Goal: Information Seeking & Learning: Find specific fact

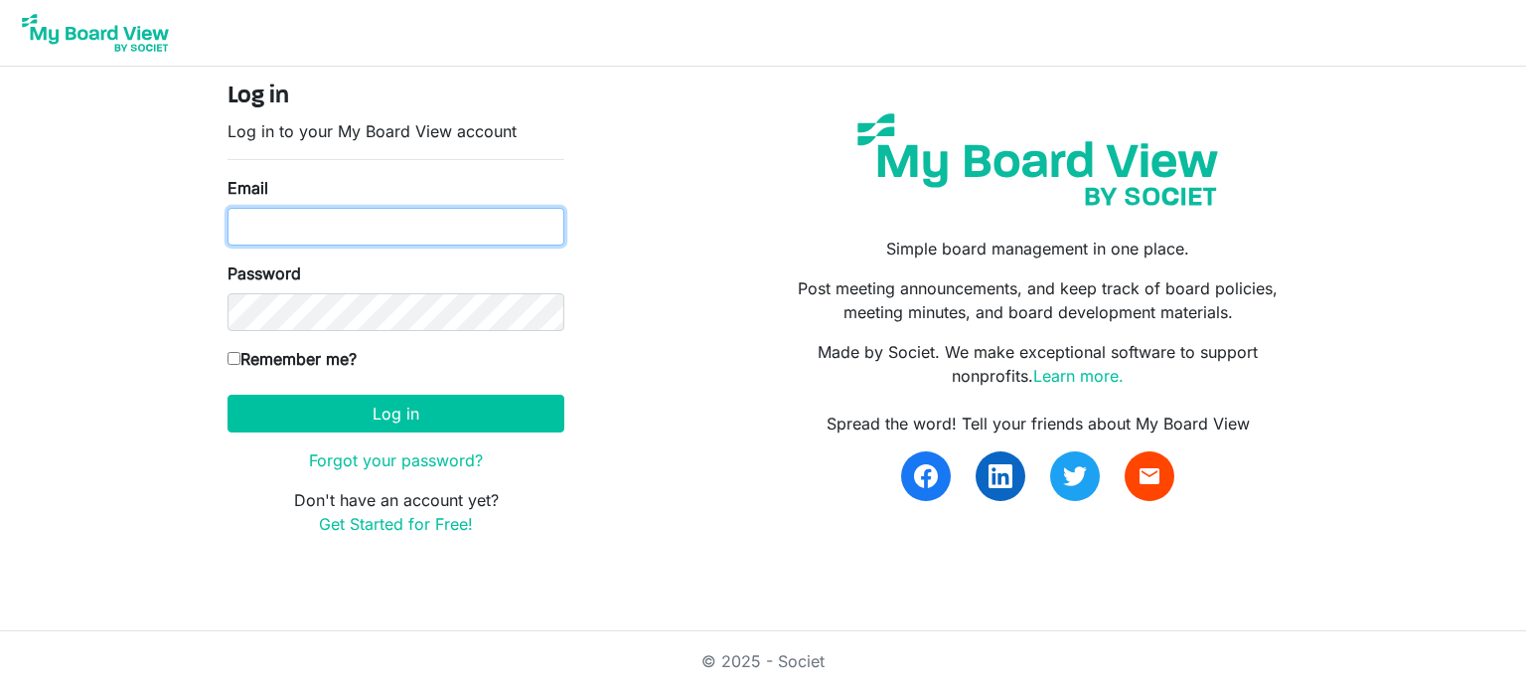
click at [279, 230] on input "Email" at bounding box center [396, 227] width 337 height 38
type input "danazemluk@gmail.com"
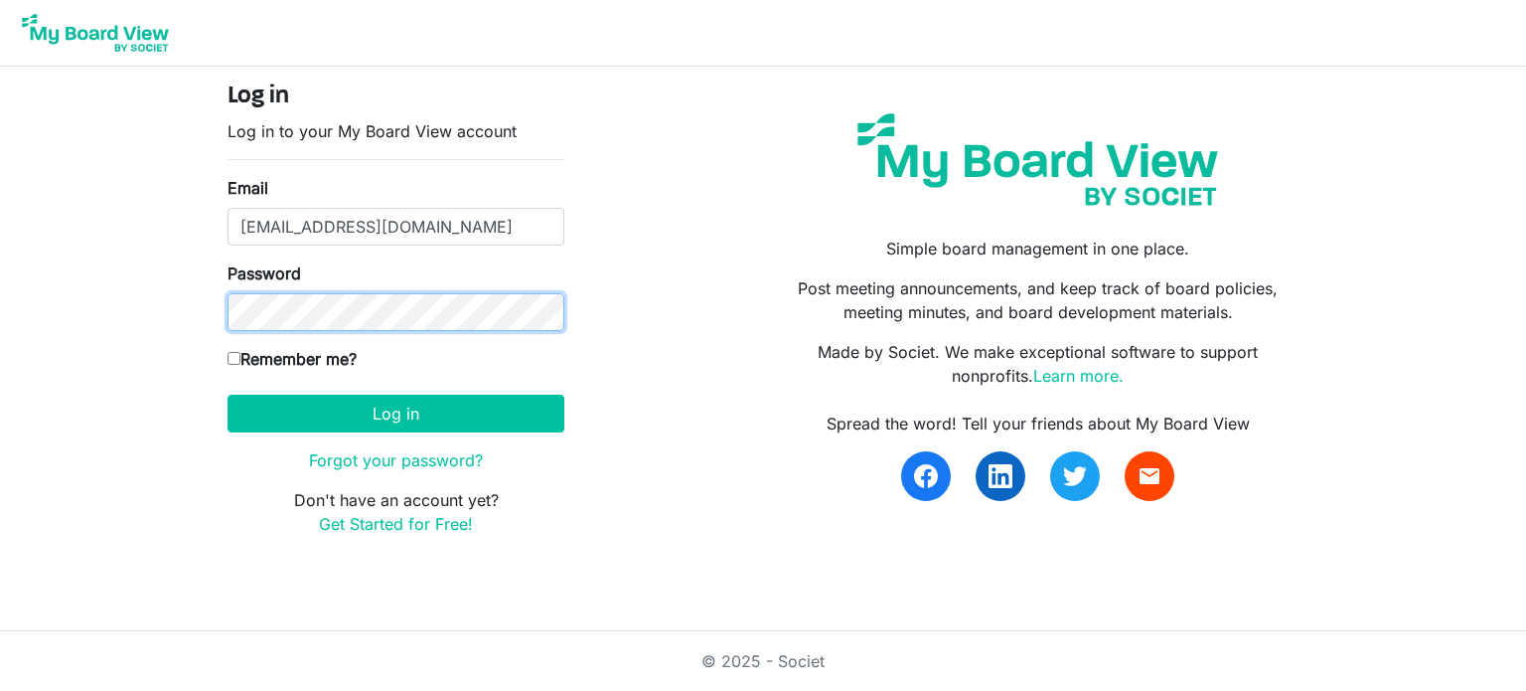
click at [228, 395] on button "Log in" at bounding box center [396, 414] width 337 height 38
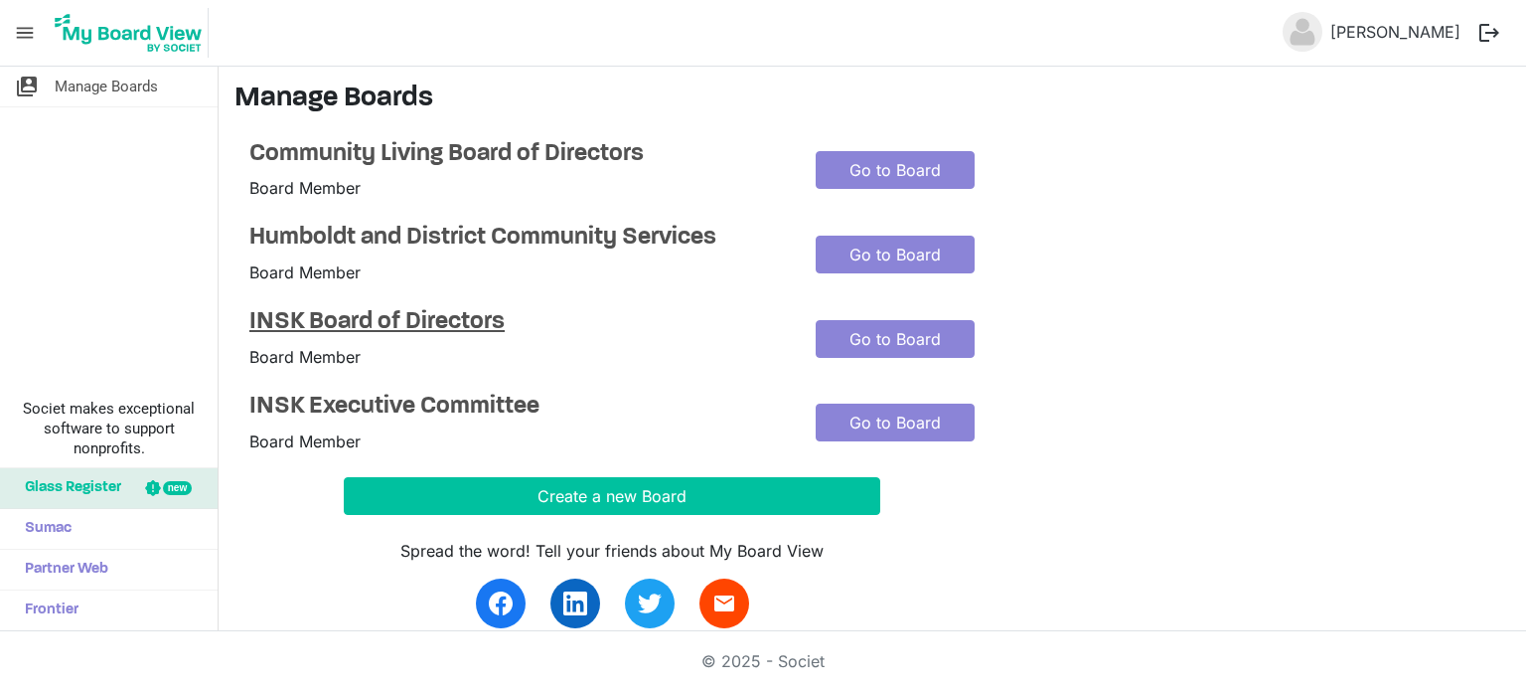
click at [375, 318] on h4 "INSK Board of Directors" at bounding box center [517, 322] width 537 height 29
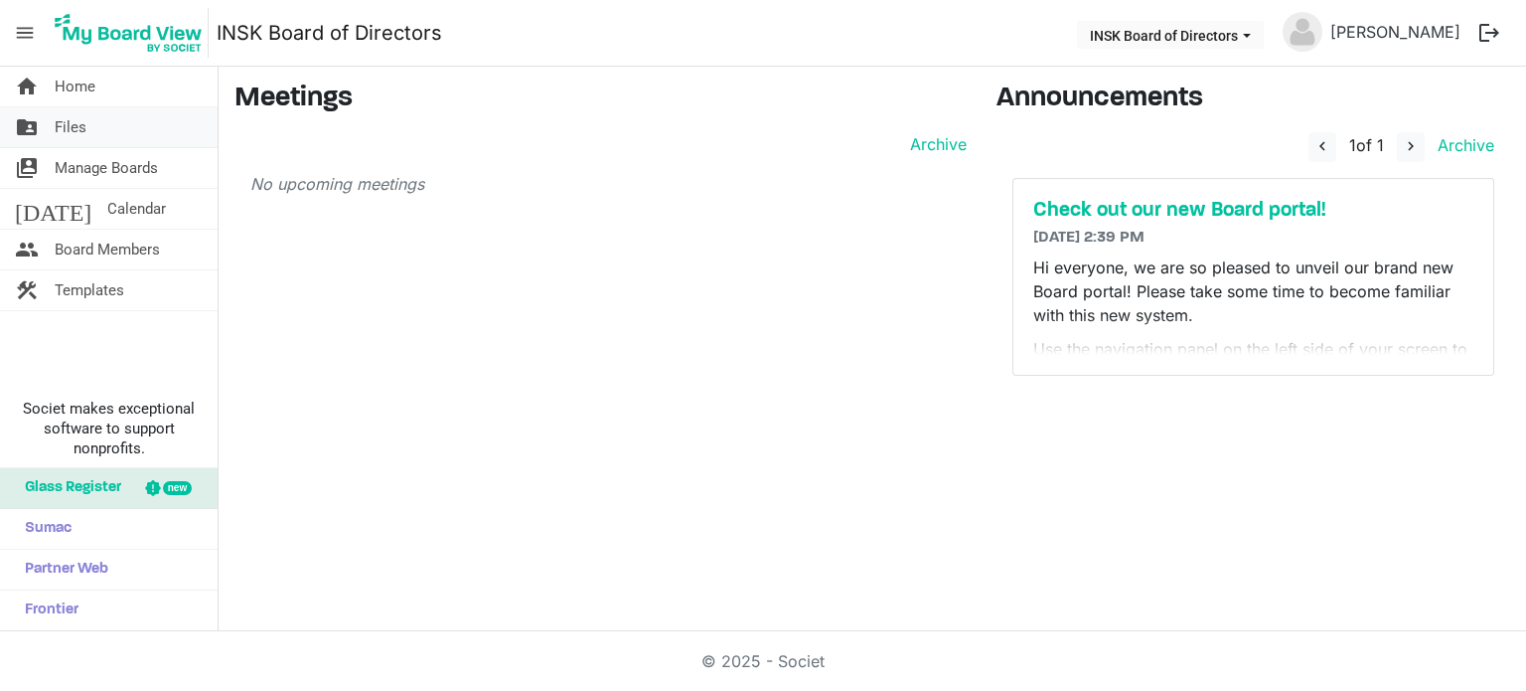
click at [92, 118] on link "folder_shared Files" at bounding box center [109, 127] width 218 height 40
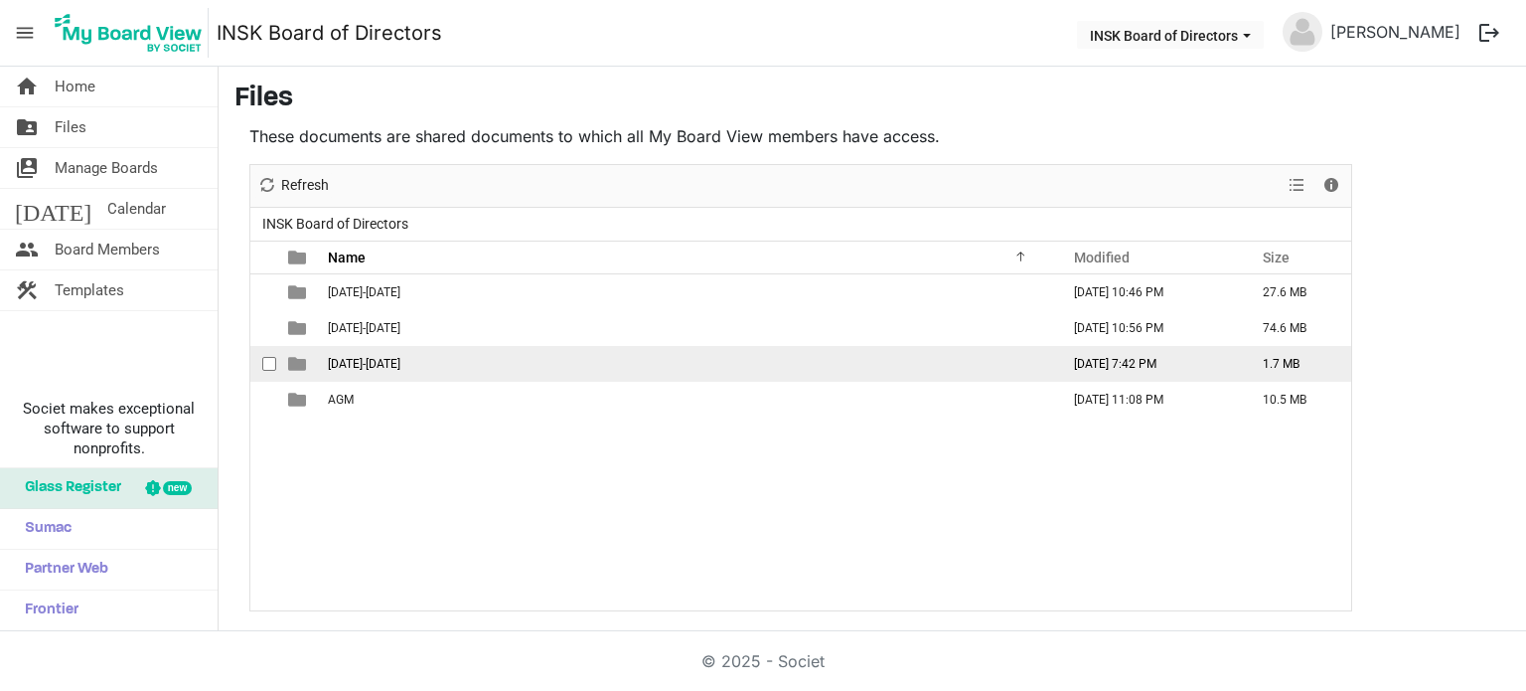
click at [370, 363] on span "[DATE]-[DATE]" at bounding box center [364, 364] width 73 height 14
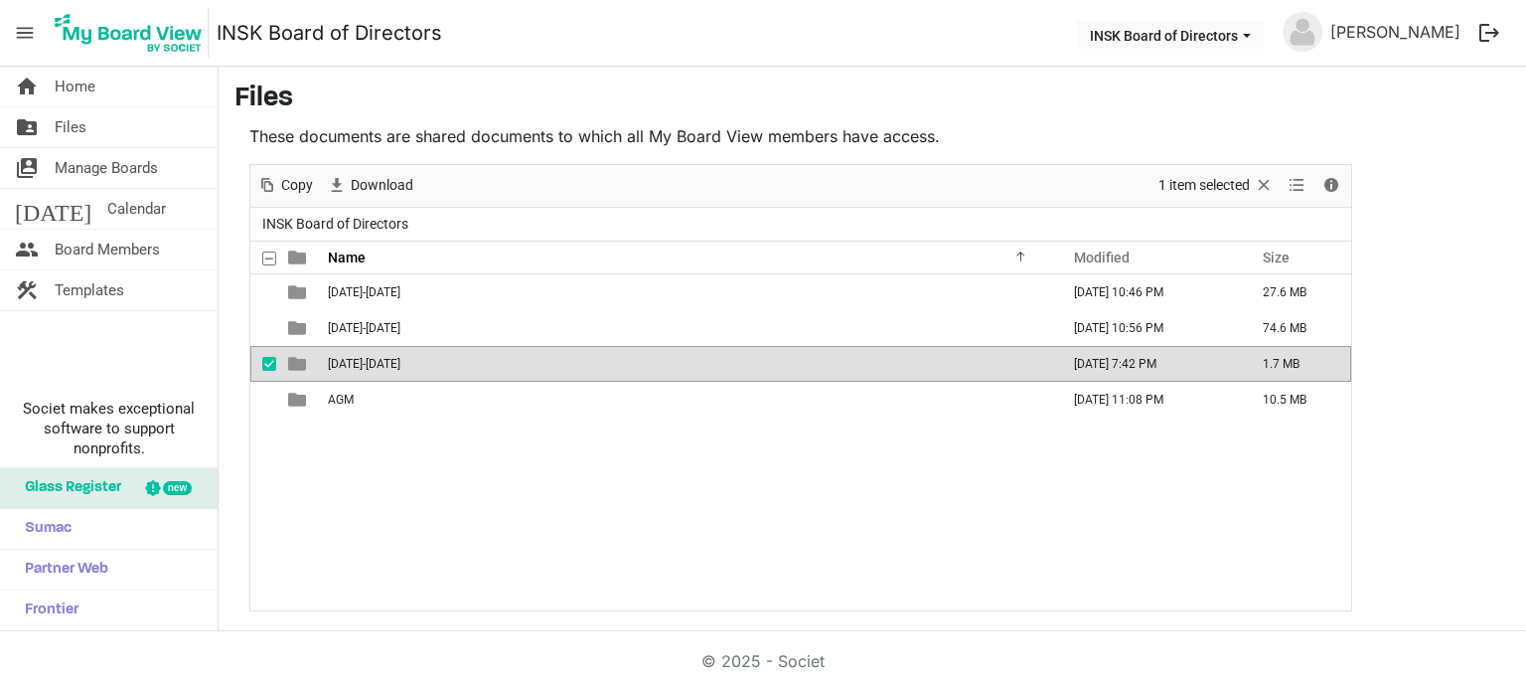
click at [370, 363] on span "2025-2026" at bounding box center [364, 364] width 73 height 14
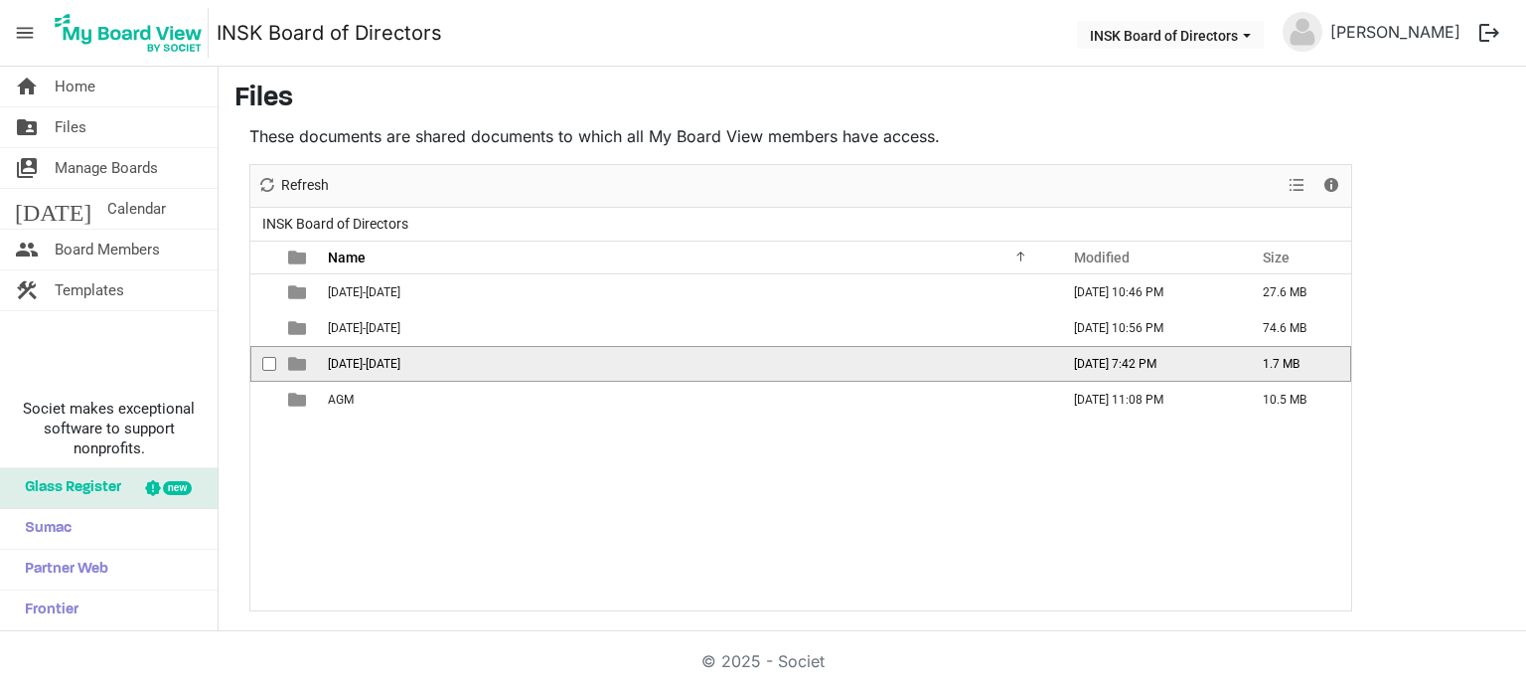
click at [370, 363] on span "2025-2026" at bounding box center [364, 364] width 73 height 14
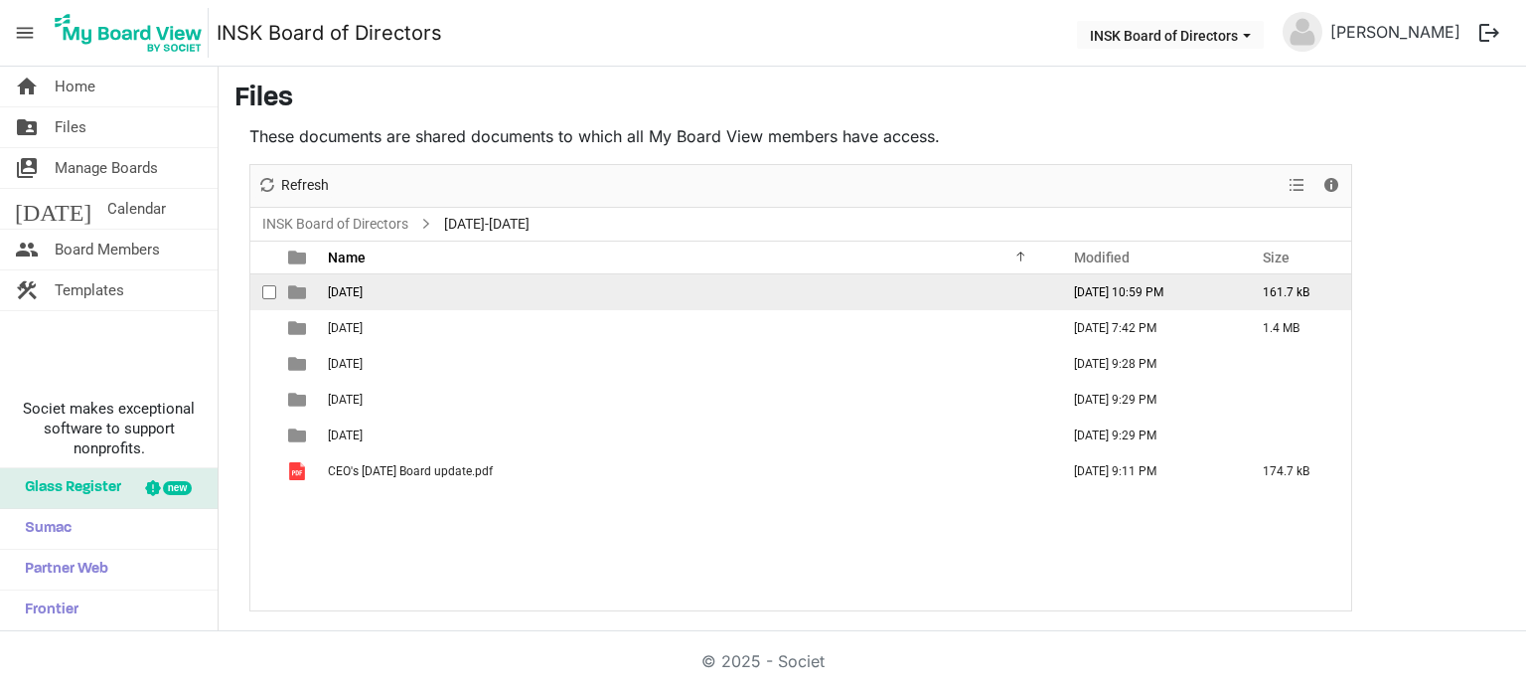
click at [363, 289] on span "2025-06-08" at bounding box center [345, 292] width 35 height 14
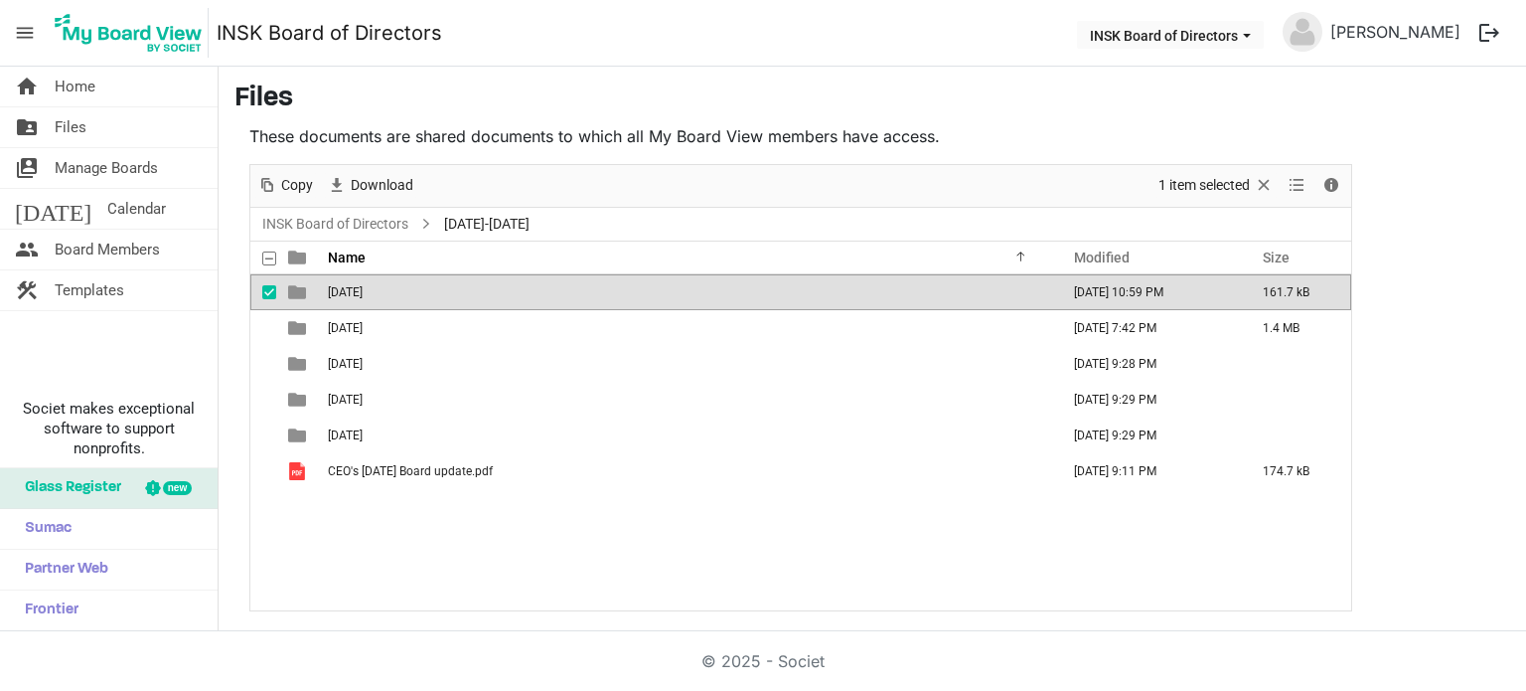
click at [363, 289] on span "2025-06-08" at bounding box center [345, 292] width 35 height 14
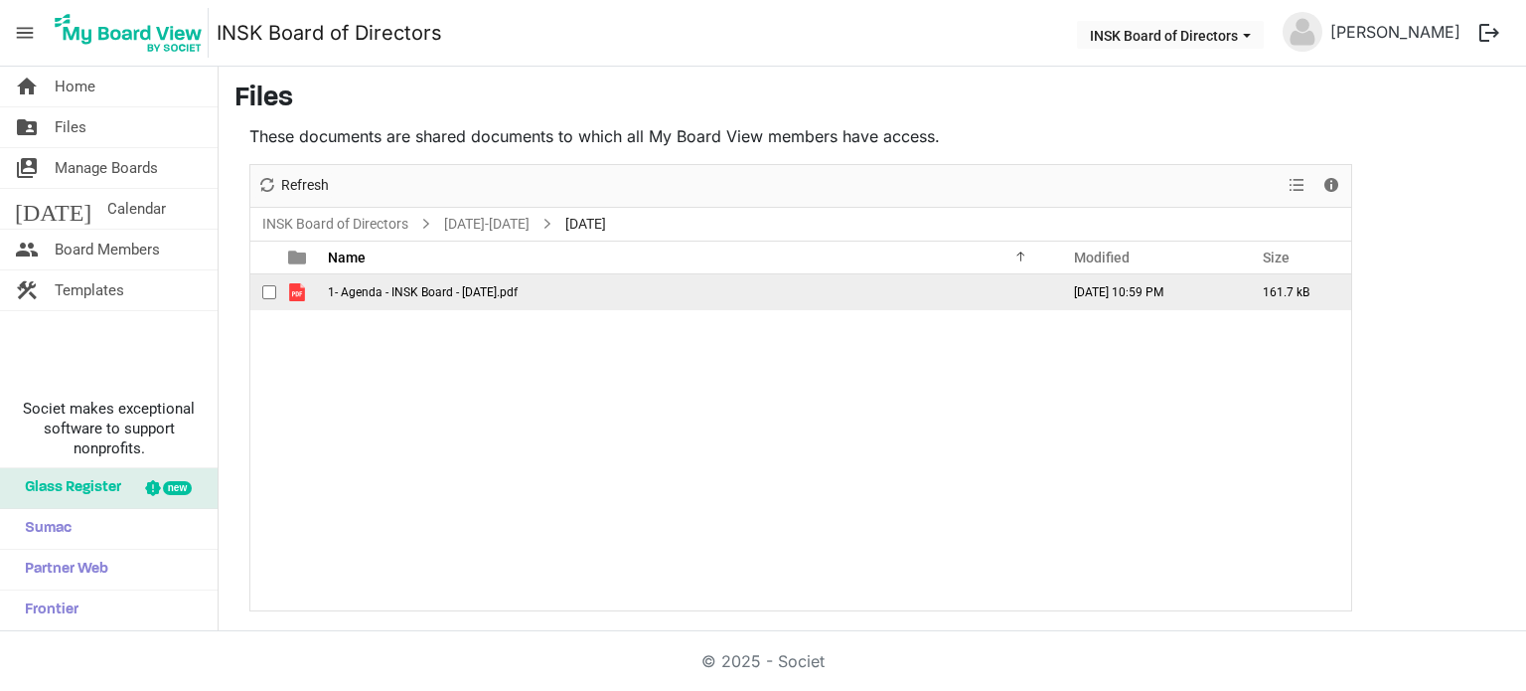
click at [382, 289] on span "1- Agenda - INSK Board - 08 Jun 2025.pdf" at bounding box center [423, 292] width 190 height 14
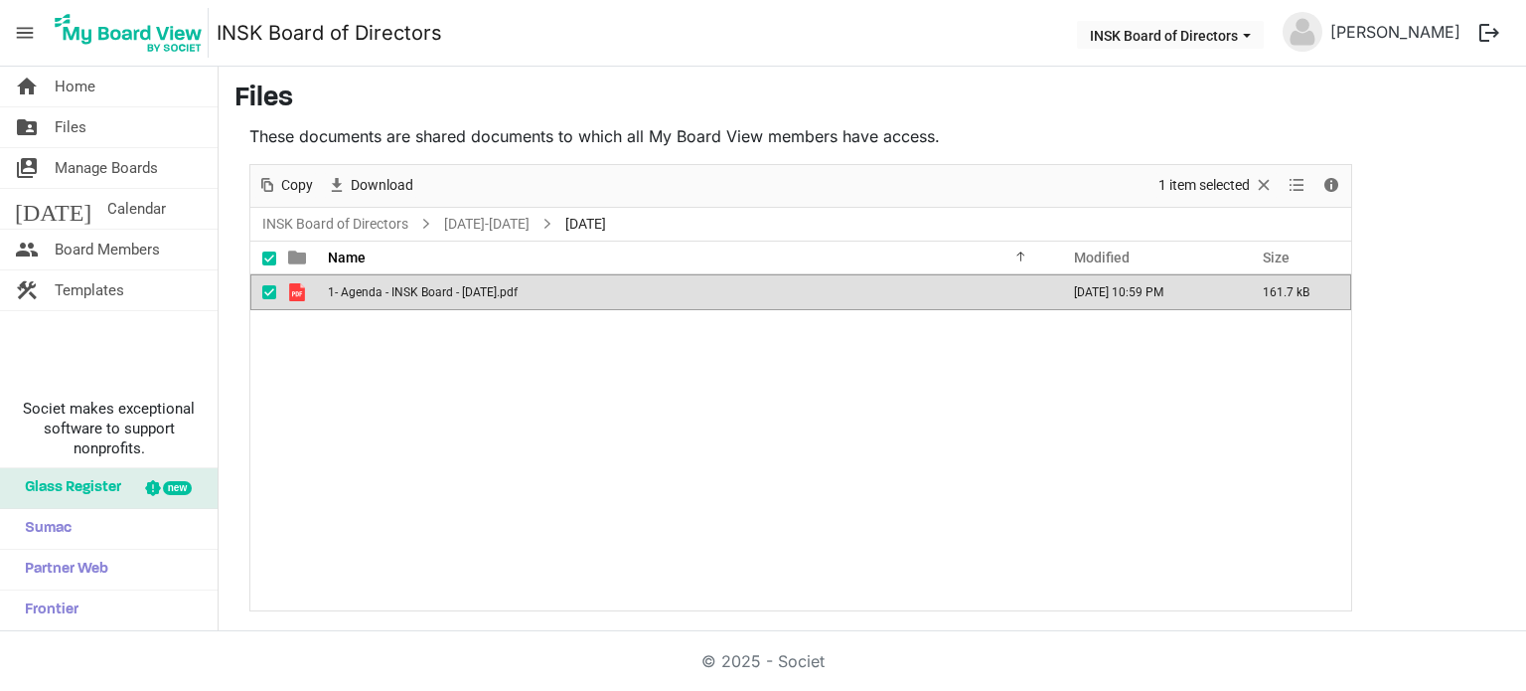
click at [382, 289] on span "1- Agenda - INSK Board - 08 Jun 2025.pdf" at bounding box center [423, 292] width 190 height 14
click at [455, 217] on link "[DATE]-[DATE]" at bounding box center [486, 224] width 93 height 25
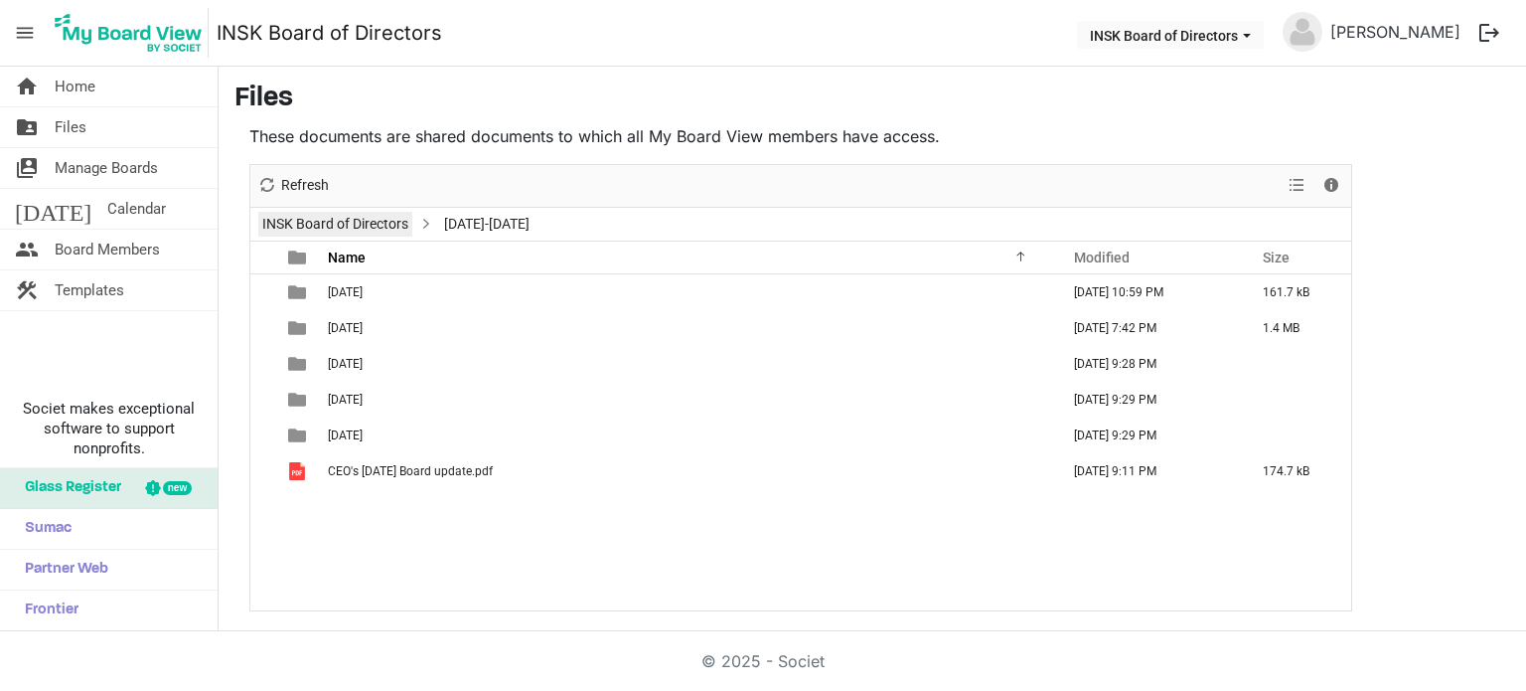
click at [382, 227] on link "INSK Board of Directors" at bounding box center [335, 224] width 154 height 25
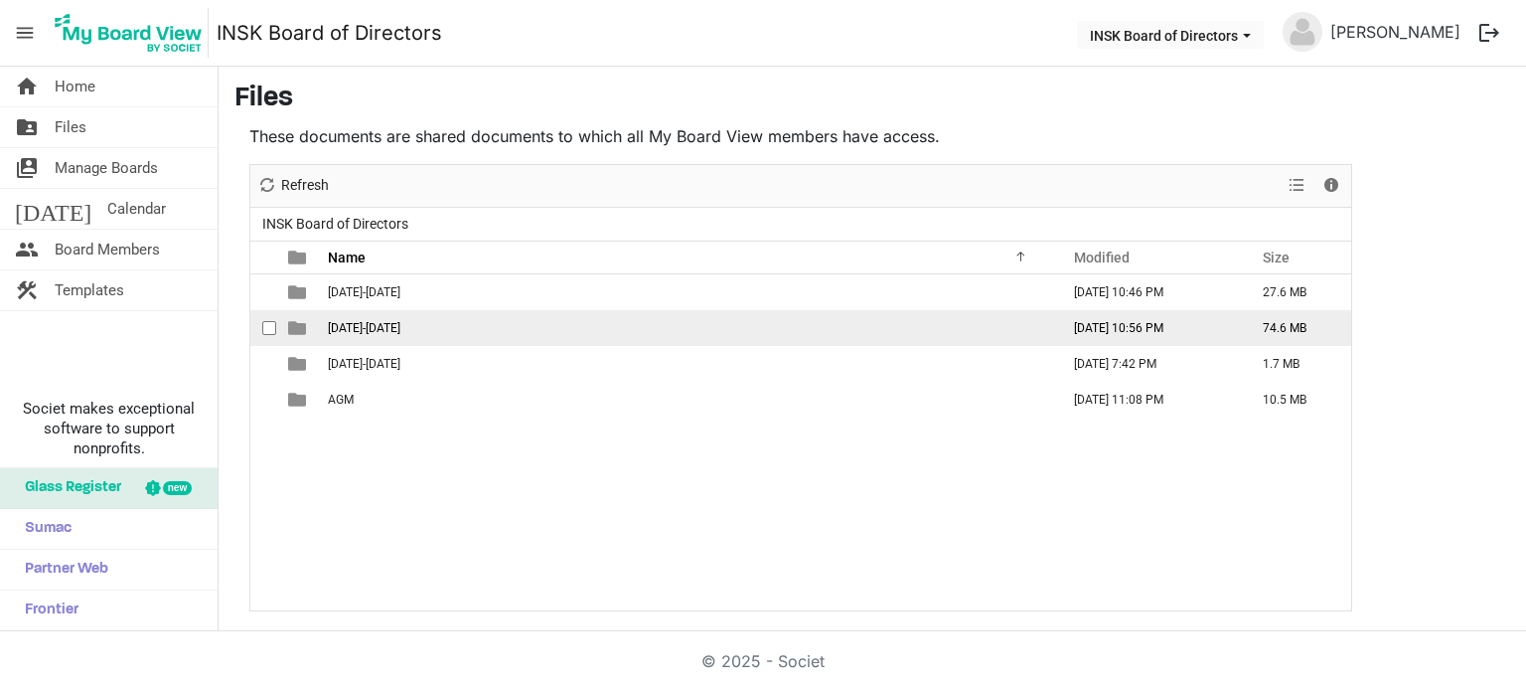
click at [371, 326] on span "2024-2025" at bounding box center [364, 328] width 73 height 14
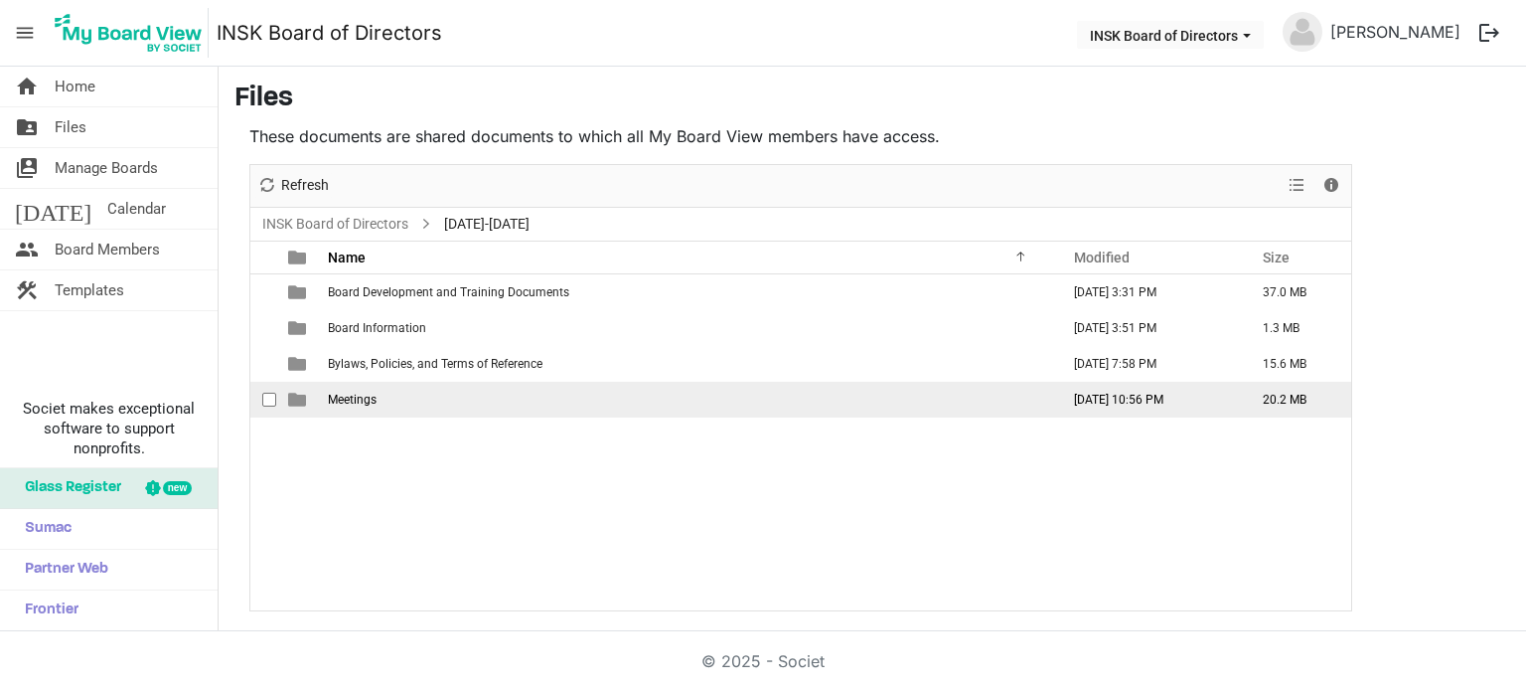
click at [366, 402] on span "Meetings" at bounding box center [352, 400] width 49 height 14
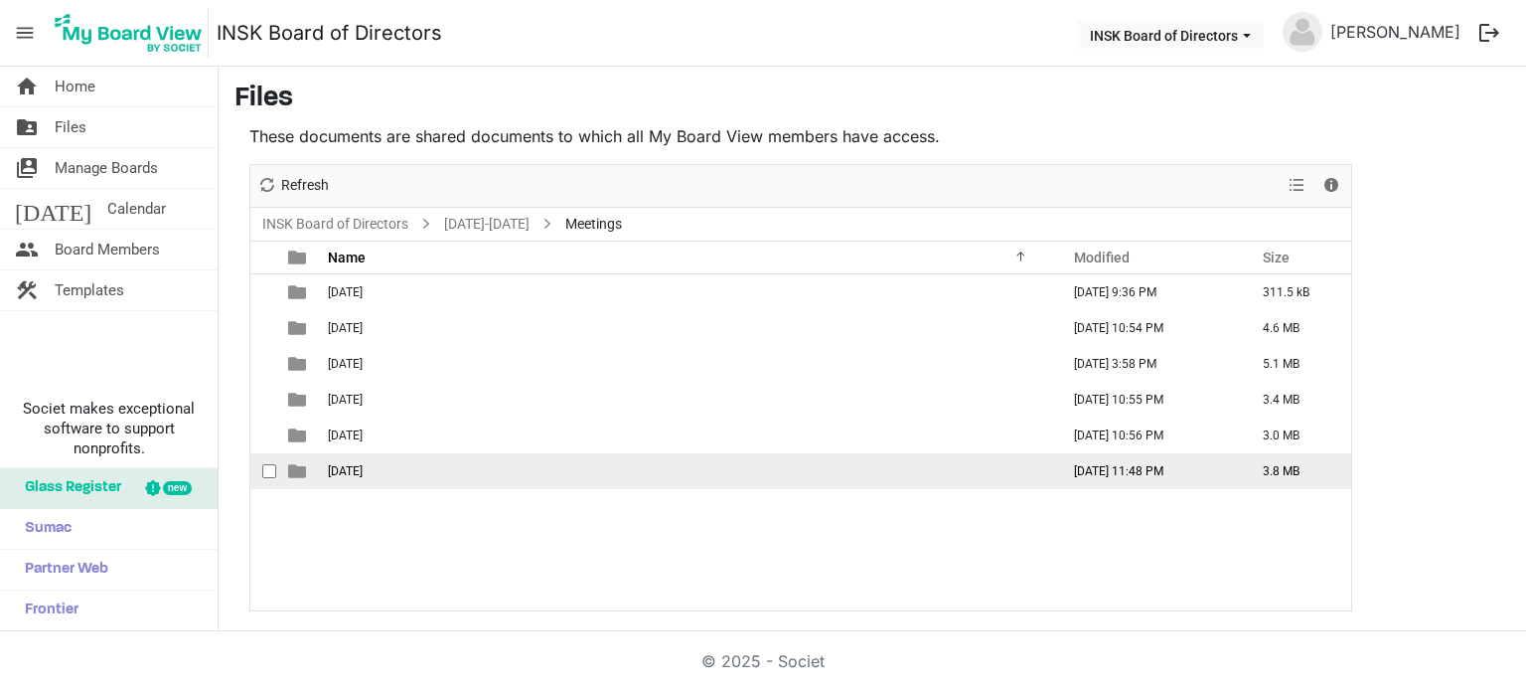
click at [362, 464] on span "2025-06-06" at bounding box center [345, 471] width 35 height 14
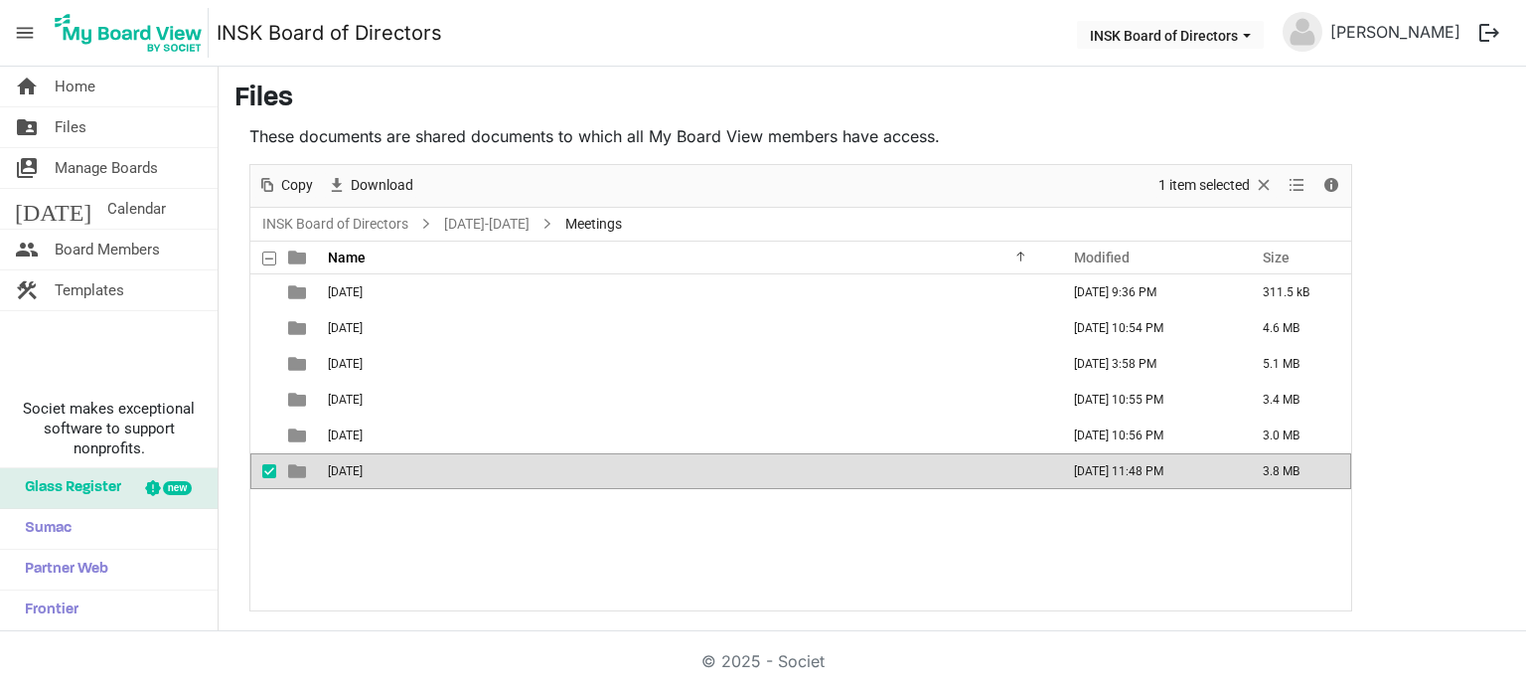
click at [362, 464] on span "2025-06-06" at bounding box center [345, 471] width 35 height 14
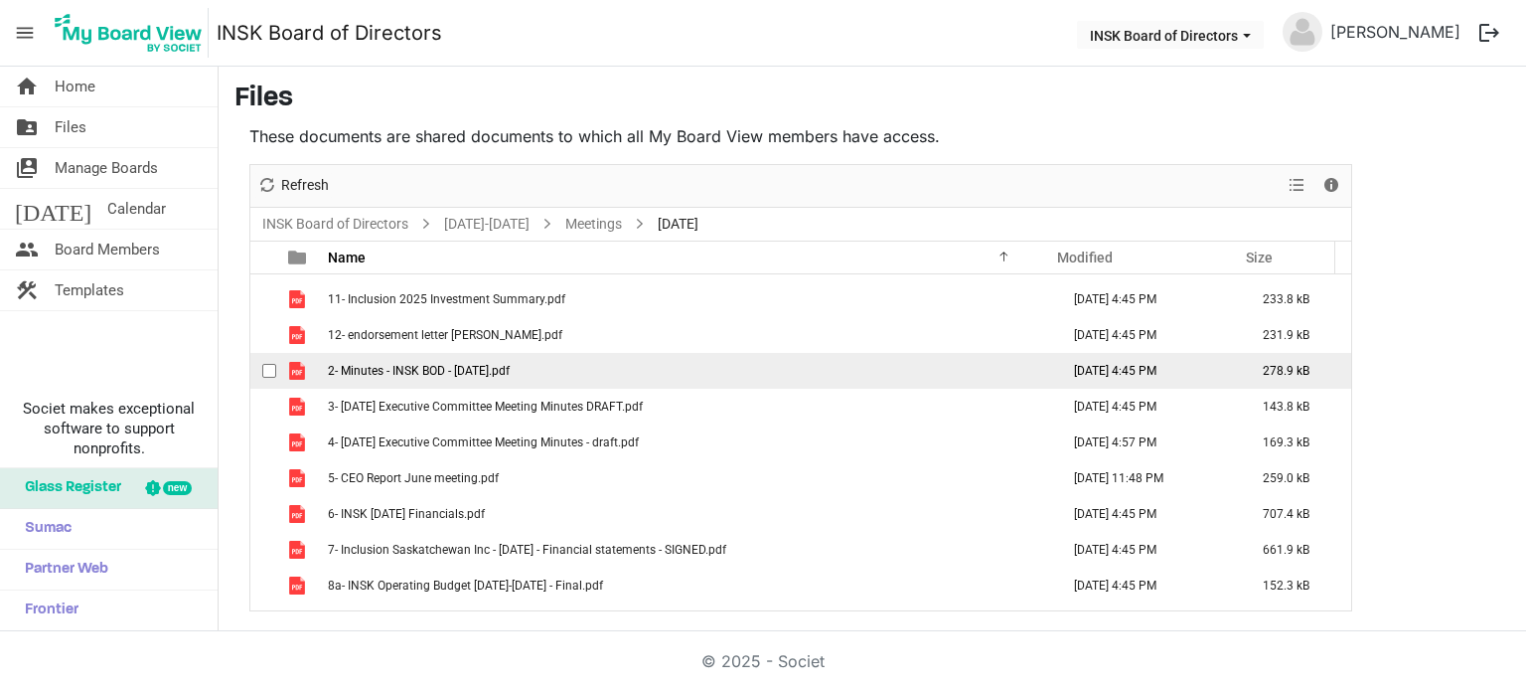
scroll to position [1, 0]
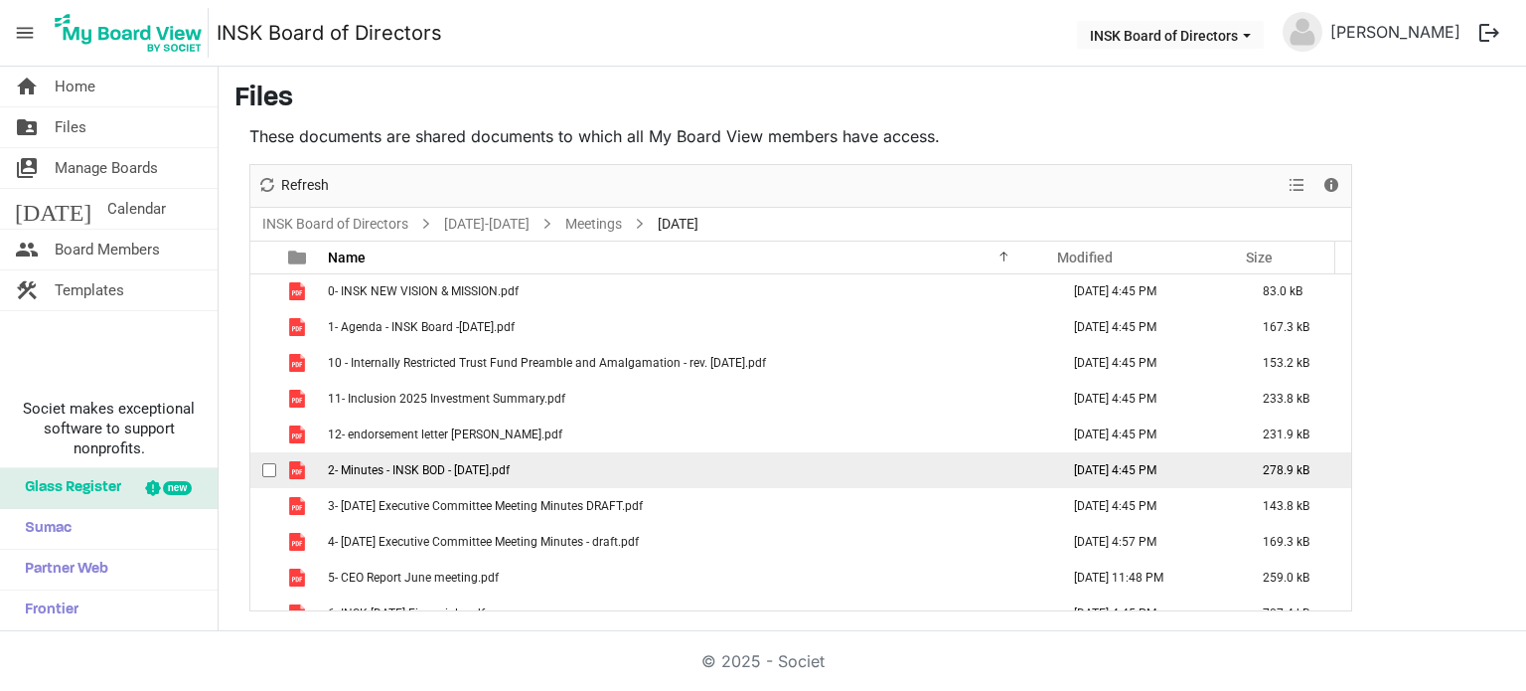
click at [440, 467] on span "2- Minutes - INSK BOD - 22 Mar 2025.pdf" at bounding box center [419, 470] width 182 height 14
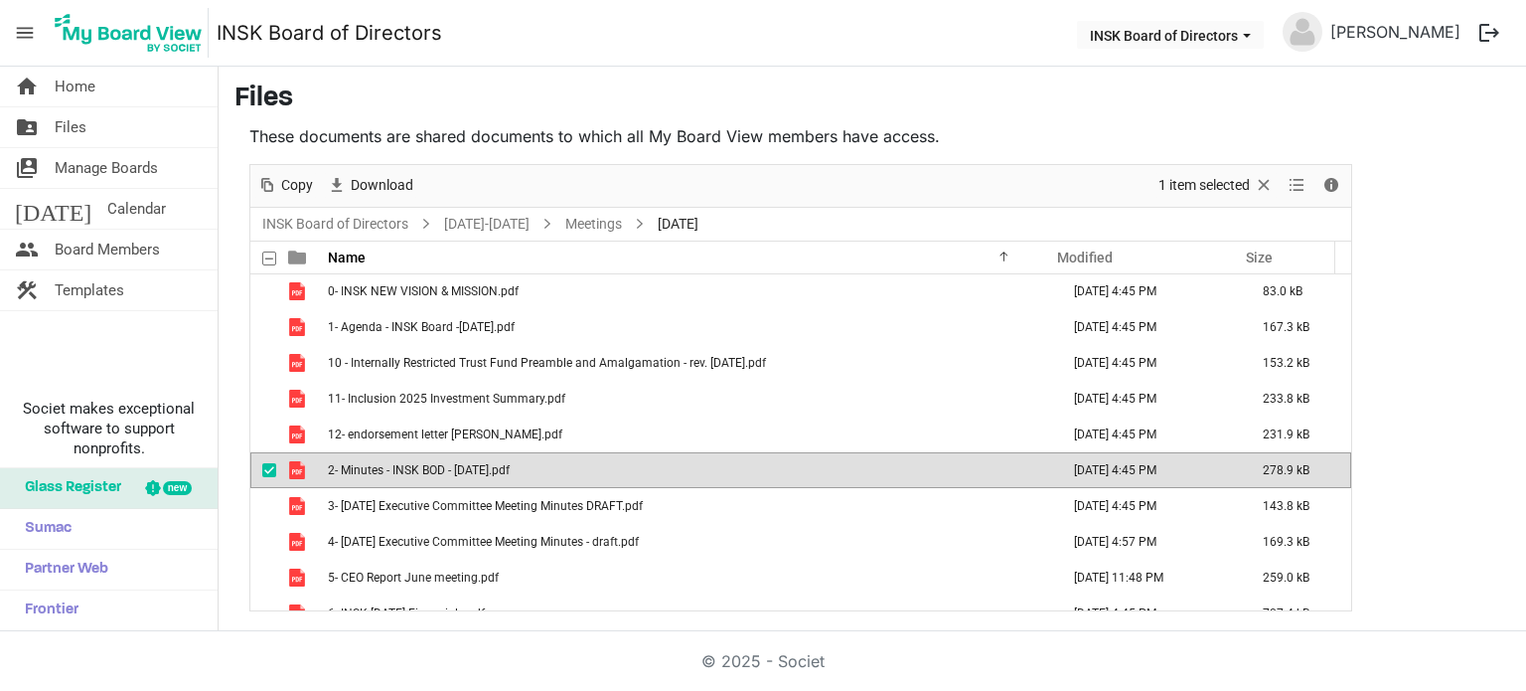
click at [453, 464] on span "2- Minutes - INSK BOD - 22 Mar 2025.pdf" at bounding box center [419, 470] width 182 height 14
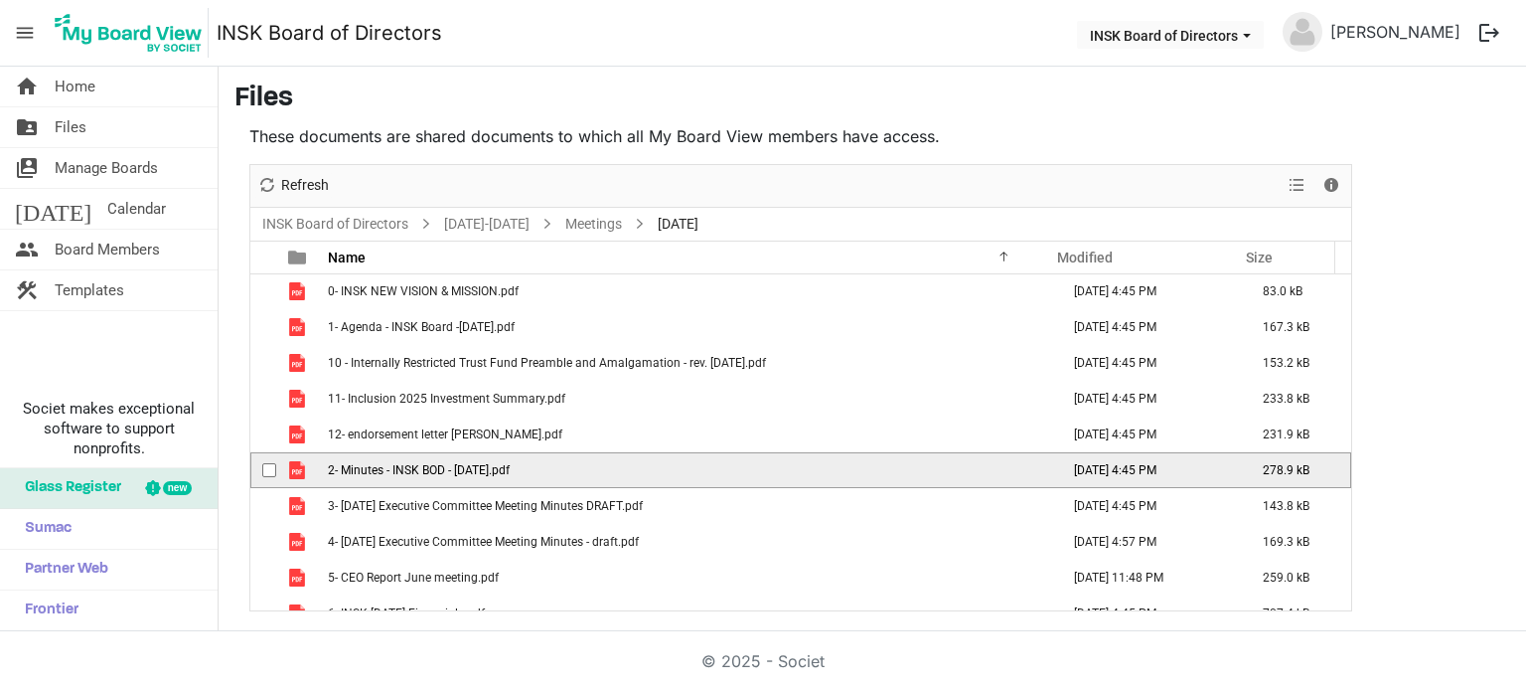
click at [453, 464] on span "2- Minutes - INSK BOD - 22 Mar 2025.pdf" at bounding box center [419, 470] width 182 height 14
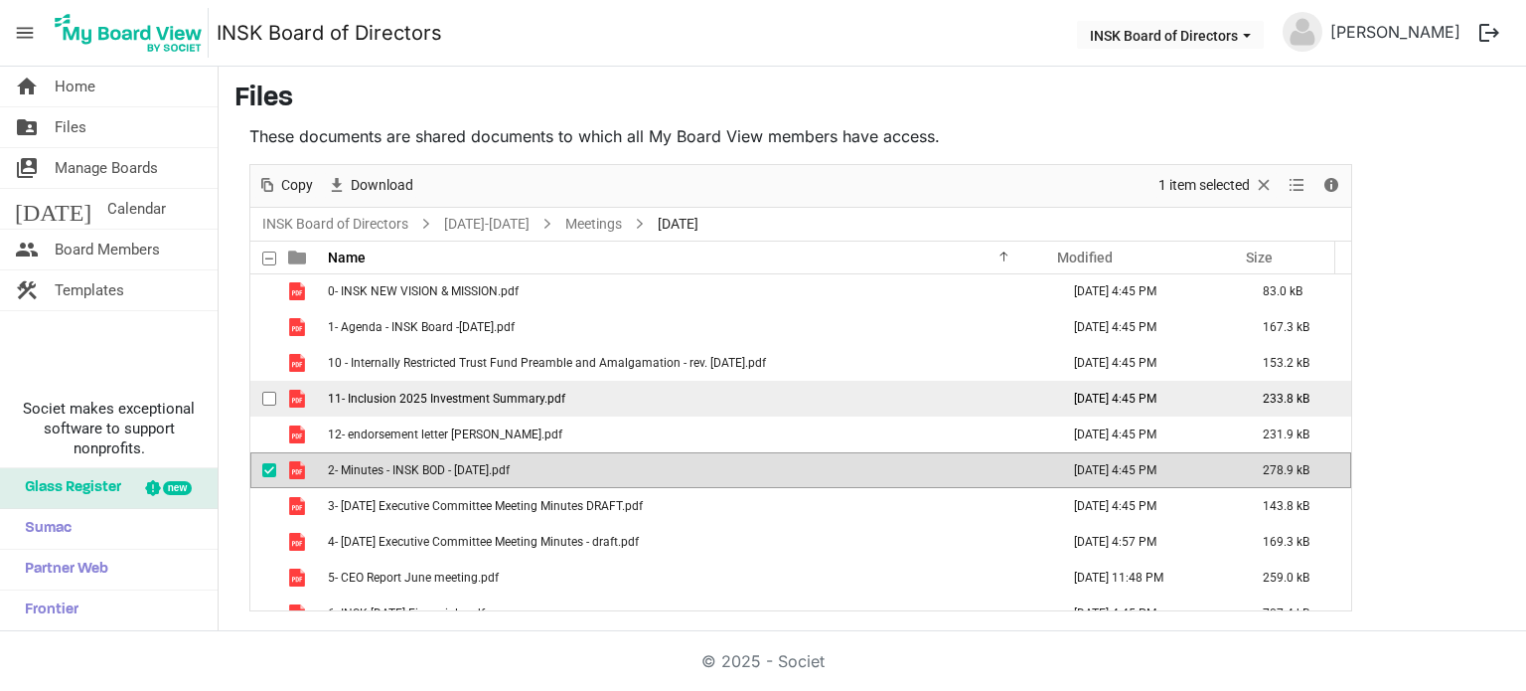
scroll to position [0, 0]
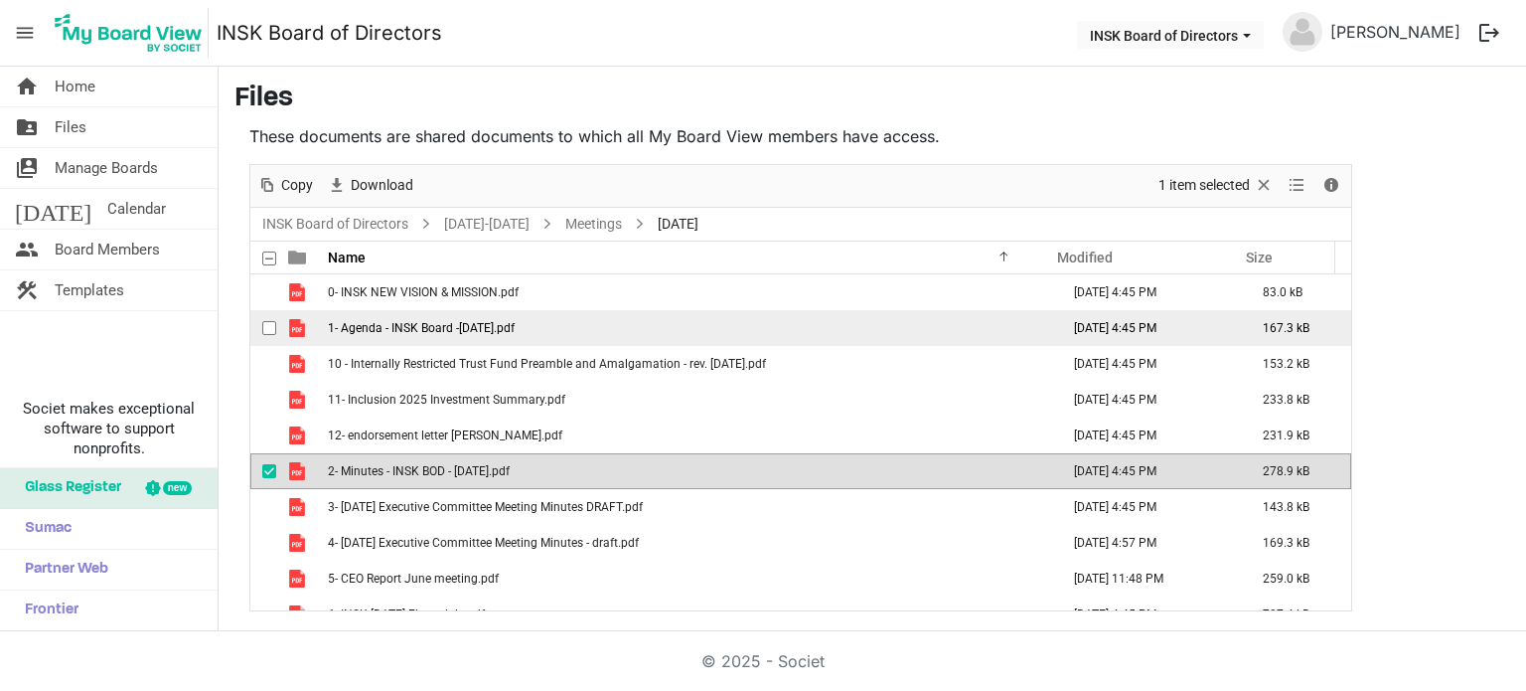
click at [444, 333] on span "1- Agenda - INSK Board -6 June 2025.pdf" at bounding box center [421, 328] width 187 height 14
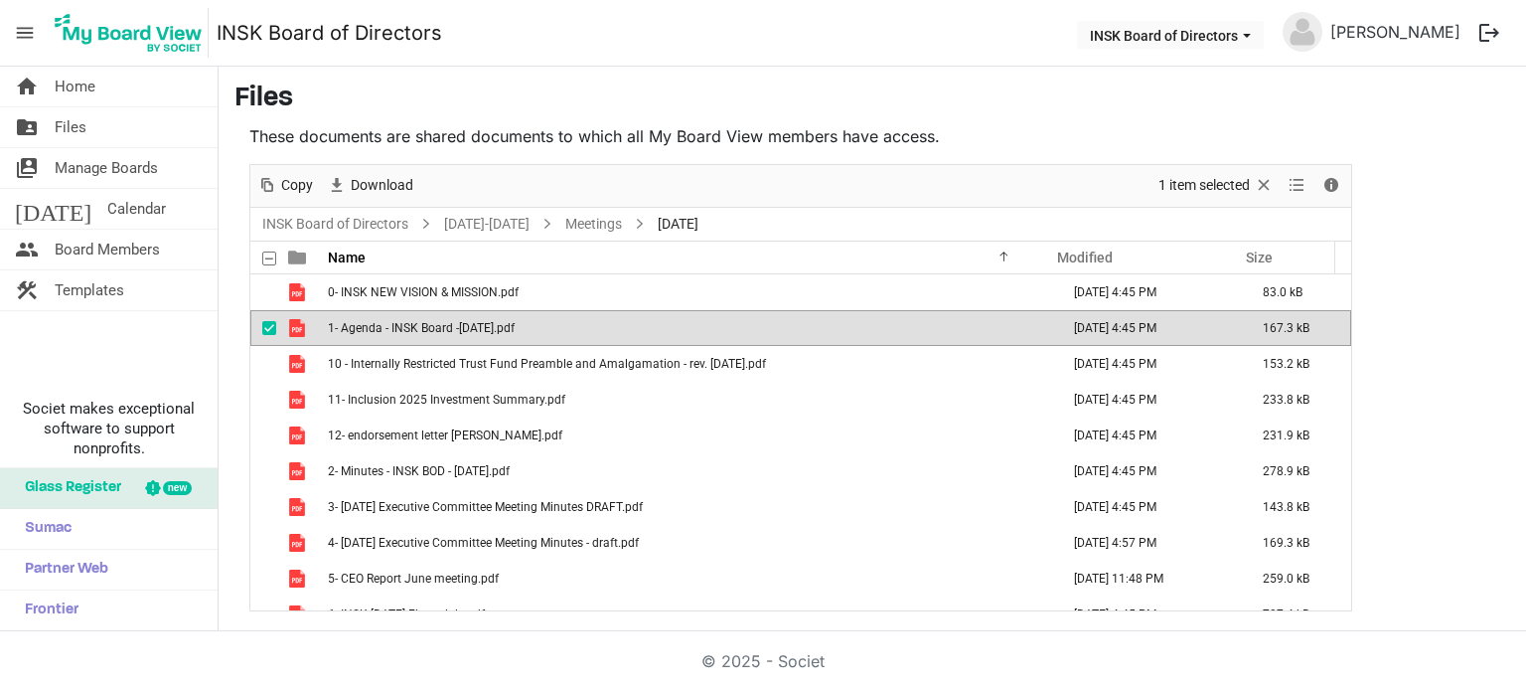
click at [444, 333] on span "1- Agenda - INSK Board -6 June 2025.pdf" at bounding box center [421, 328] width 187 height 14
click at [383, 230] on link "INSK Board of Directors" at bounding box center [335, 224] width 154 height 25
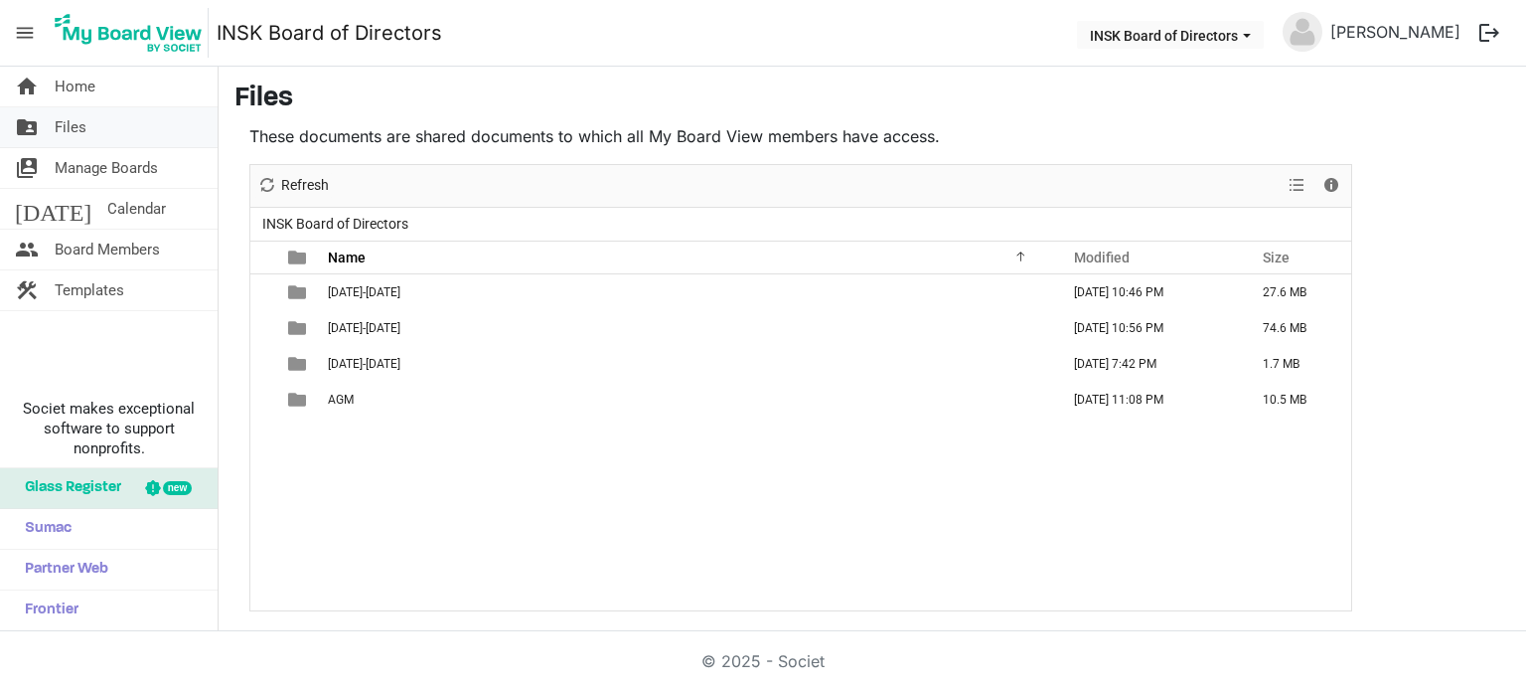
click at [64, 131] on span "Files" at bounding box center [71, 127] width 32 height 40
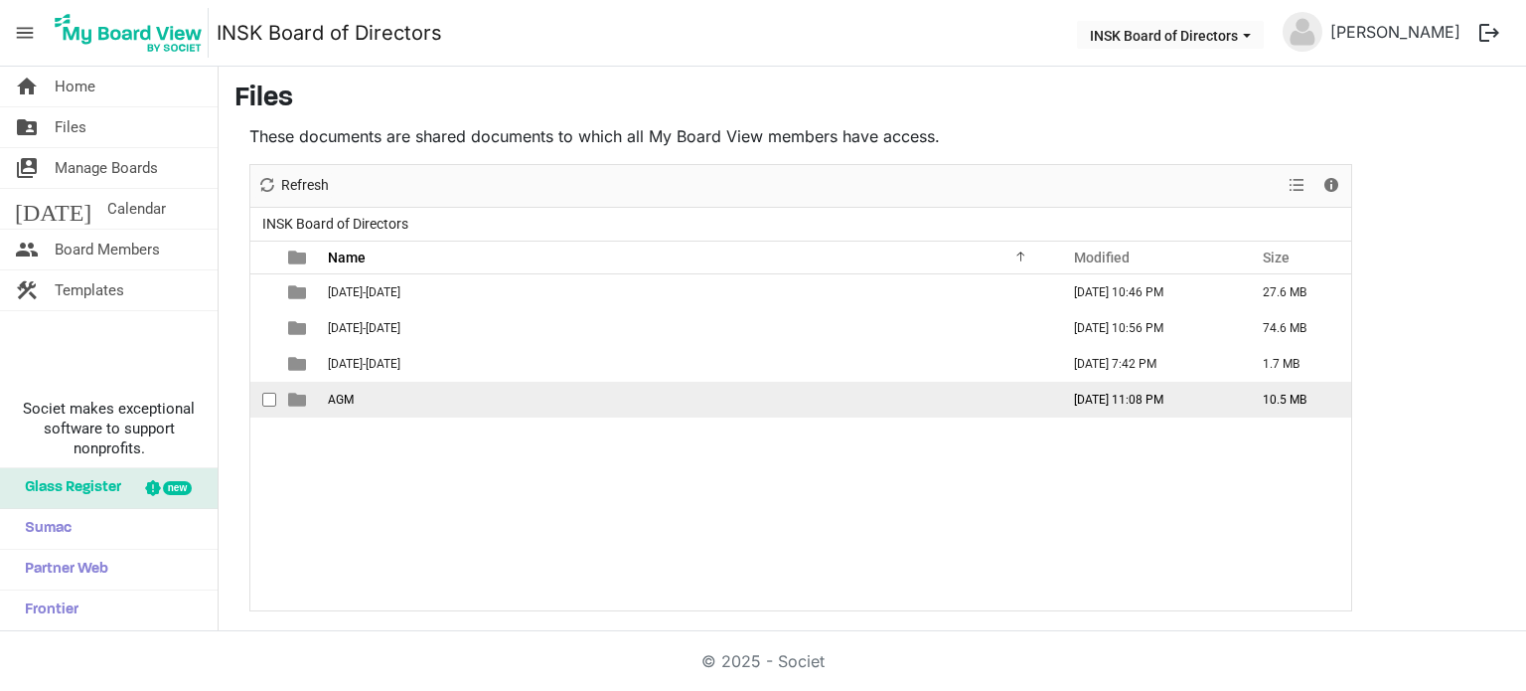
click at [346, 393] on span "AGM" at bounding box center [341, 400] width 26 height 14
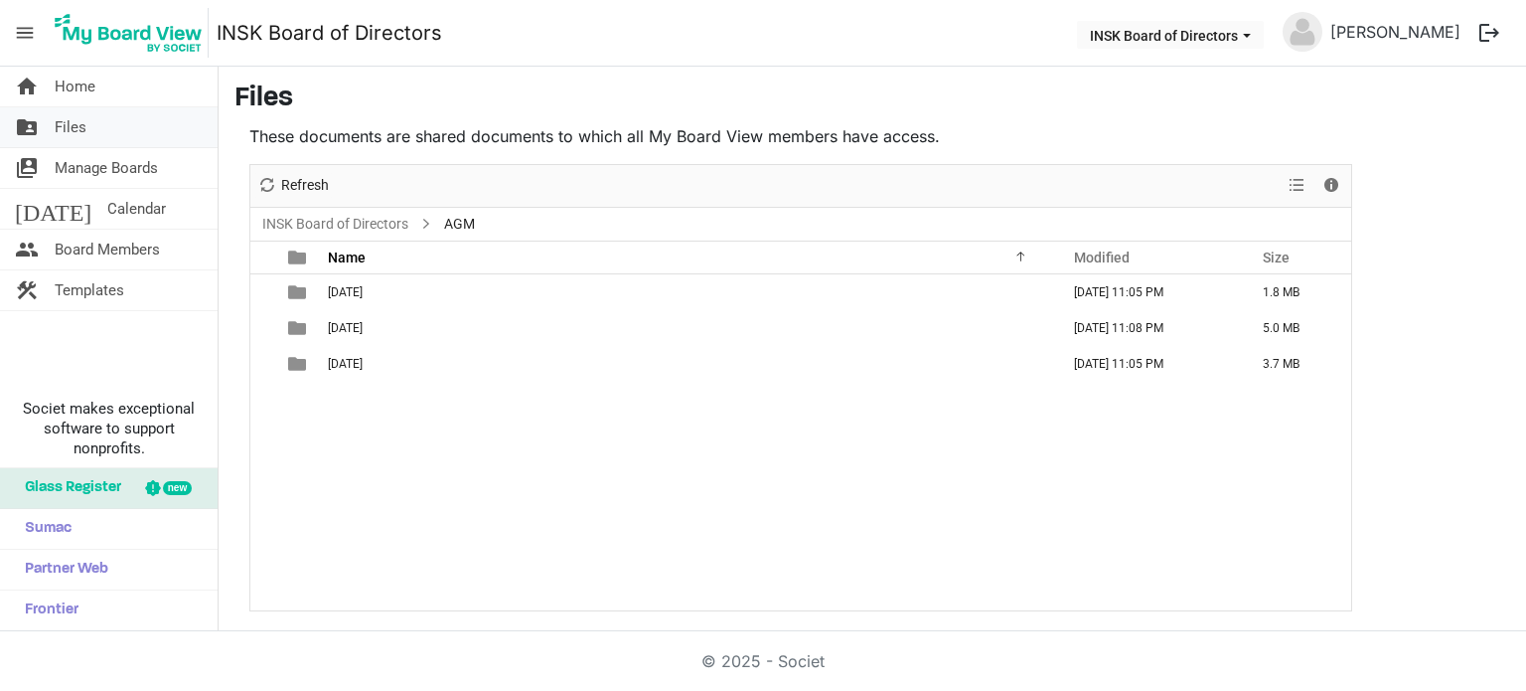
click at [93, 128] on link "folder_shared Files" at bounding box center [109, 127] width 218 height 40
click at [60, 128] on span "Files" at bounding box center [71, 127] width 32 height 40
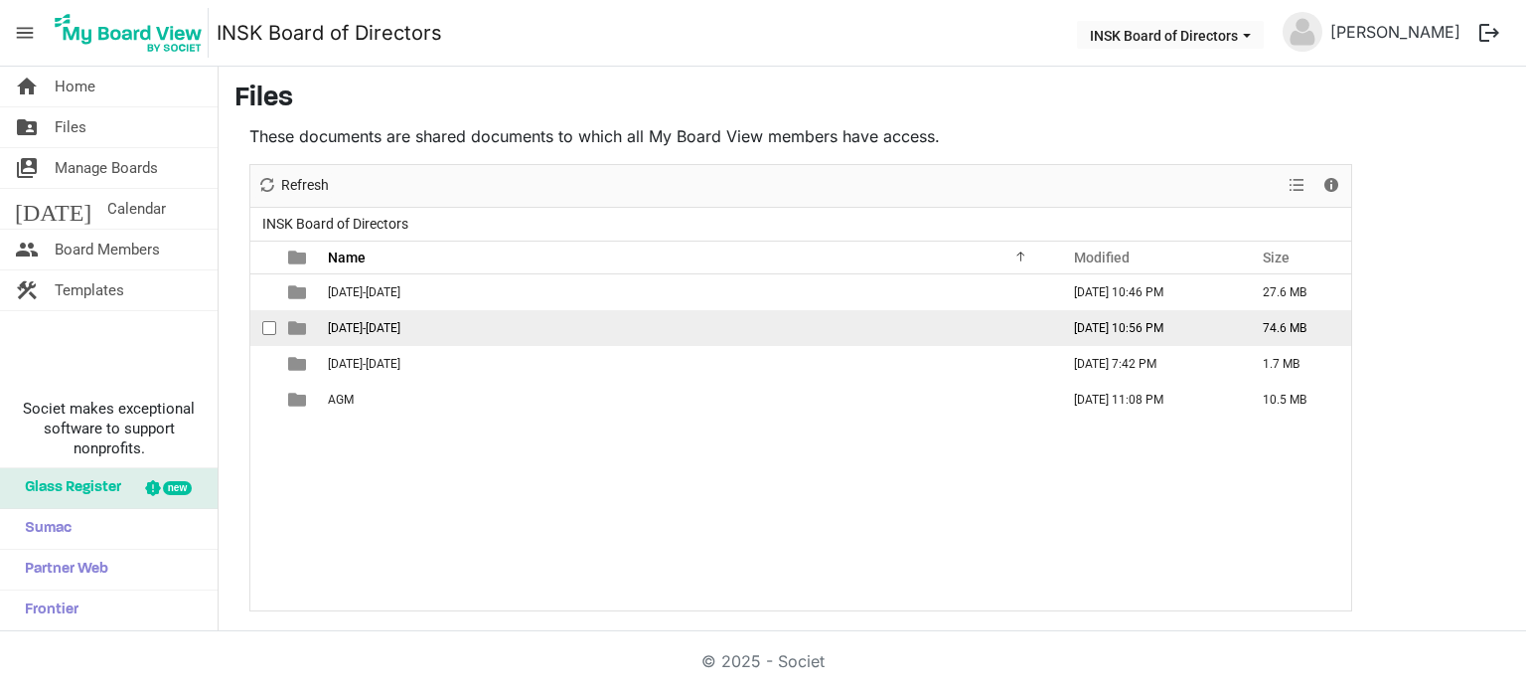
click at [367, 325] on span "[DATE]-[DATE]" at bounding box center [364, 328] width 73 height 14
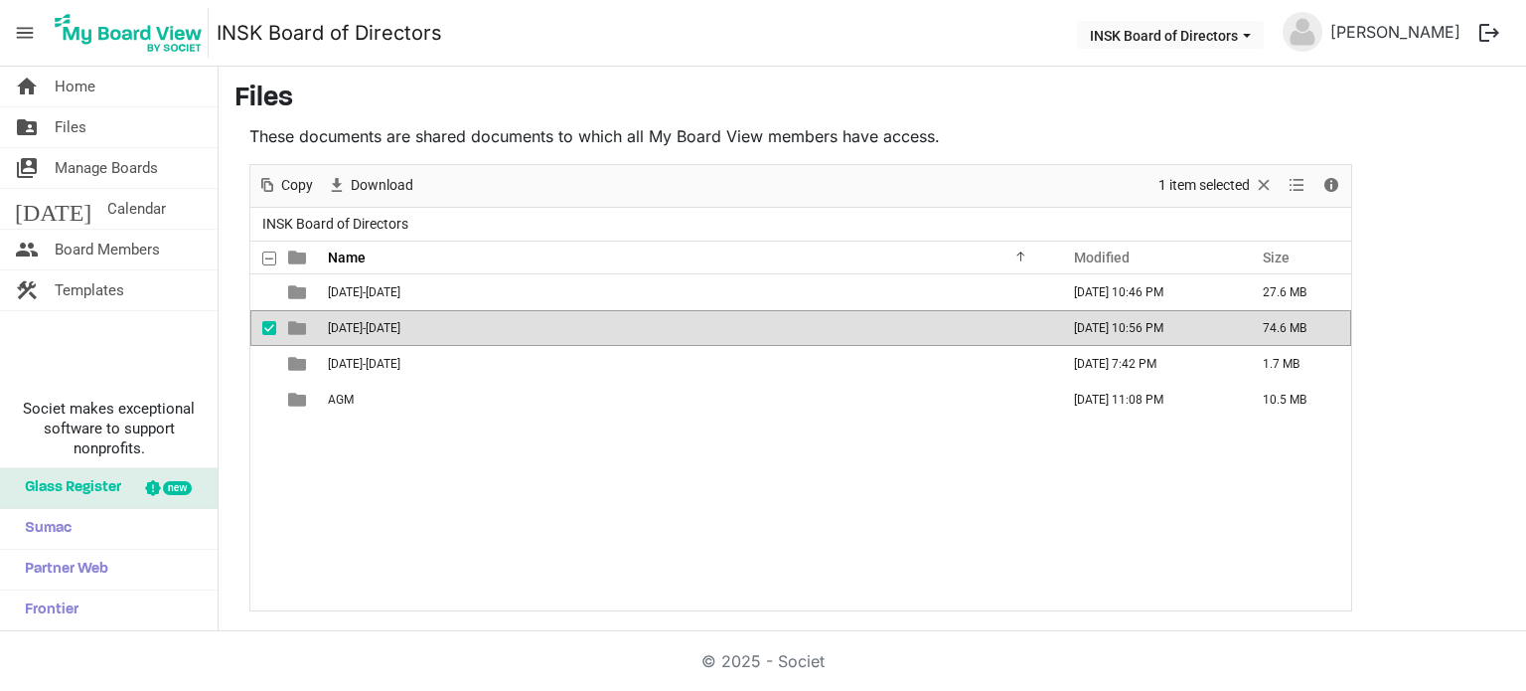
click at [367, 325] on span "[DATE]-[DATE]" at bounding box center [364, 328] width 73 height 14
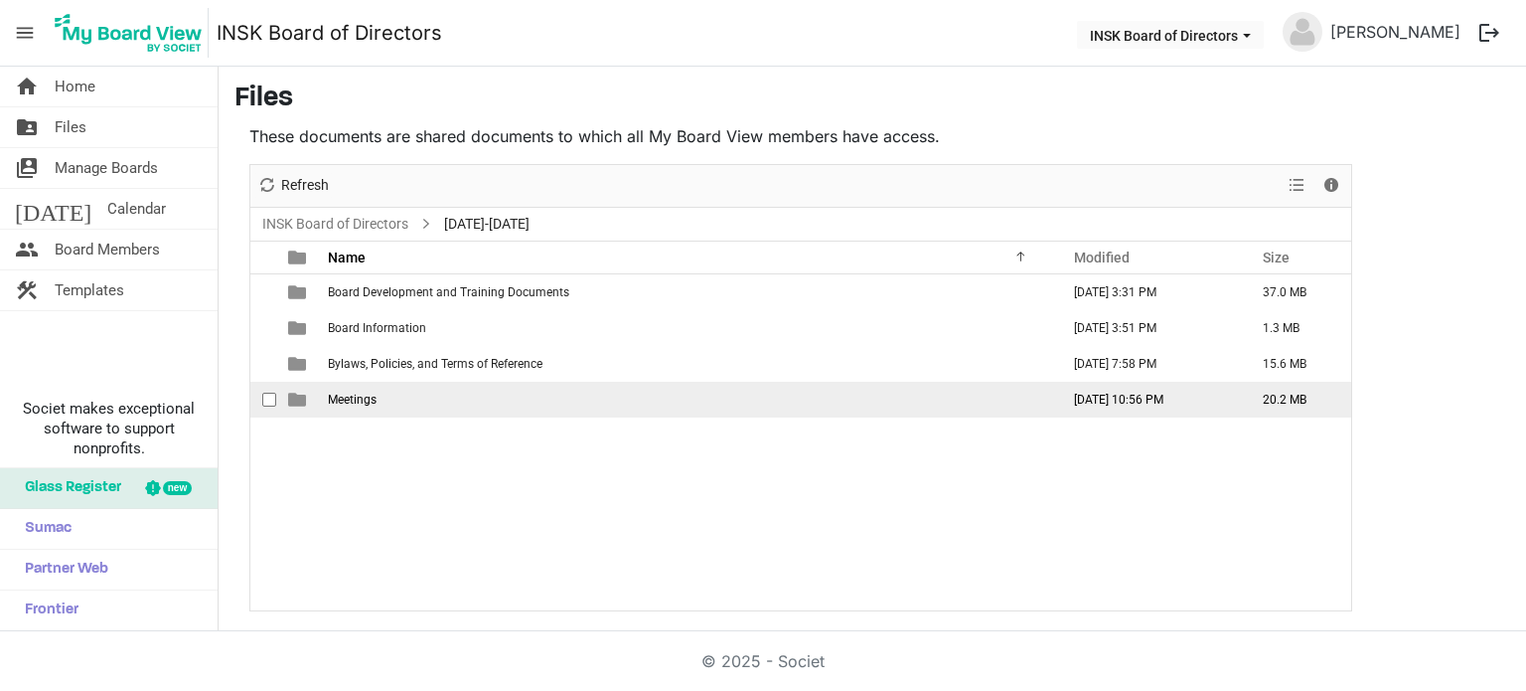
click at [362, 393] on span "Meetings" at bounding box center [352, 400] width 49 height 14
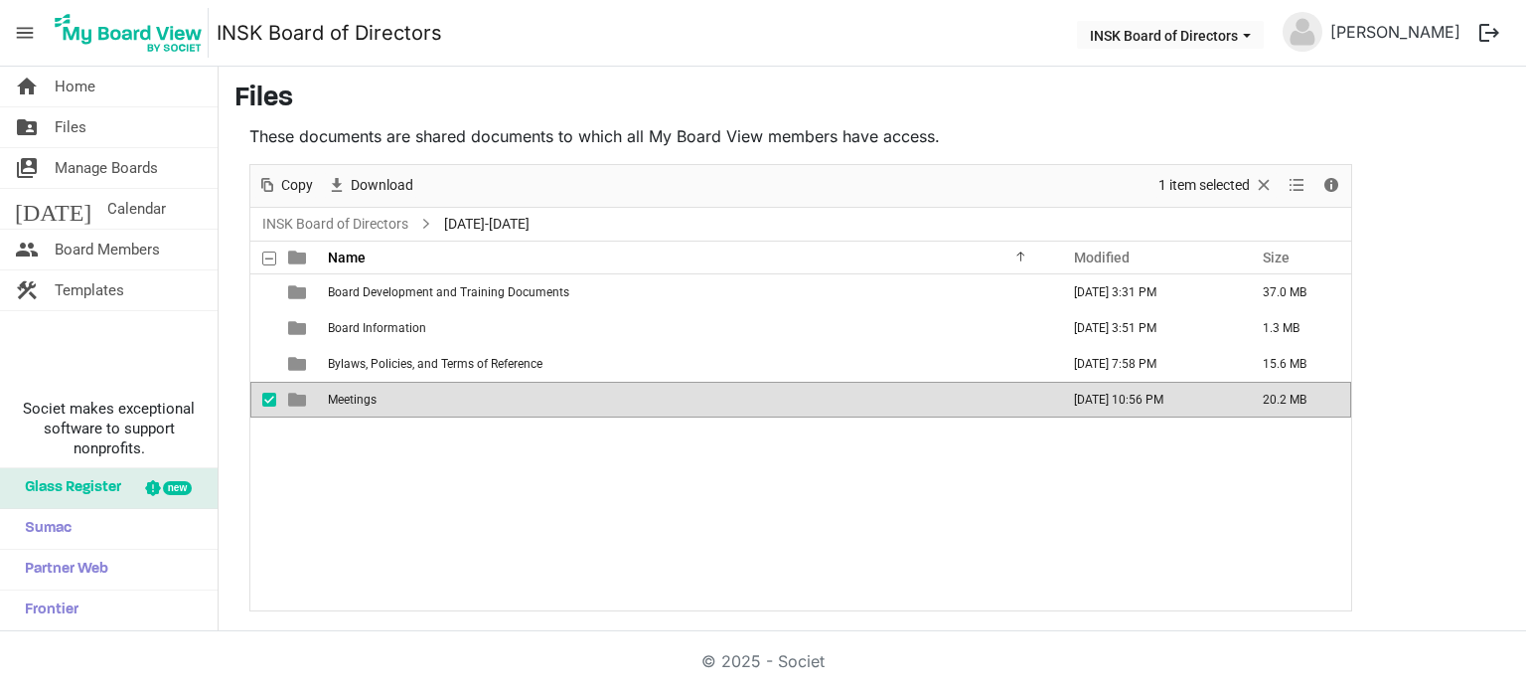
click at [362, 393] on span "Meetings" at bounding box center [352, 400] width 49 height 14
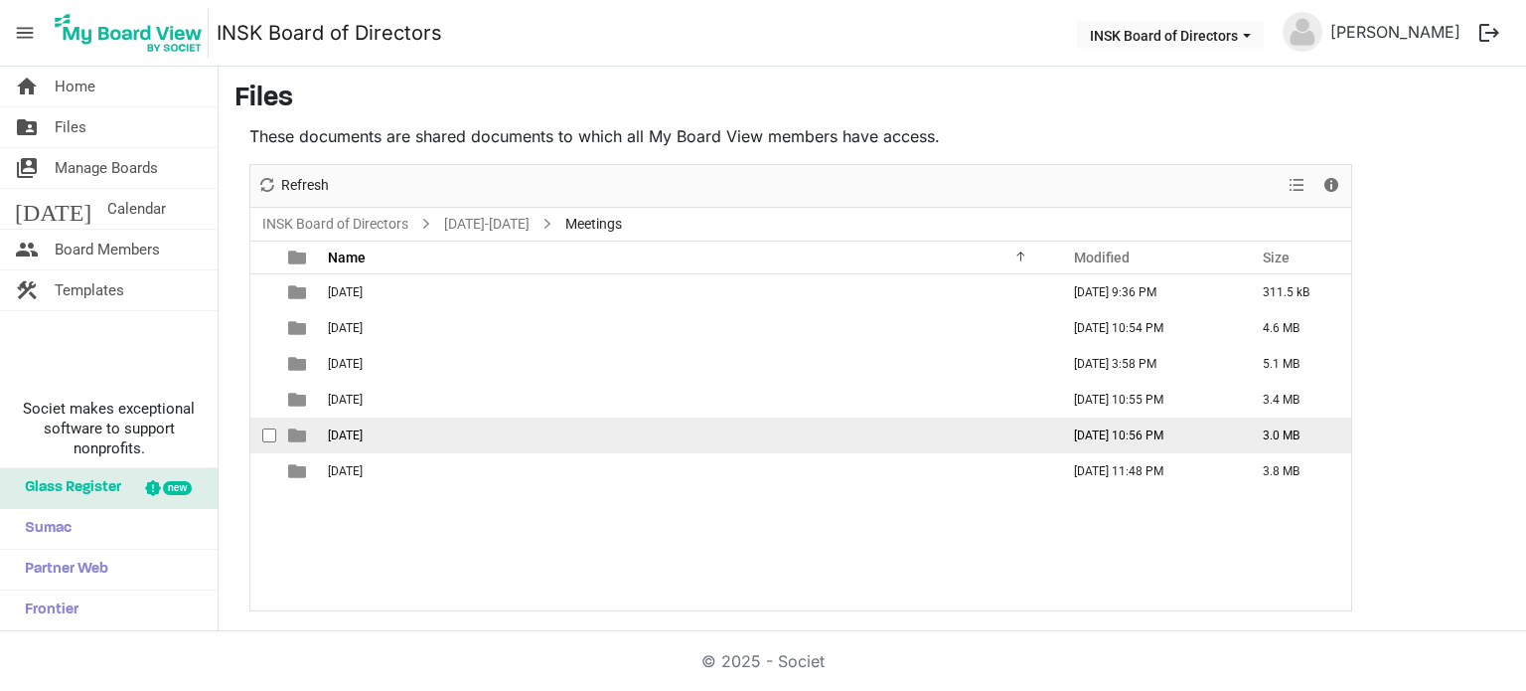
click at [362, 437] on span "2025-03-22" at bounding box center [345, 435] width 35 height 14
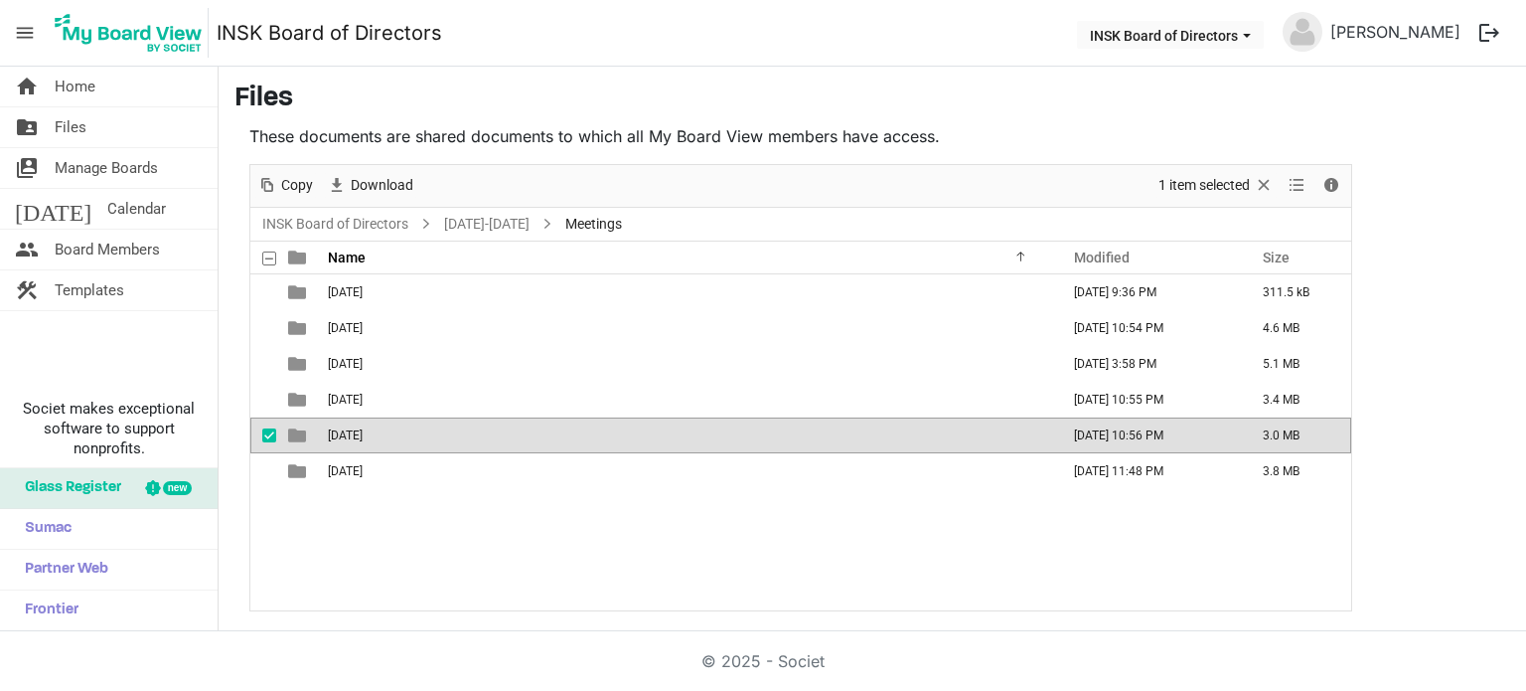
click at [362, 437] on span "2025-03-22" at bounding box center [345, 435] width 35 height 14
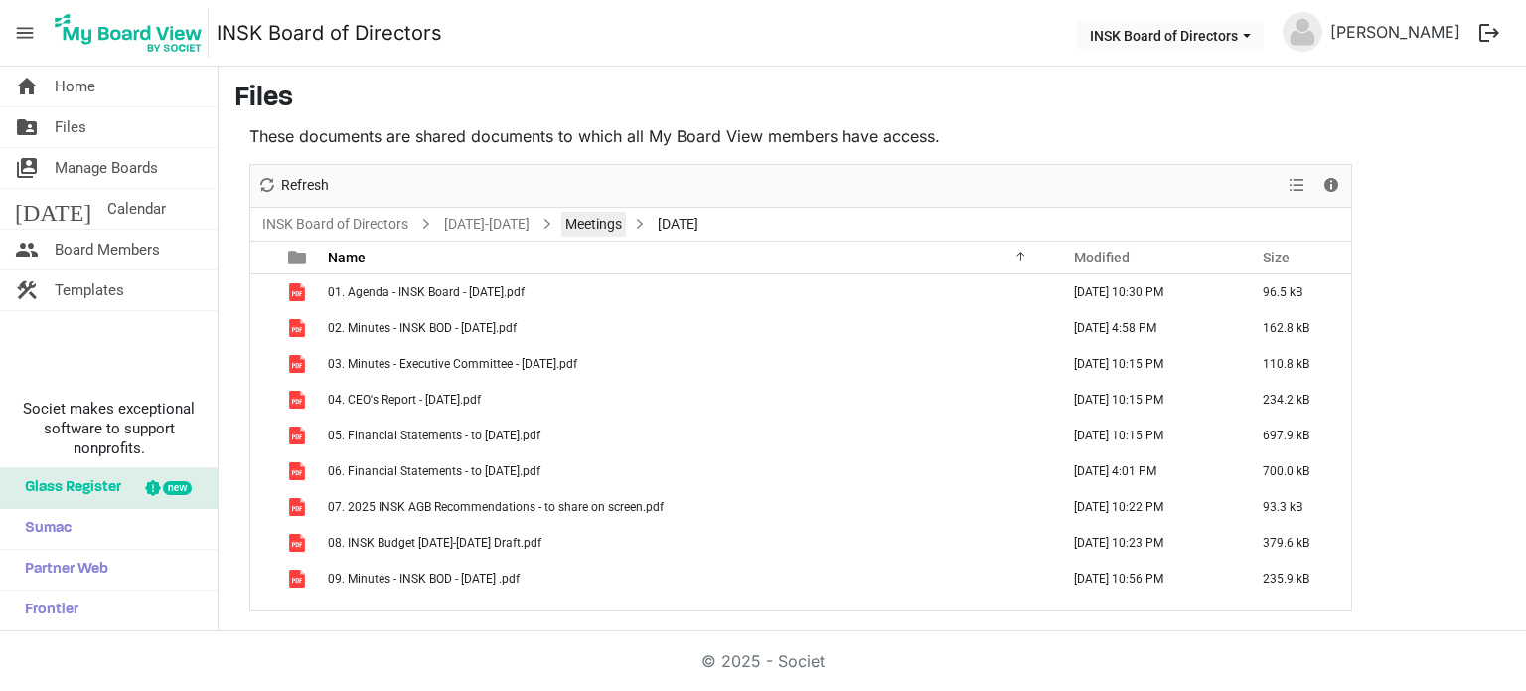
click at [580, 225] on link "Meetings" at bounding box center [593, 224] width 65 height 25
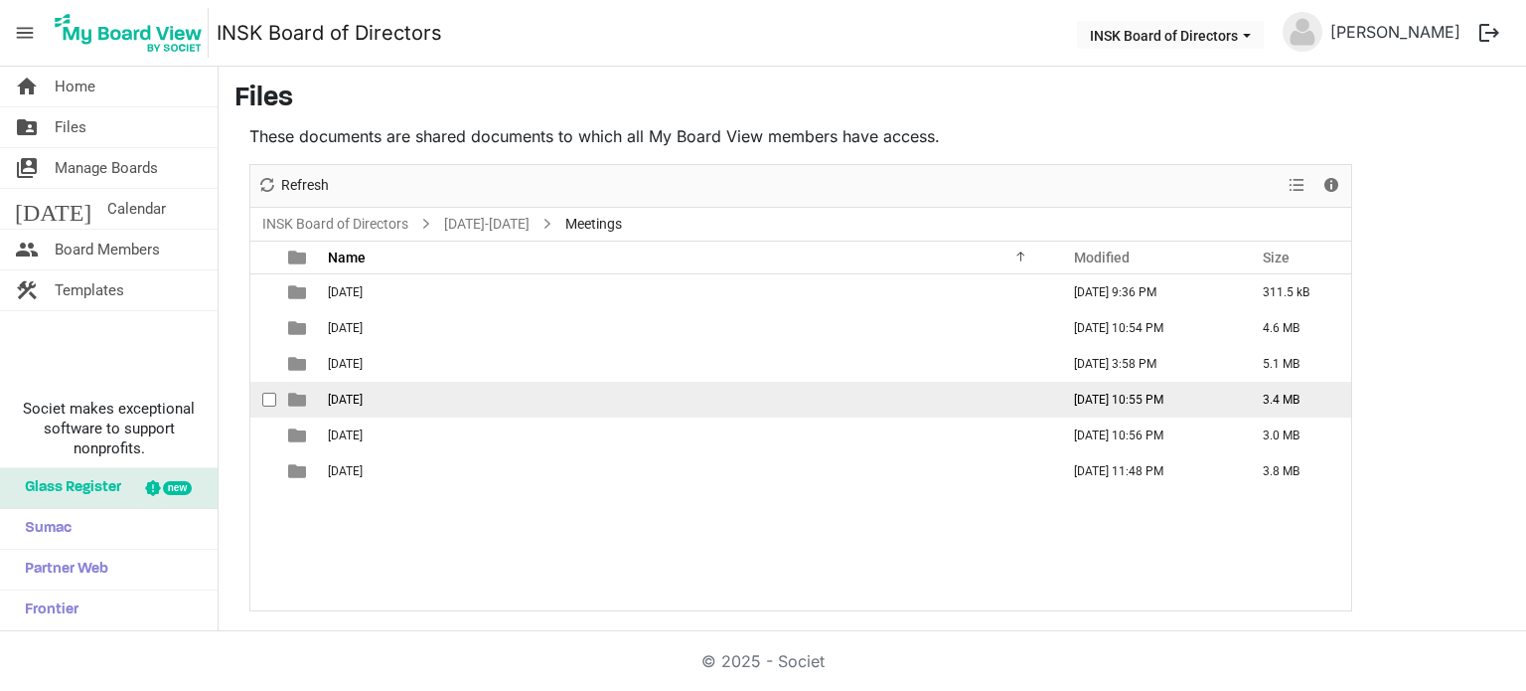
click at [363, 395] on span "2025-01-25" at bounding box center [345, 400] width 35 height 14
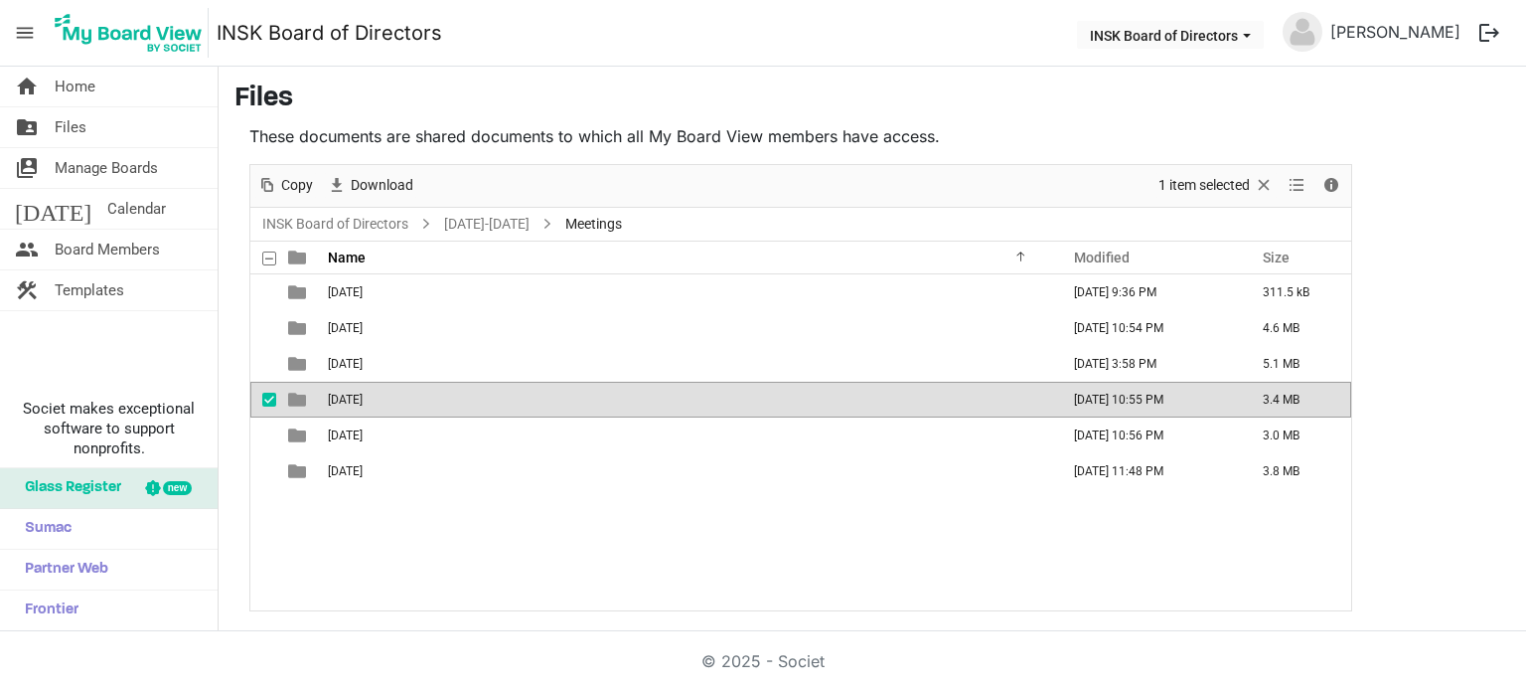
click at [363, 395] on span "2025-01-25" at bounding box center [345, 400] width 35 height 14
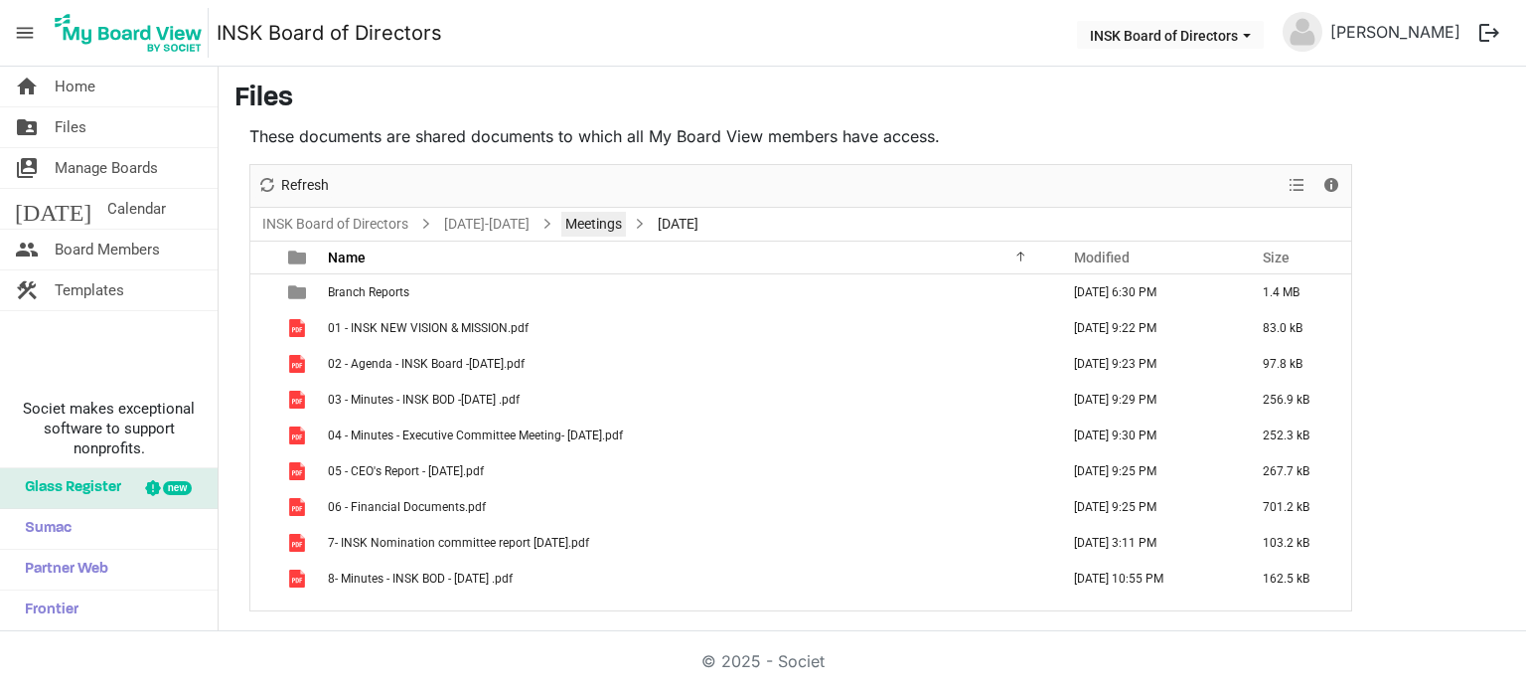
click at [572, 217] on link "Meetings" at bounding box center [593, 224] width 65 height 25
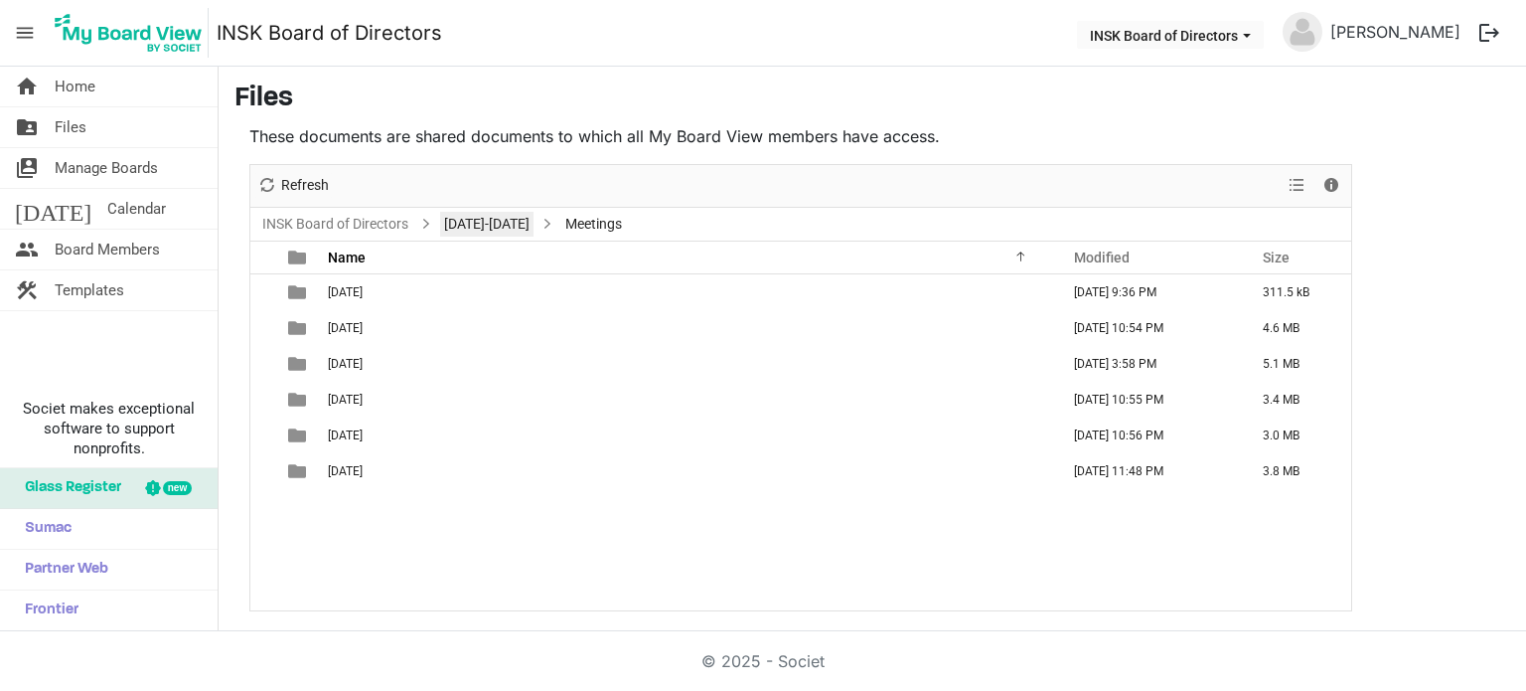
click at [493, 230] on link "2024-2025" at bounding box center [486, 224] width 93 height 25
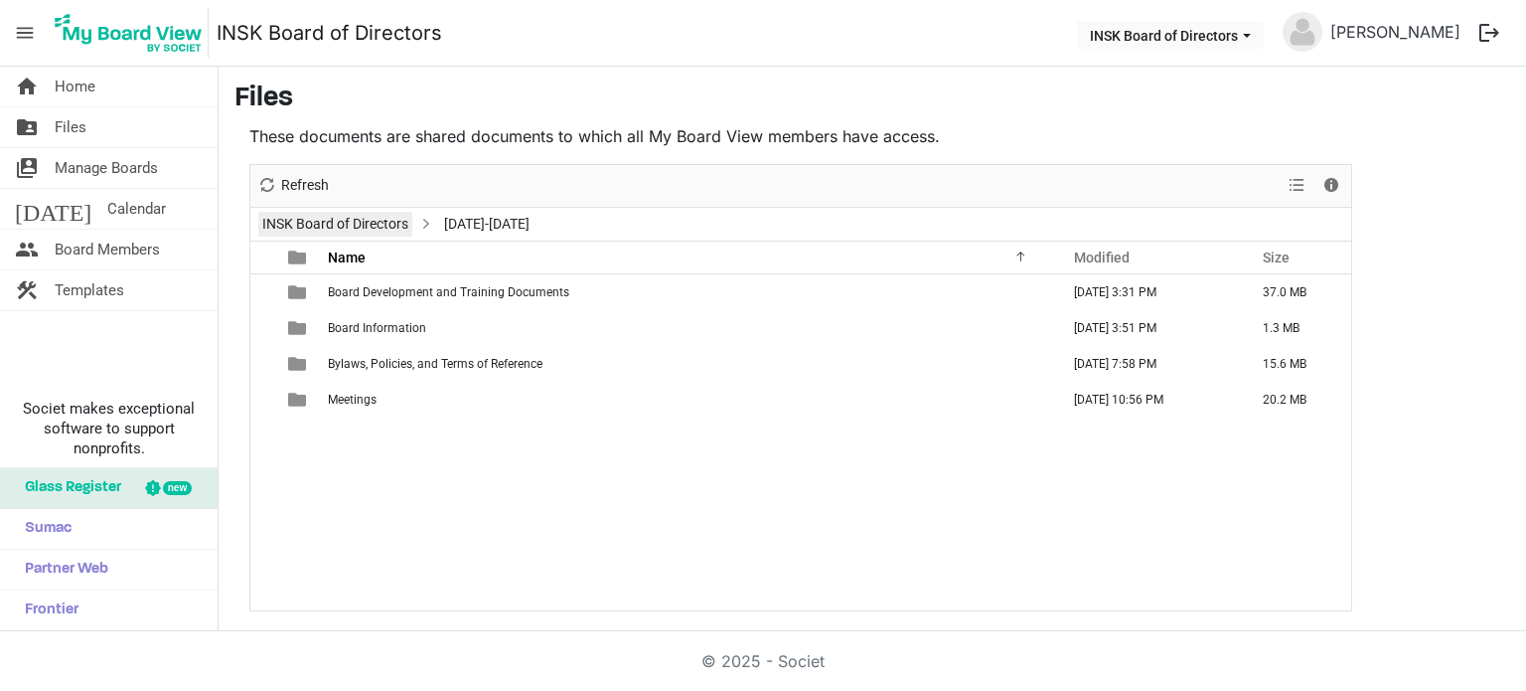
click at [382, 222] on link "INSK Board of Directors" at bounding box center [335, 224] width 154 height 25
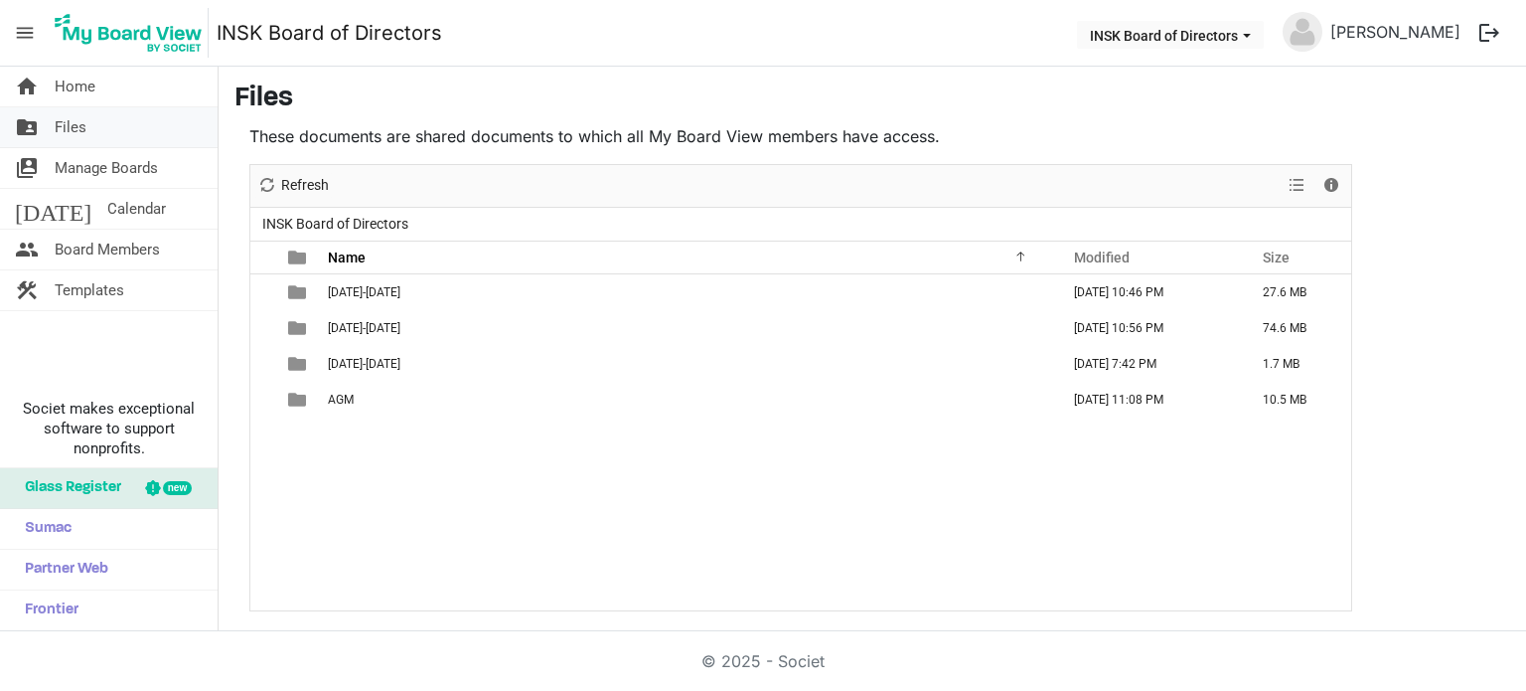
click at [79, 135] on span "Files" at bounding box center [71, 127] width 32 height 40
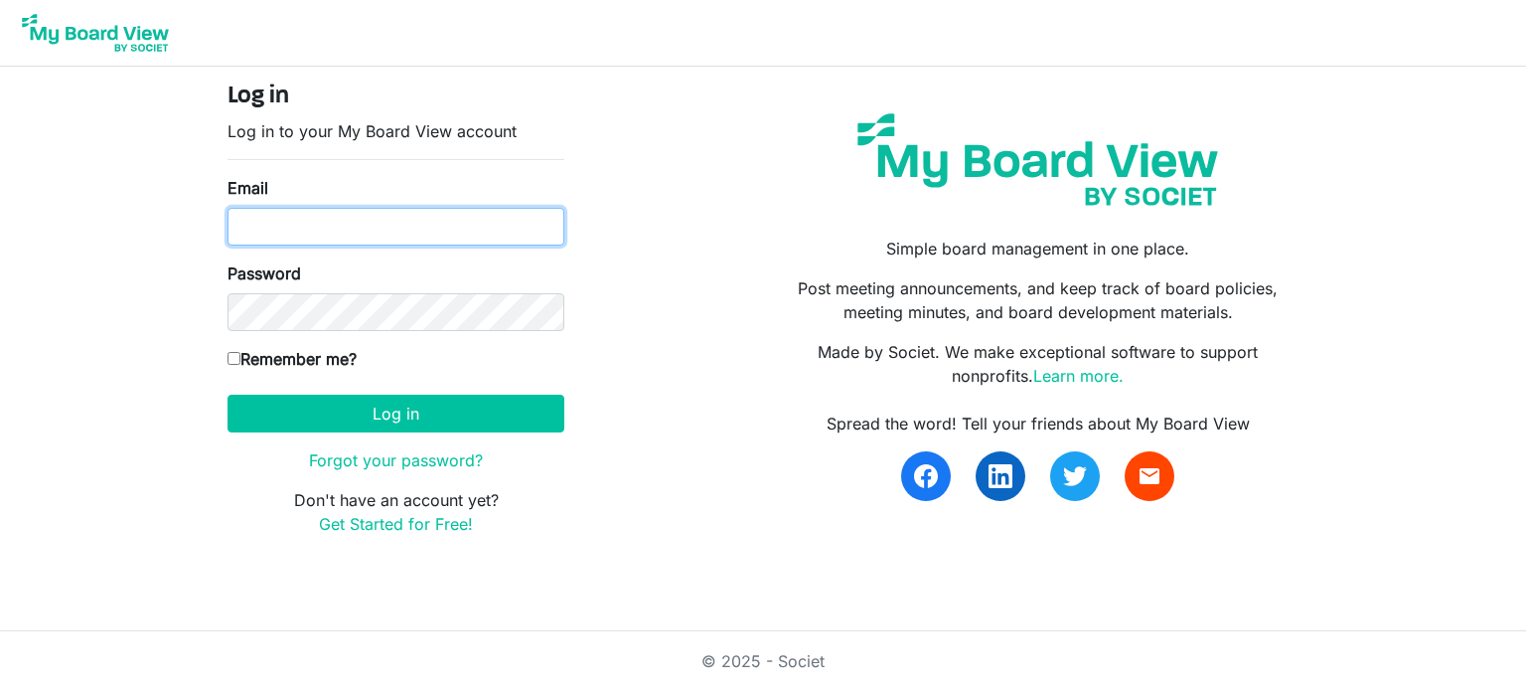
click at [364, 214] on input "Email" at bounding box center [396, 227] width 337 height 38
type input "[EMAIL_ADDRESS][DOMAIN_NAME]"
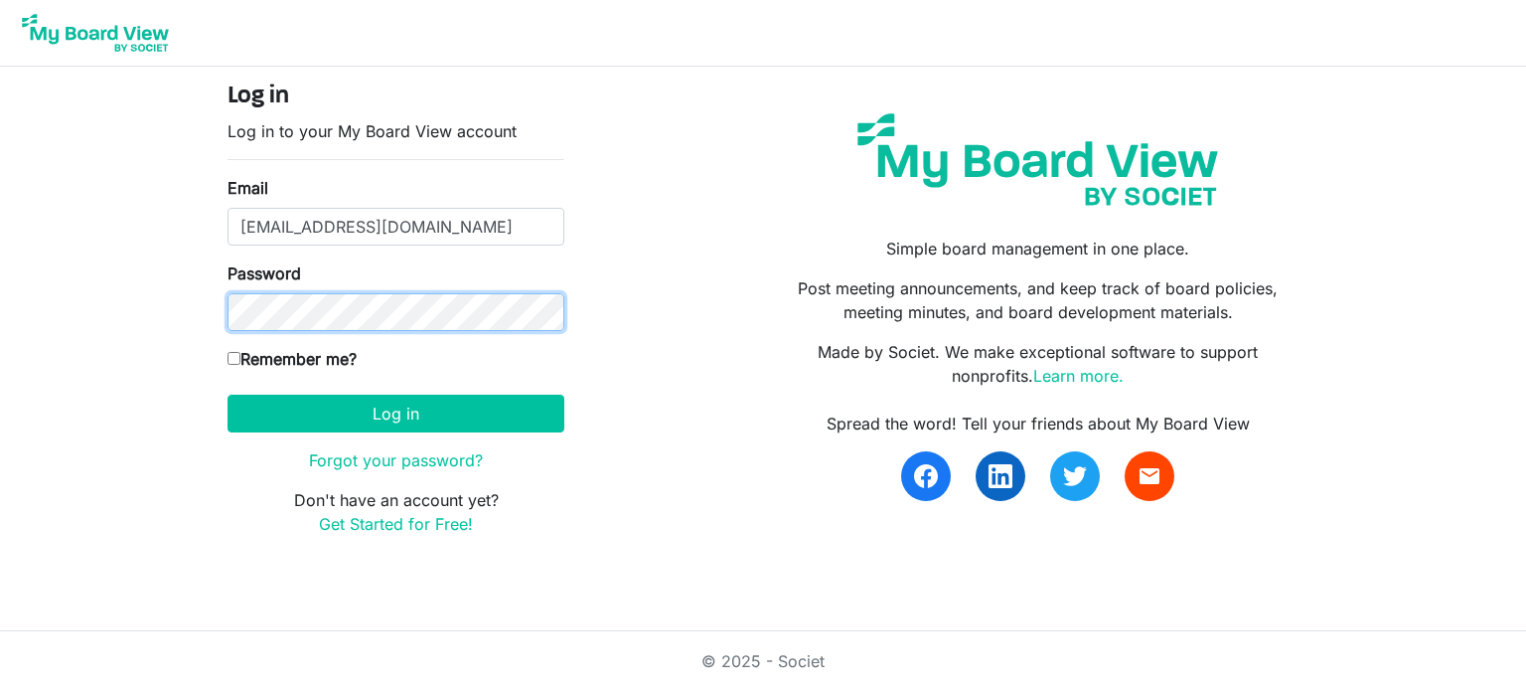
click at [228, 395] on button "Log in" at bounding box center [396, 414] width 337 height 38
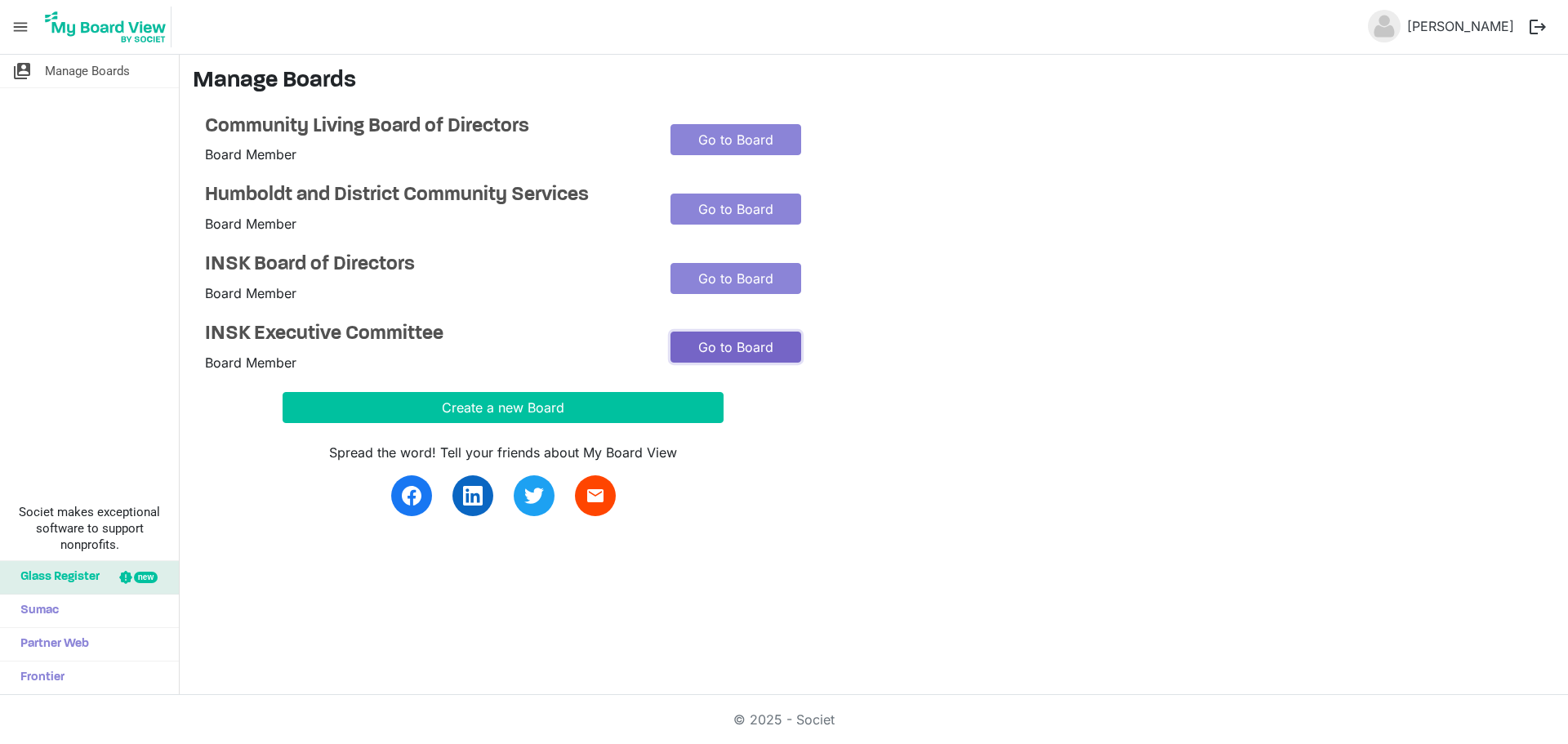
drag, startPoint x: 784, startPoint y: 342, endPoint x: 794, endPoint y: 344, distance: 10.2
click at [784, 342] on link "Go to Board" at bounding box center [736, 347] width 131 height 31
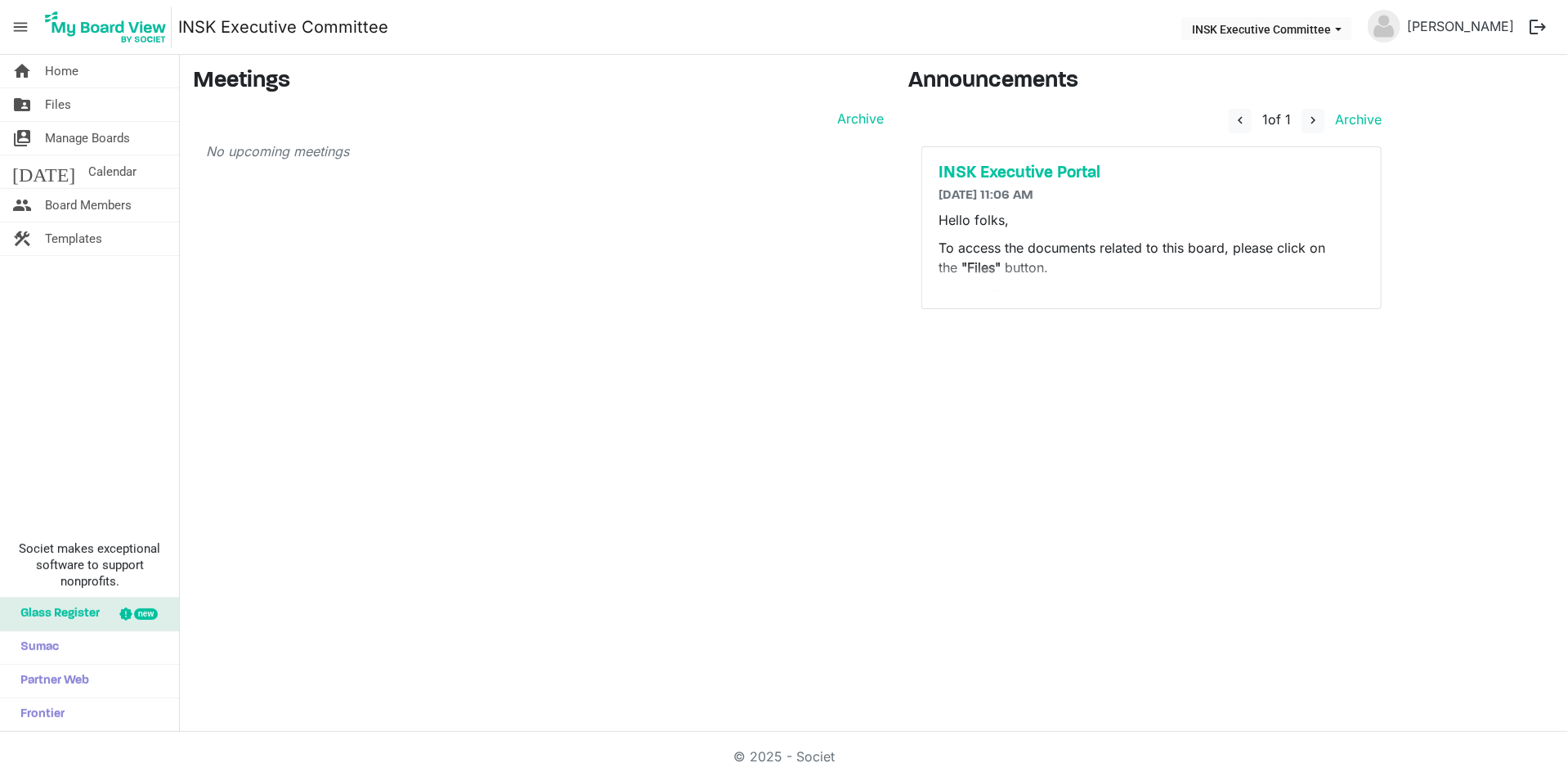
click at [1015, 184] on div "INSK Executive Portal [DATE] 11:06 AM Hello folks, To access the documents rela…" at bounding box center [1151, 228] width 458 height 161
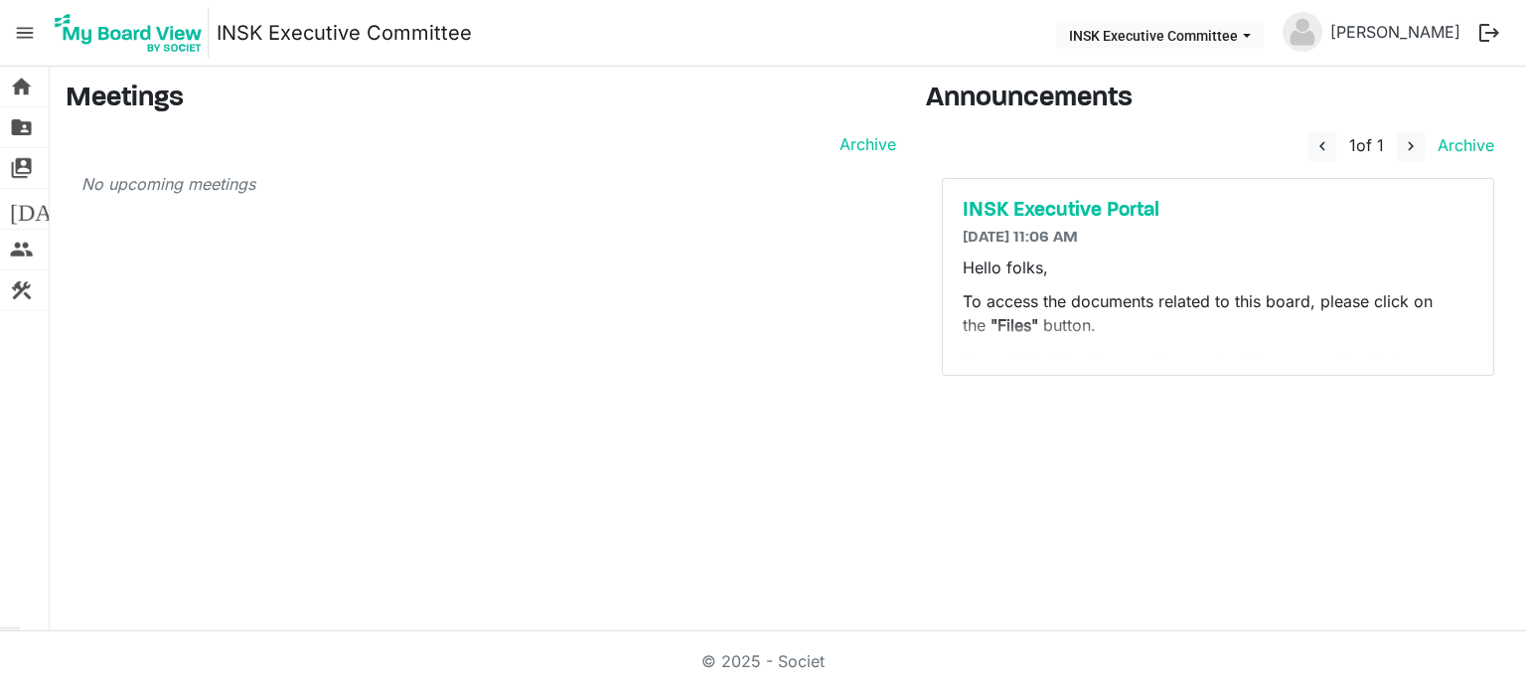
click at [18, 31] on span "menu" at bounding box center [25, 33] width 38 height 38
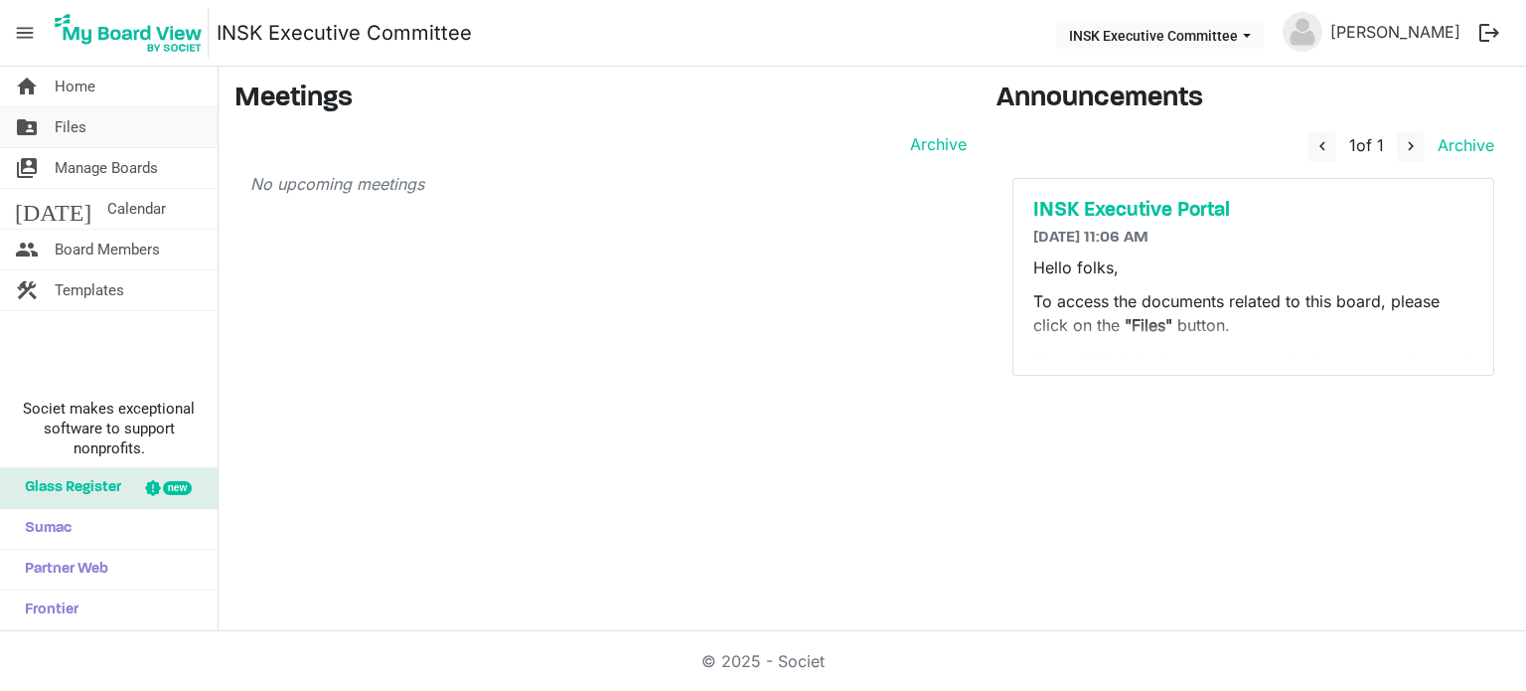
click at [74, 120] on span "Files" at bounding box center [71, 127] width 32 height 40
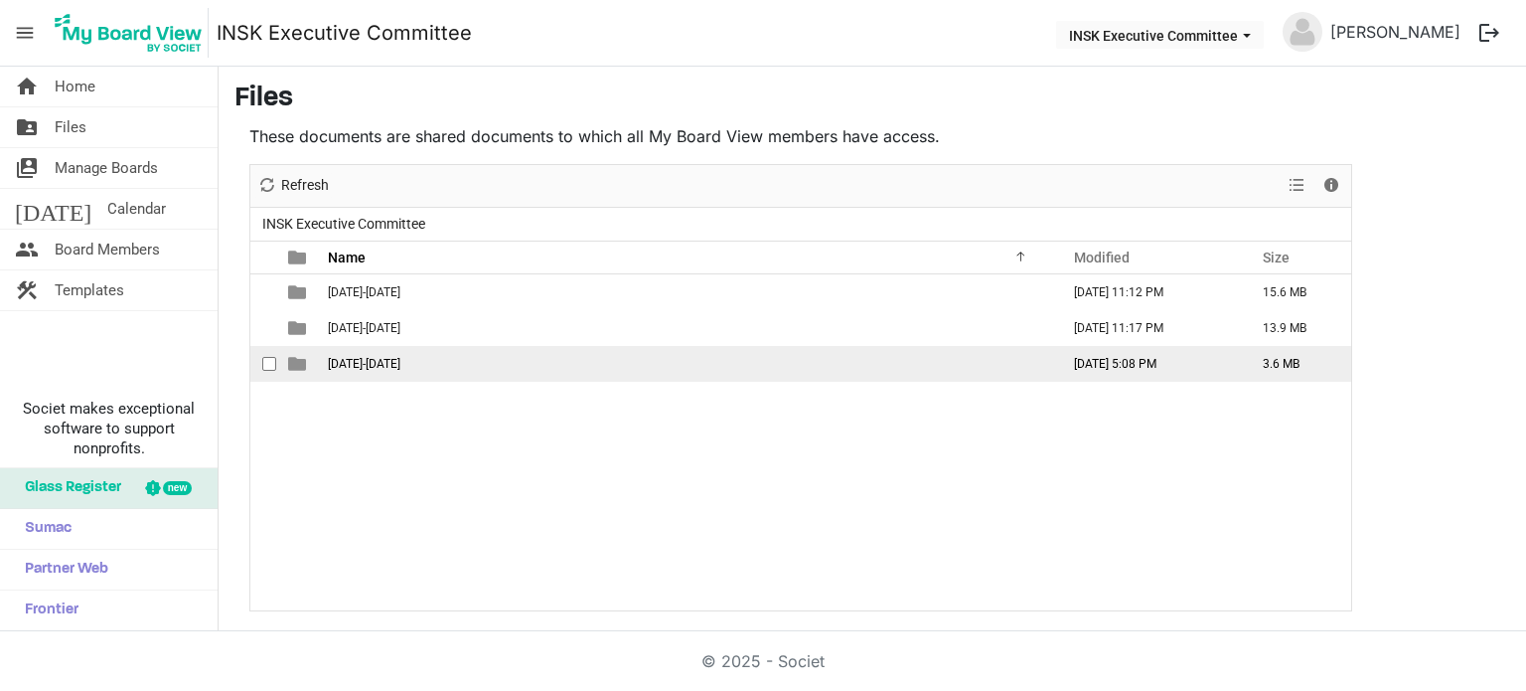
click at [367, 363] on span "2025-2026" at bounding box center [364, 364] width 73 height 14
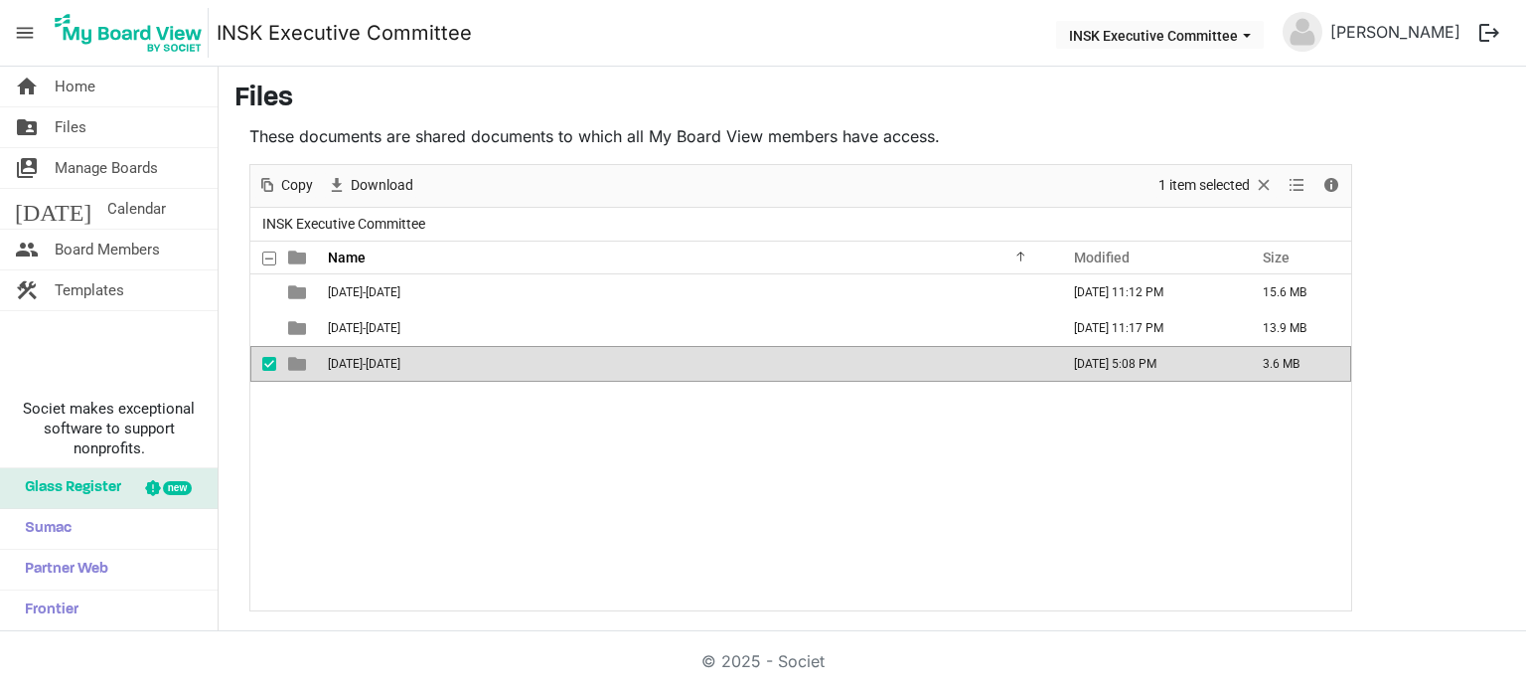
click at [367, 363] on span "2025-2026" at bounding box center [364, 364] width 73 height 14
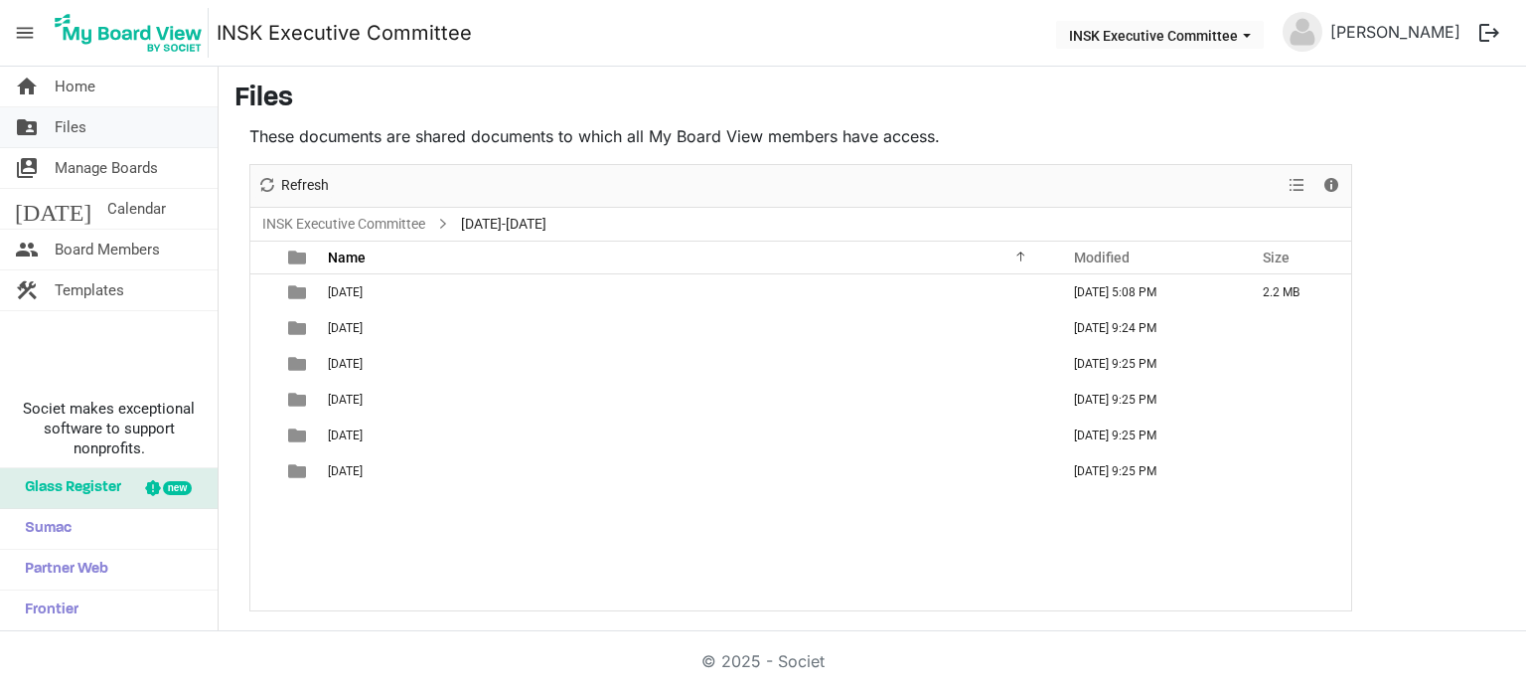
click at [75, 121] on span "Files" at bounding box center [71, 127] width 32 height 40
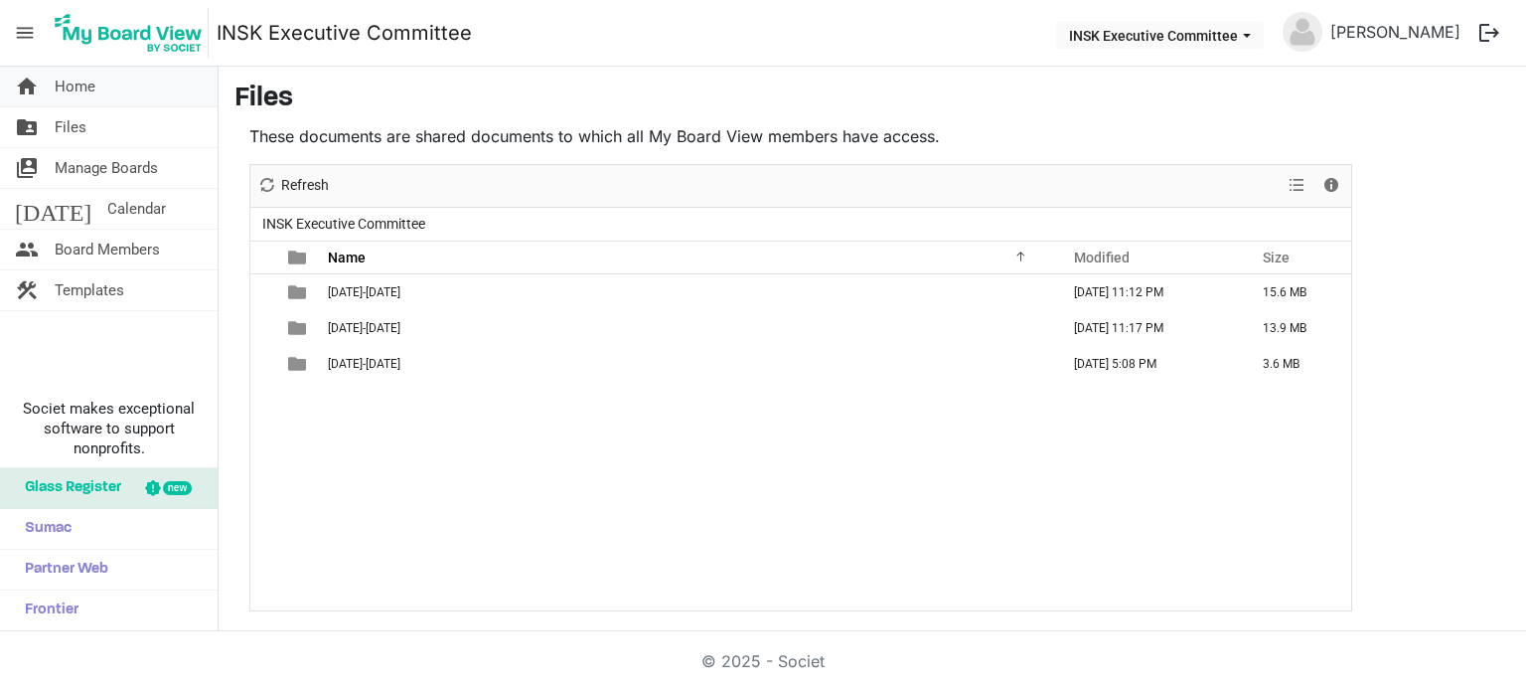
click at [102, 97] on link "home Home" at bounding box center [109, 87] width 218 height 40
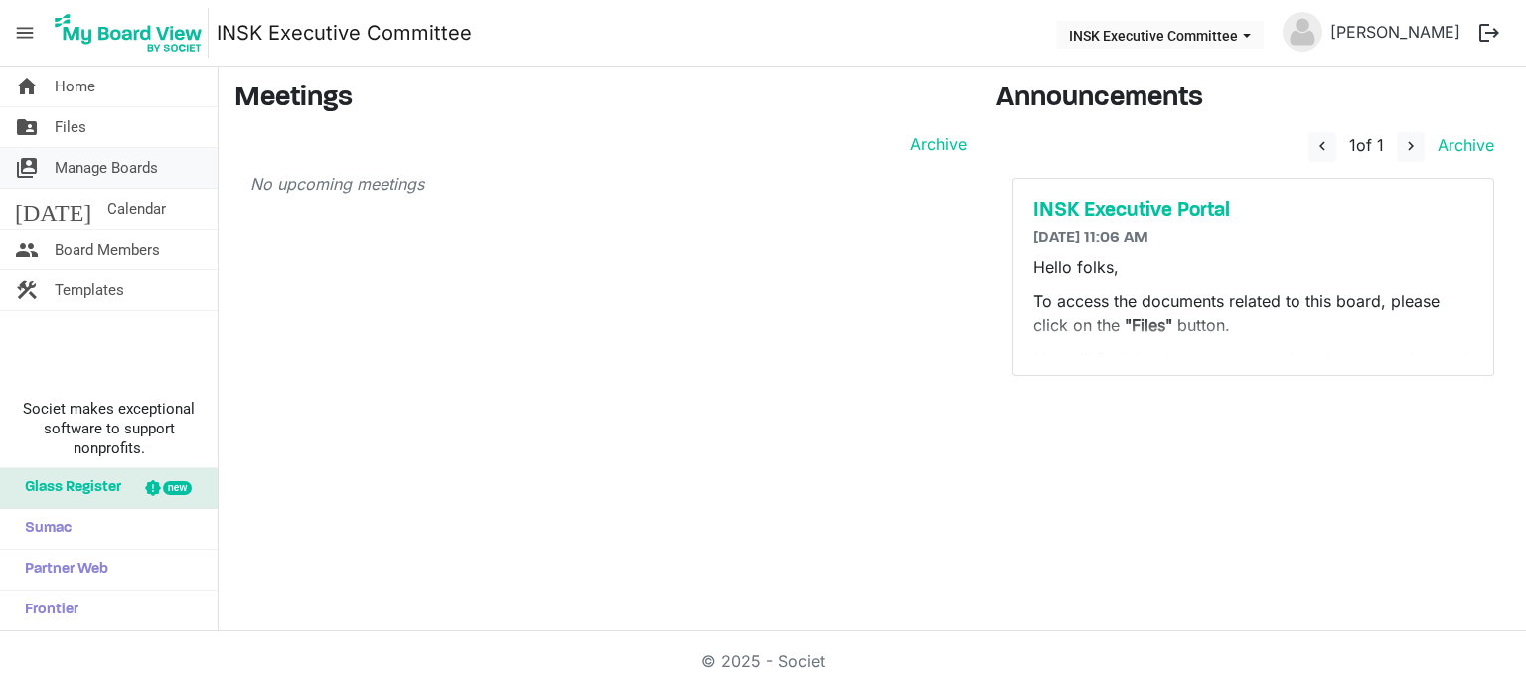
click at [107, 179] on span "Manage Boards" at bounding box center [106, 168] width 103 height 40
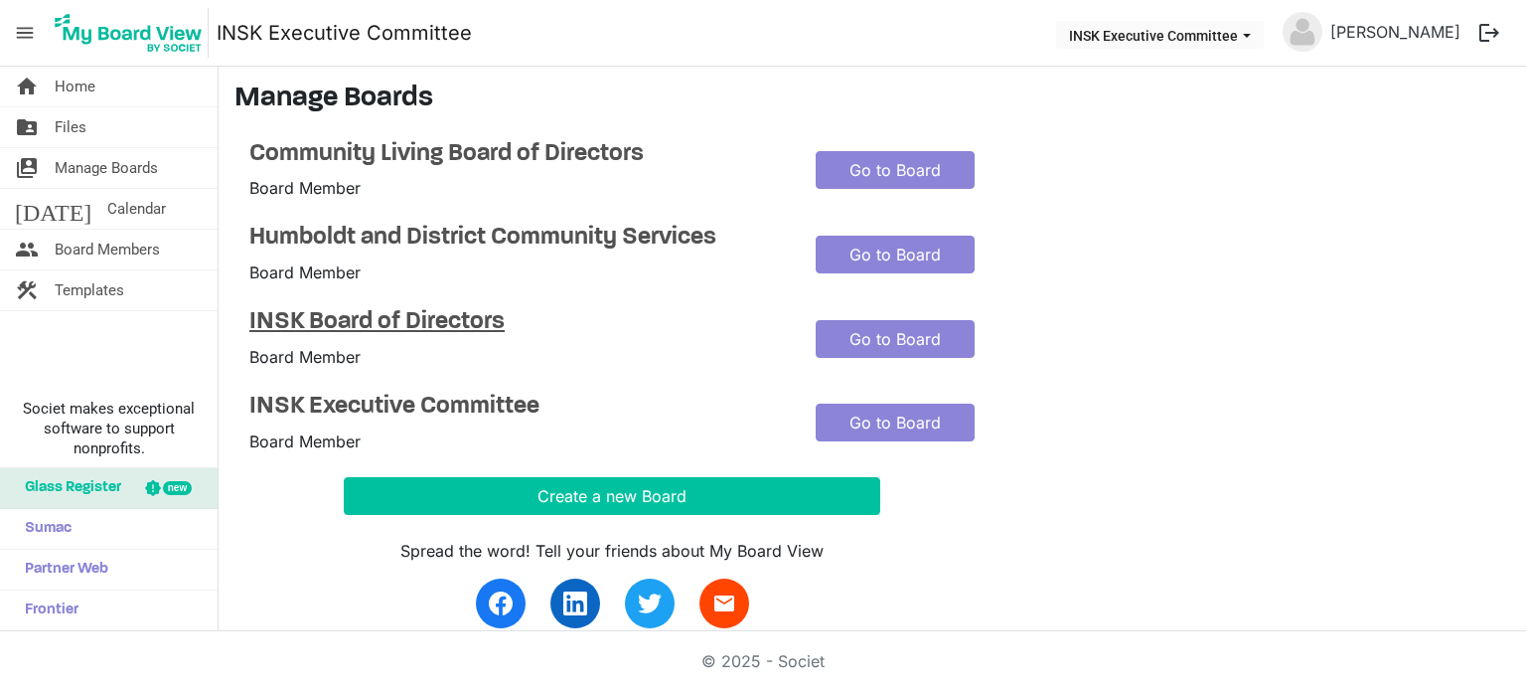
click at [385, 322] on h4 "INSK Board of Directors" at bounding box center [517, 322] width 537 height 29
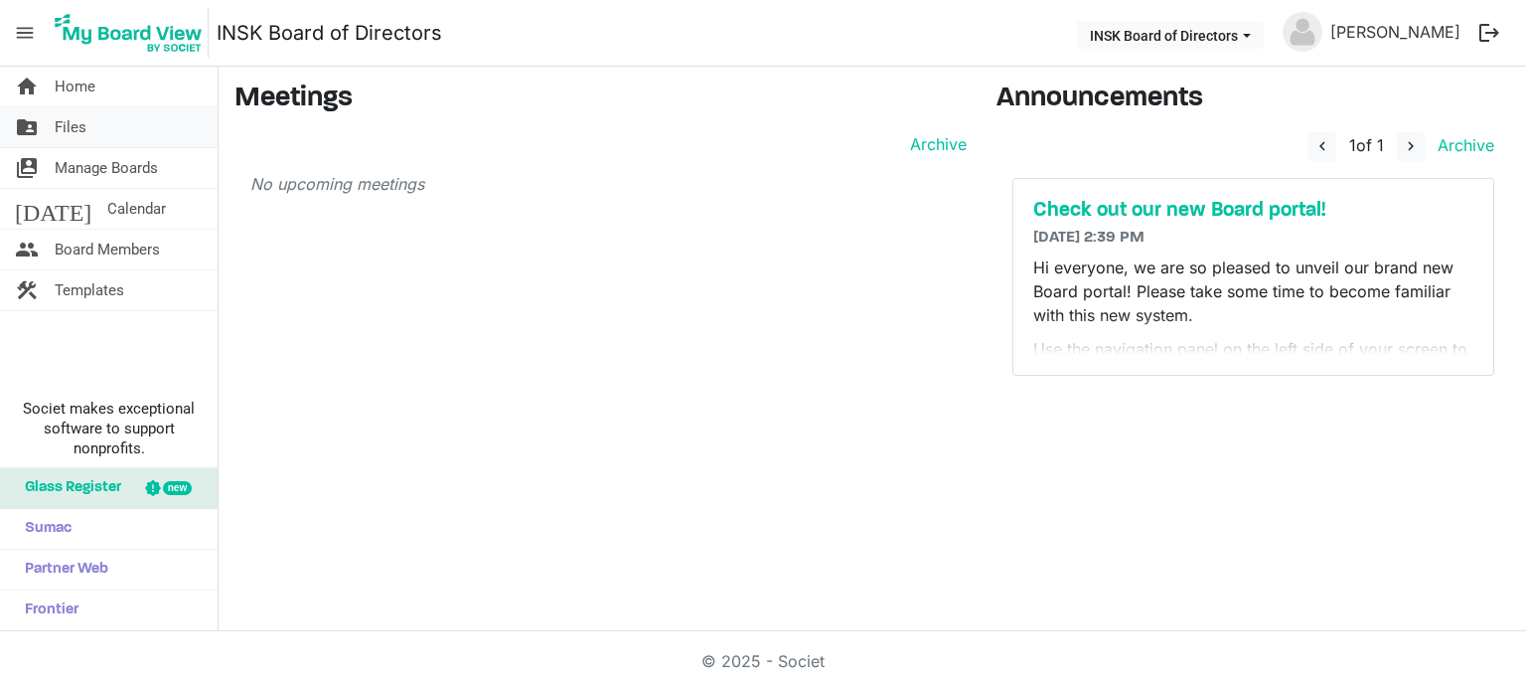
click at [87, 131] on link "folder_shared Files" at bounding box center [109, 127] width 218 height 40
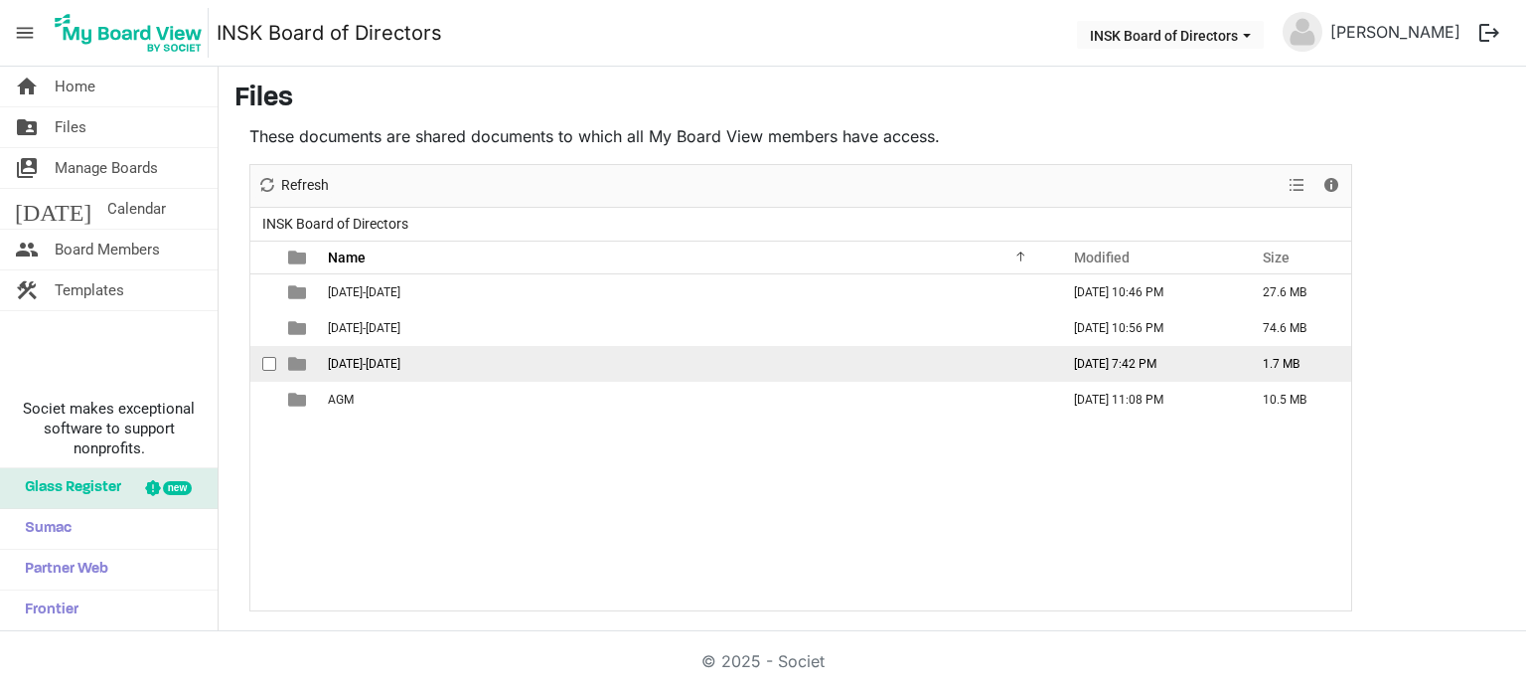
click at [359, 360] on span "[DATE]-[DATE]" at bounding box center [364, 364] width 73 height 14
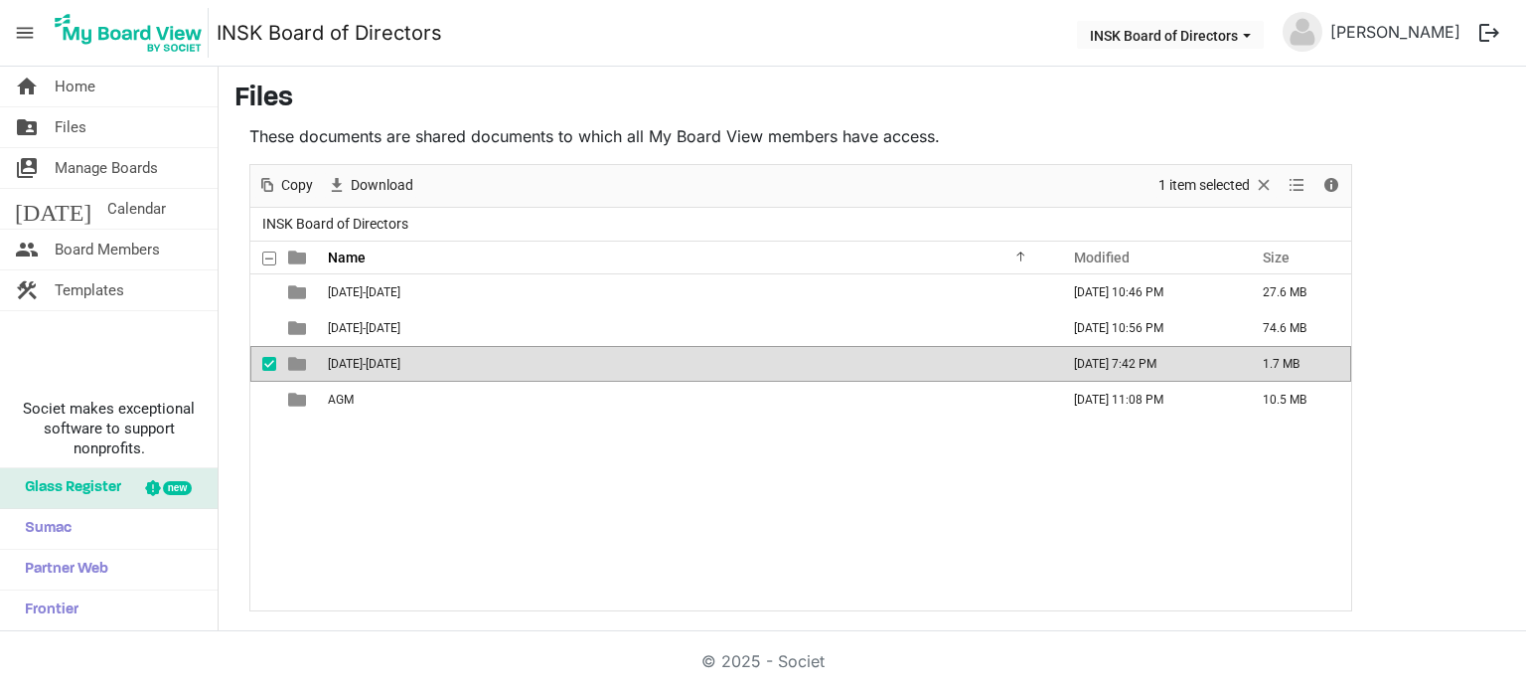
click at [359, 360] on span "2025-2026" at bounding box center [364, 364] width 73 height 14
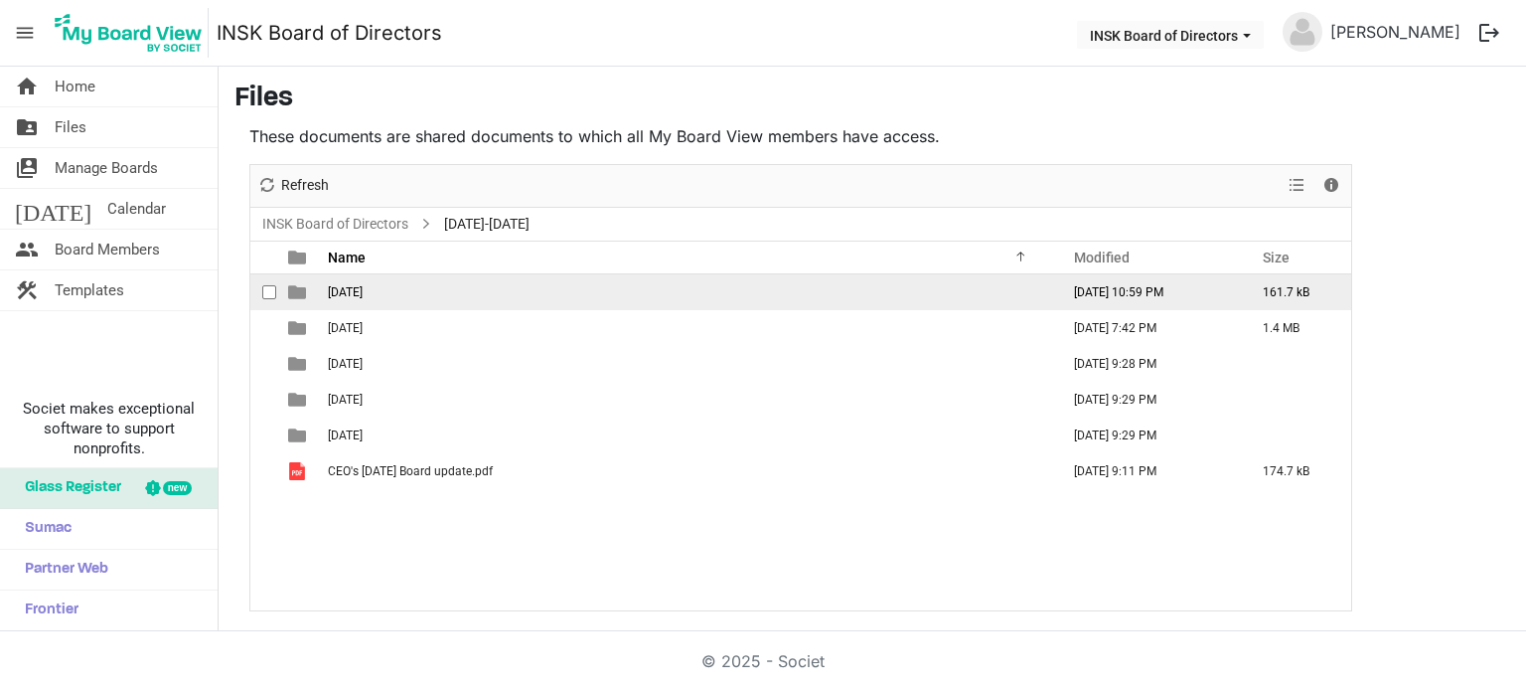
click at [363, 294] on span "2025-06-08" at bounding box center [345, 292] width 35 height 14
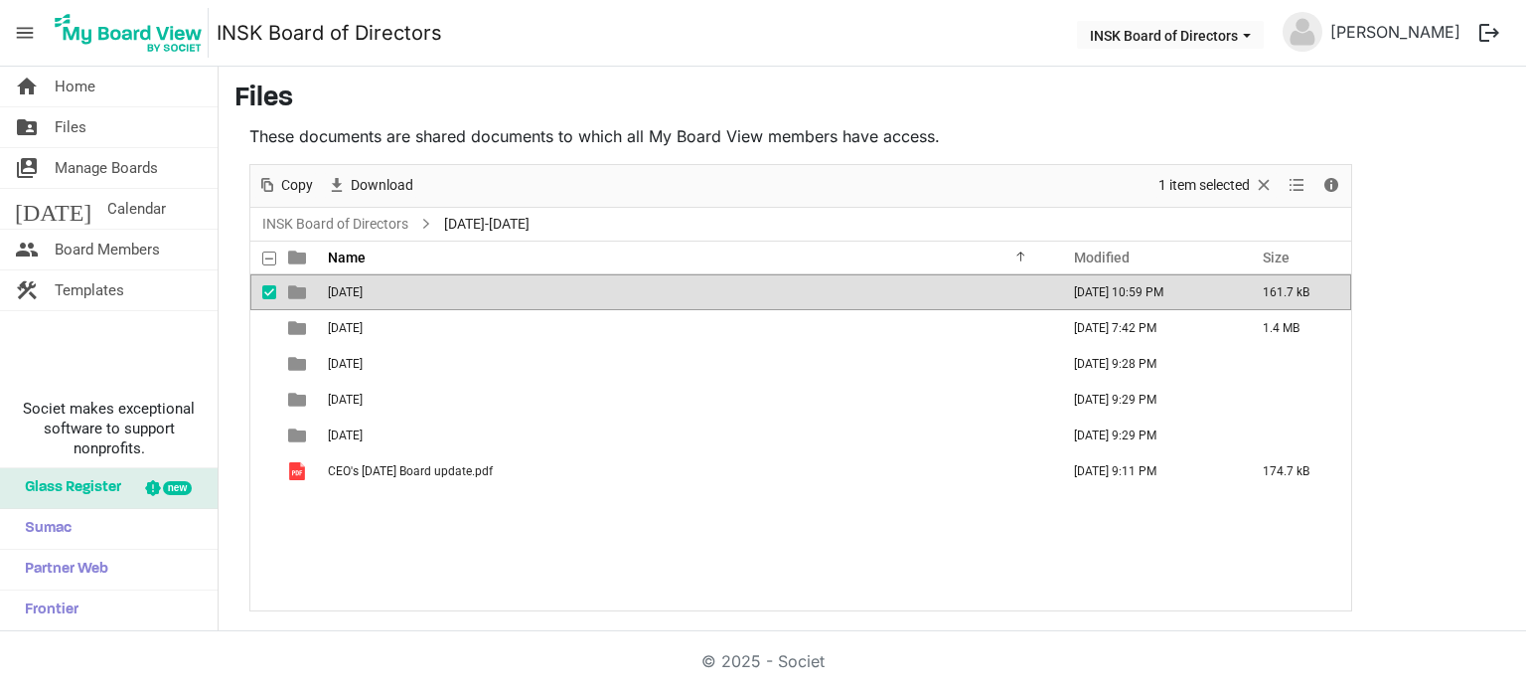
click at [363, 294] on span "2025-06-08" at bounding box center [345, 292] width 35 height 14
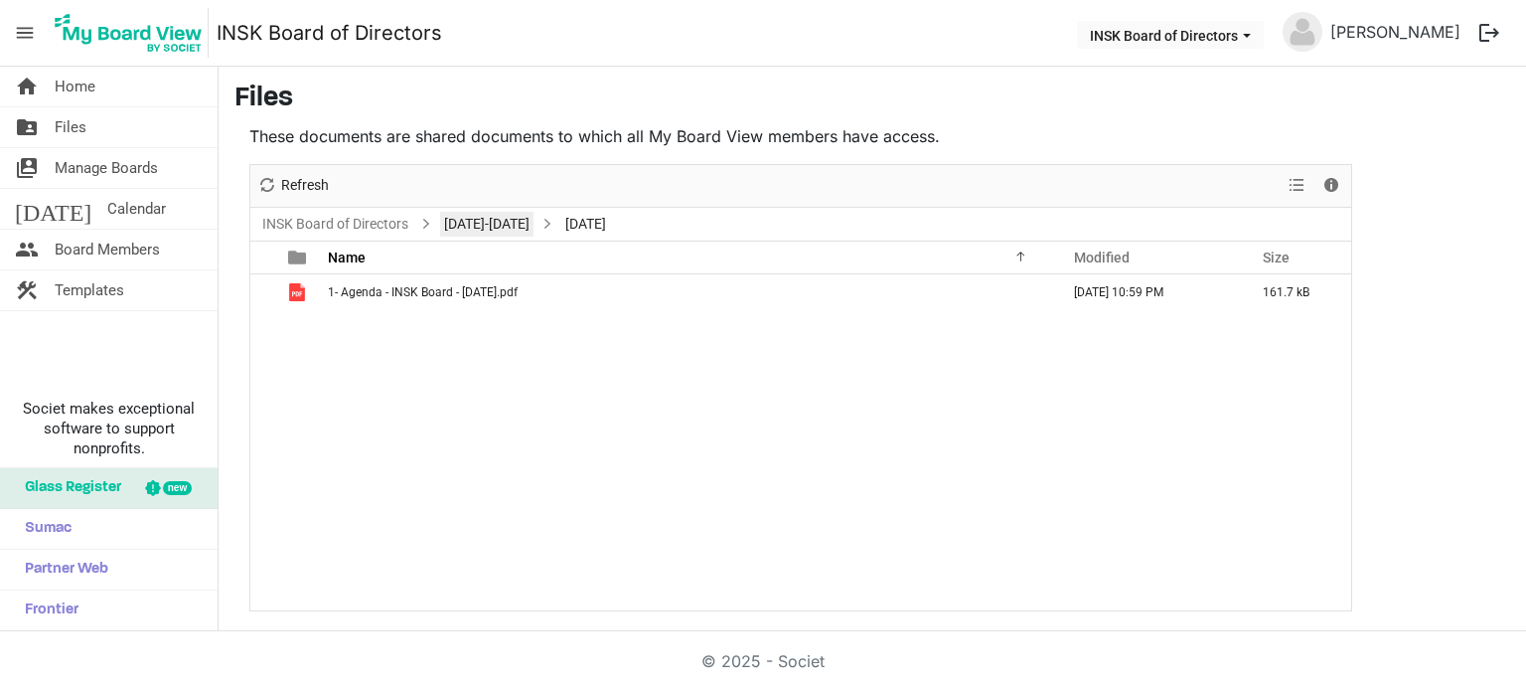
click at [469, 223] on link "2025-2026" at bounding box center [486, 224] width 93 height 25
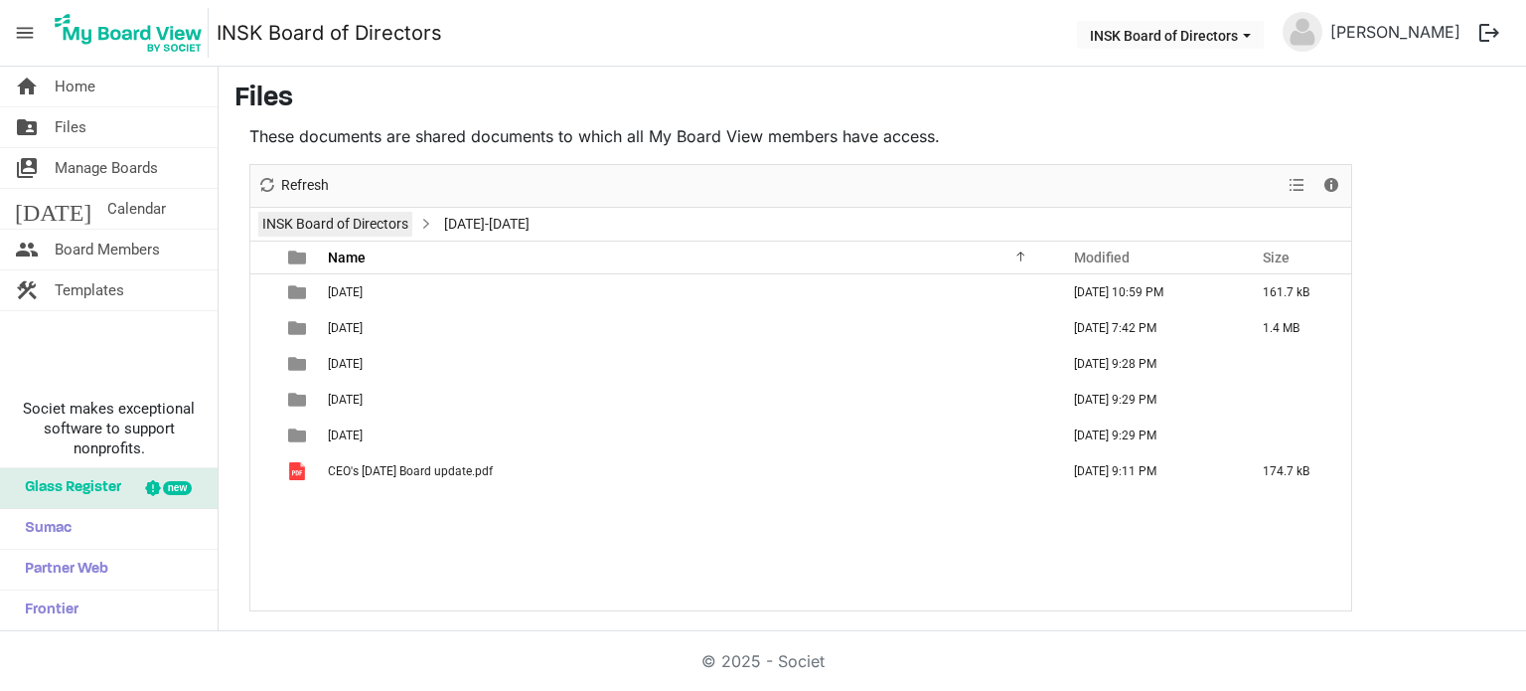
click at [369, 217] on link "INSK Board of Directors" at bounding box center [335, 224] width 154 height 25
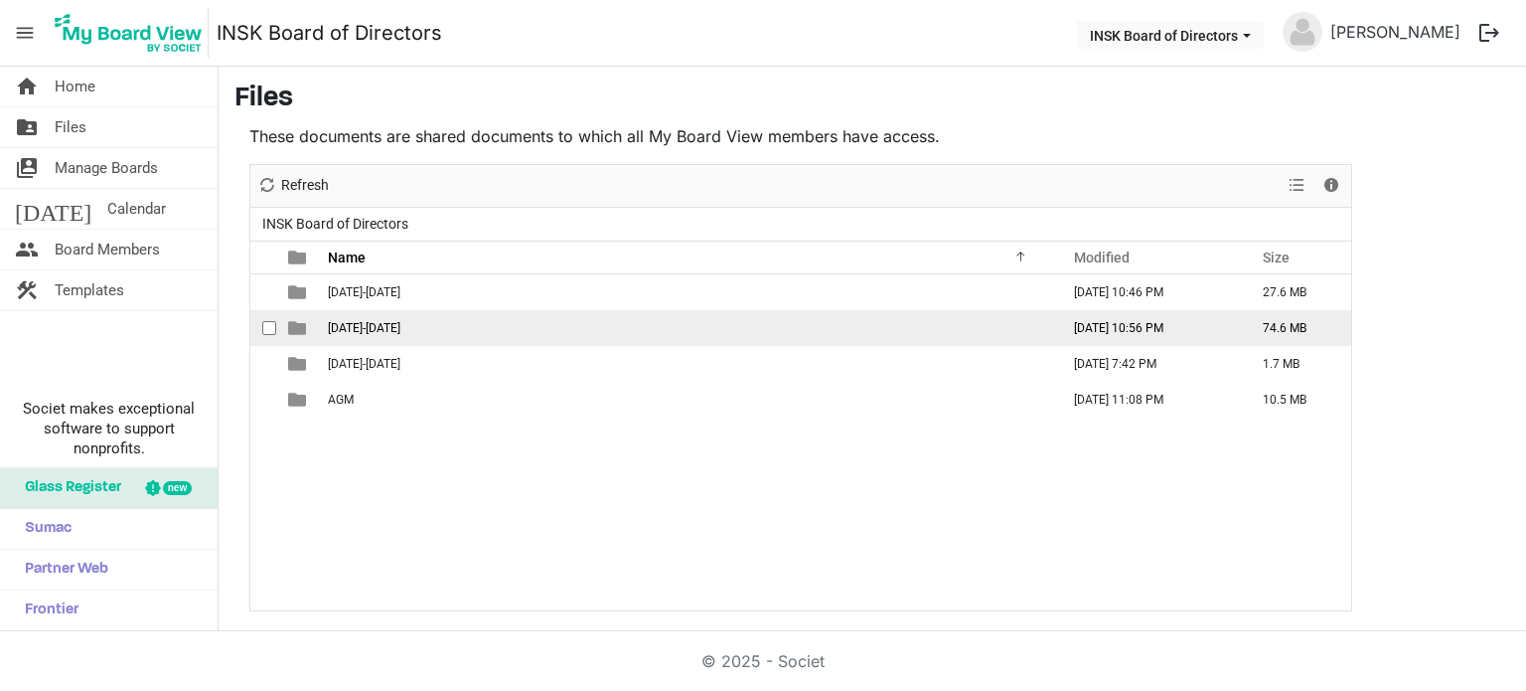
click at [359, 323] on span "[DATE]-[DATE]" at bounding box center [364, 328] width 73 height 14
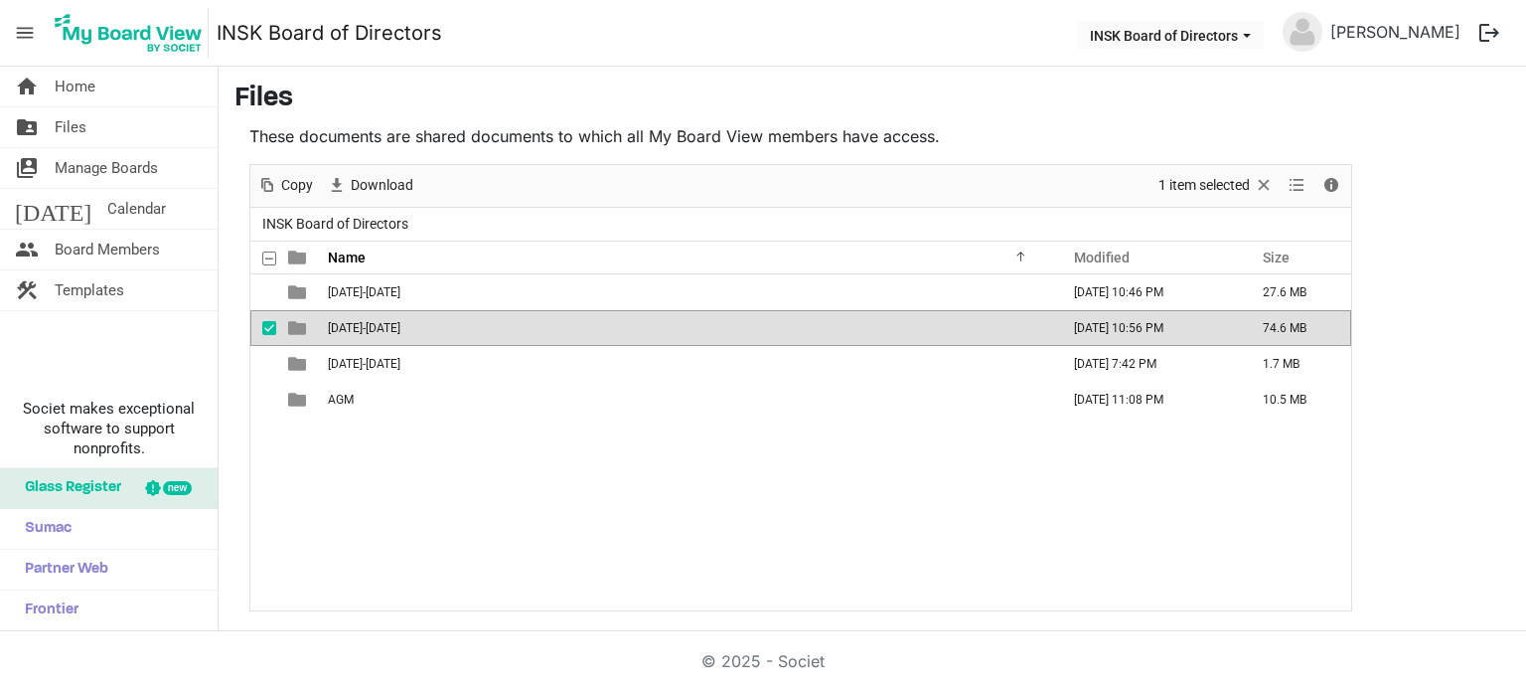
click at [359, 323] on span "[DATE]-[DATE]" at bounding box center [364, 328] width 73 height 14
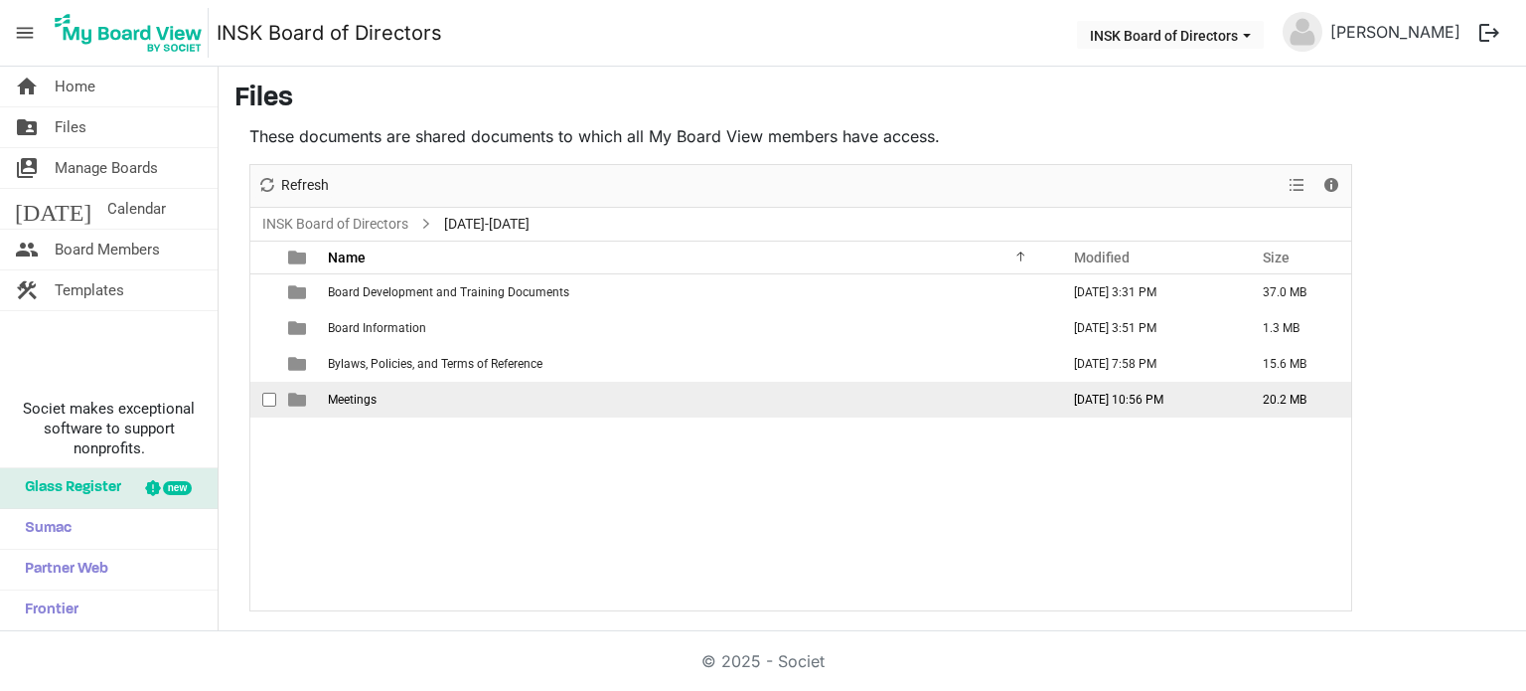
click at [359, 403] on span "Meetings" at bounding box center [352, 400] width 49 height 14
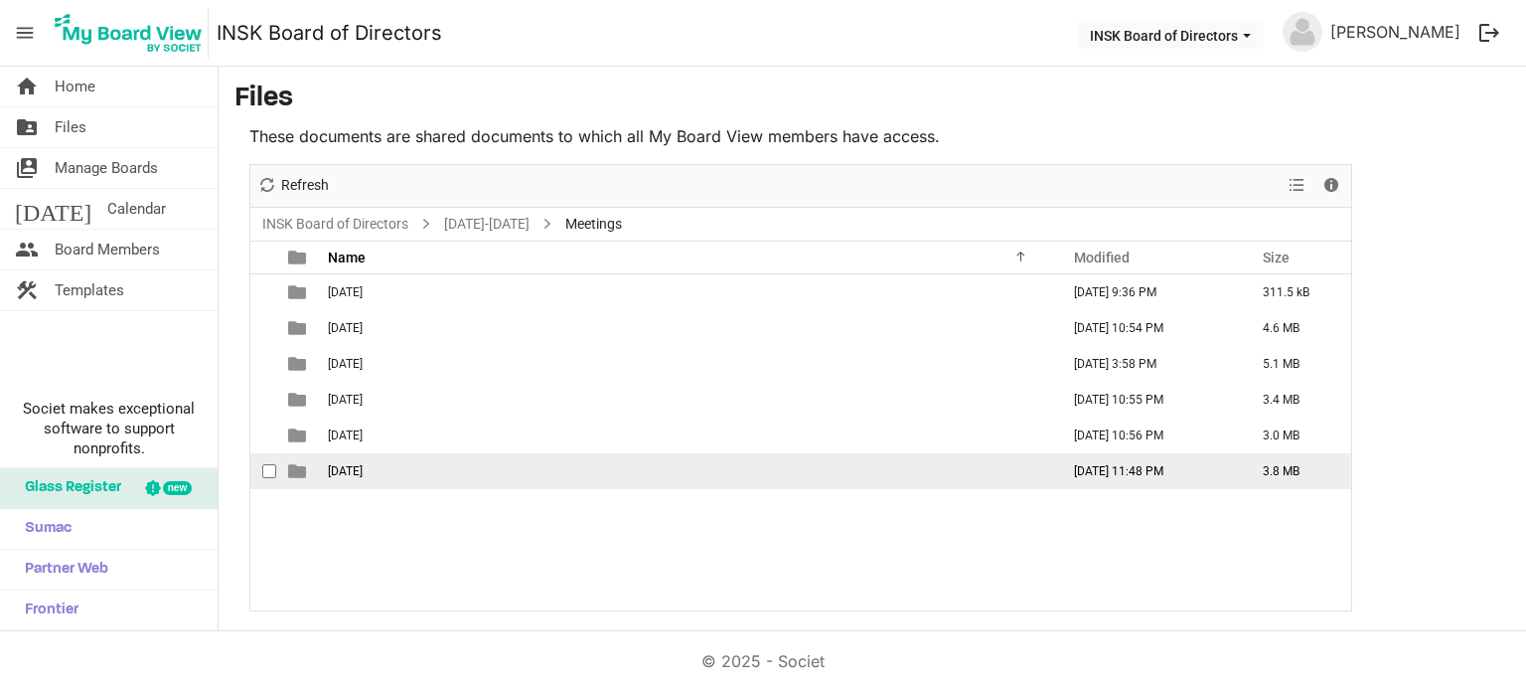
click at [350, 469] on span "[DATE]" at bounding box center [345, 471] width 35 height 14
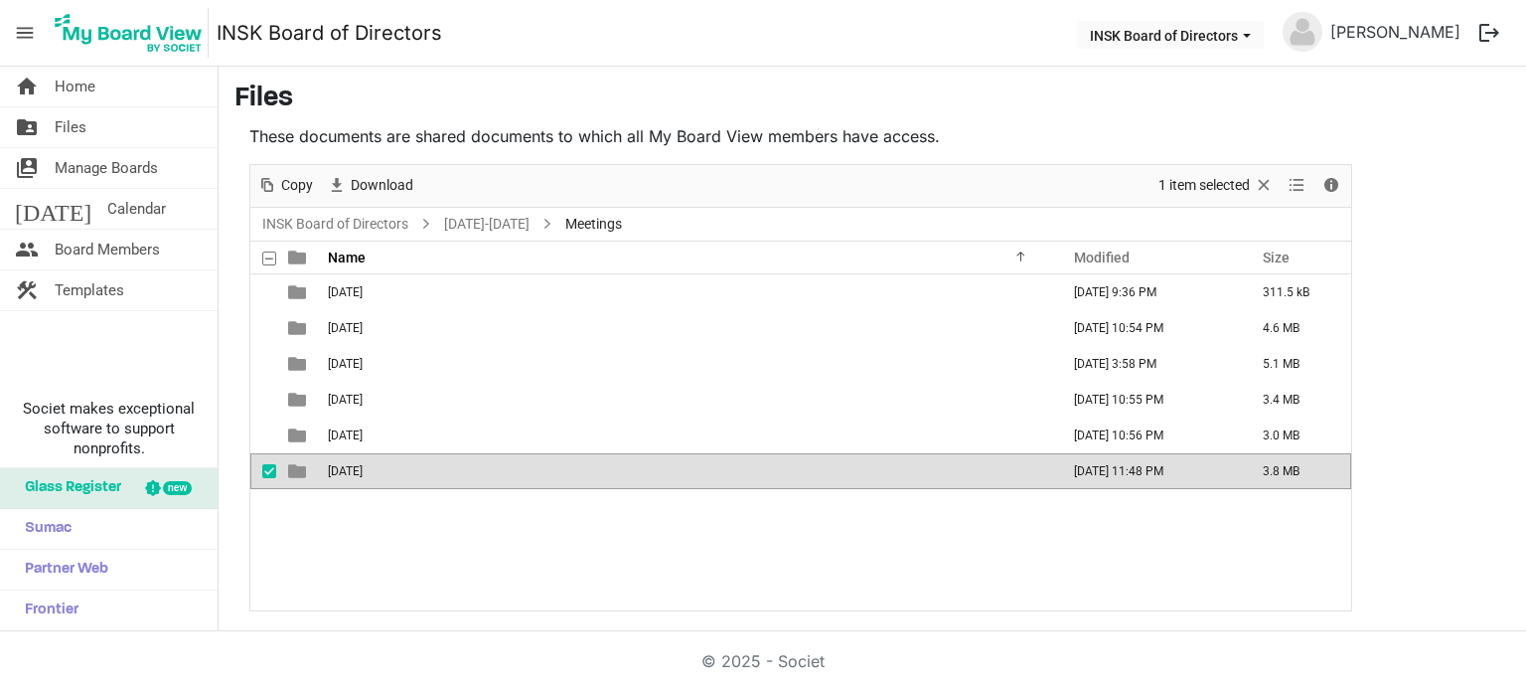
click at [350, 469] on span "2025-06-06" at bounding box center [345, 471] width 35 height 14
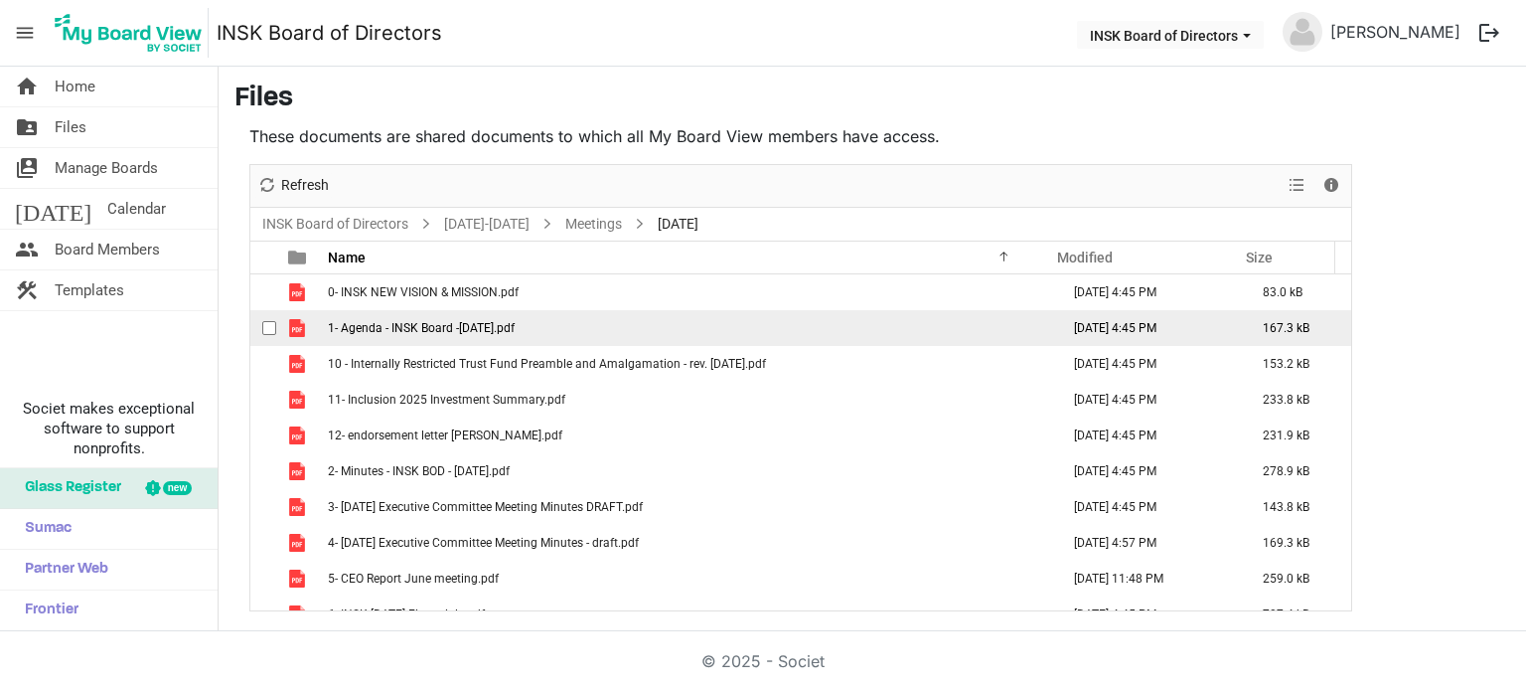
click at [495, 321] on span "1- Agenda - INSK Board -6 June 2025.pdf" at bounding box center [421, 328] width 187 height 14
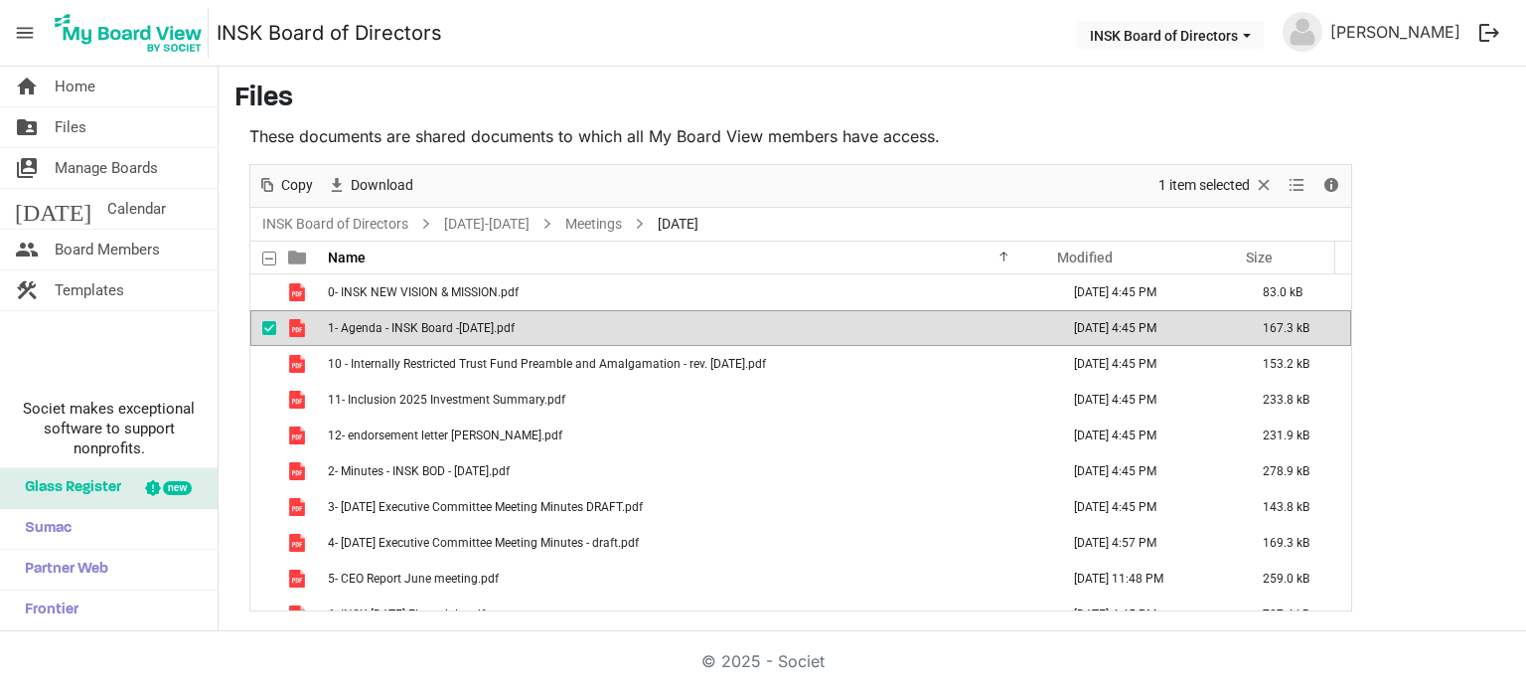
click at [495, 321] on span "1- Agenda - INSK Board -6 June 2025.pdf" at bounding box center [421, 328] width 187 height 14
click at [1411, 180] on main "Files These documents are shared documents to which all My Board View members h…" at bounding box center [873, 347] width 1308 height 560
click at [576, 224] on link "Meetings" at bounding box center [593, 224] width 65 height 25
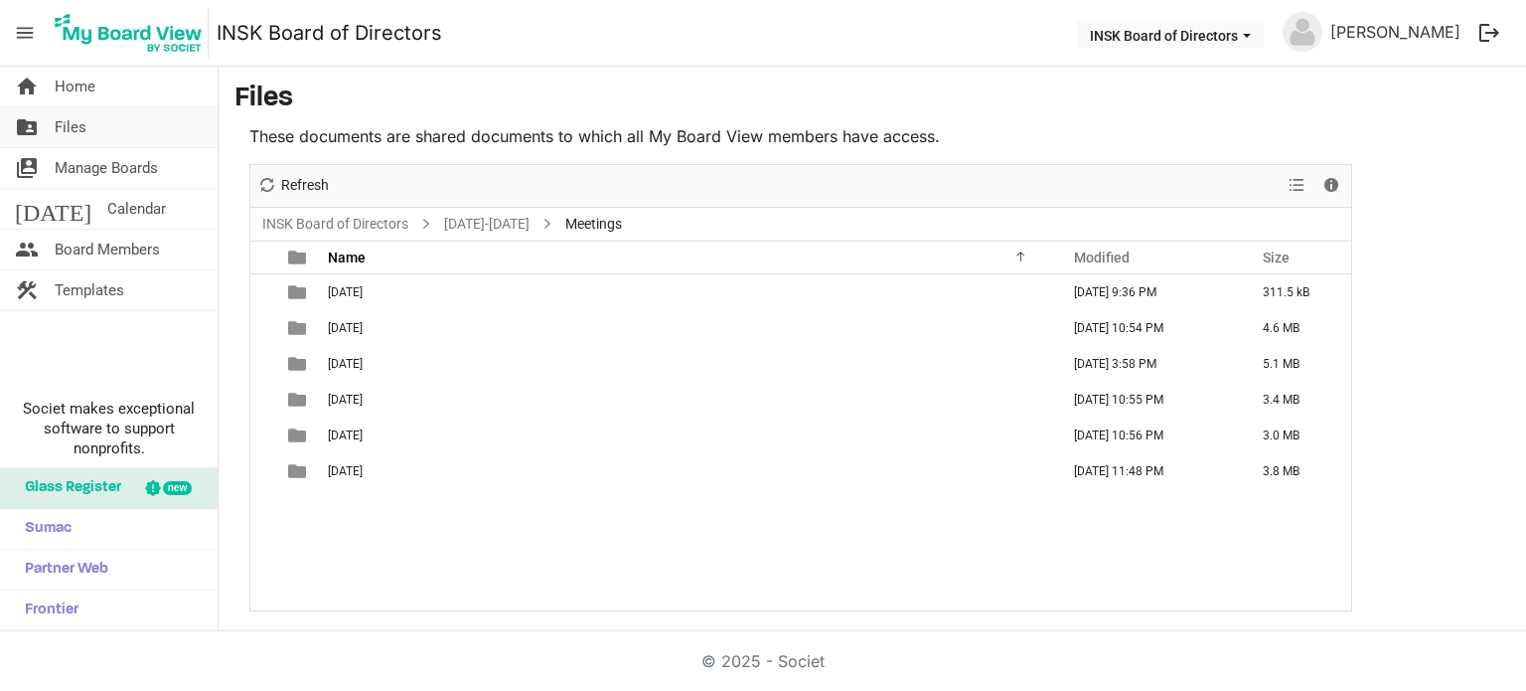
click at [68, 130] on span "Files" at bounding box center [71, 127] width 32 height 40
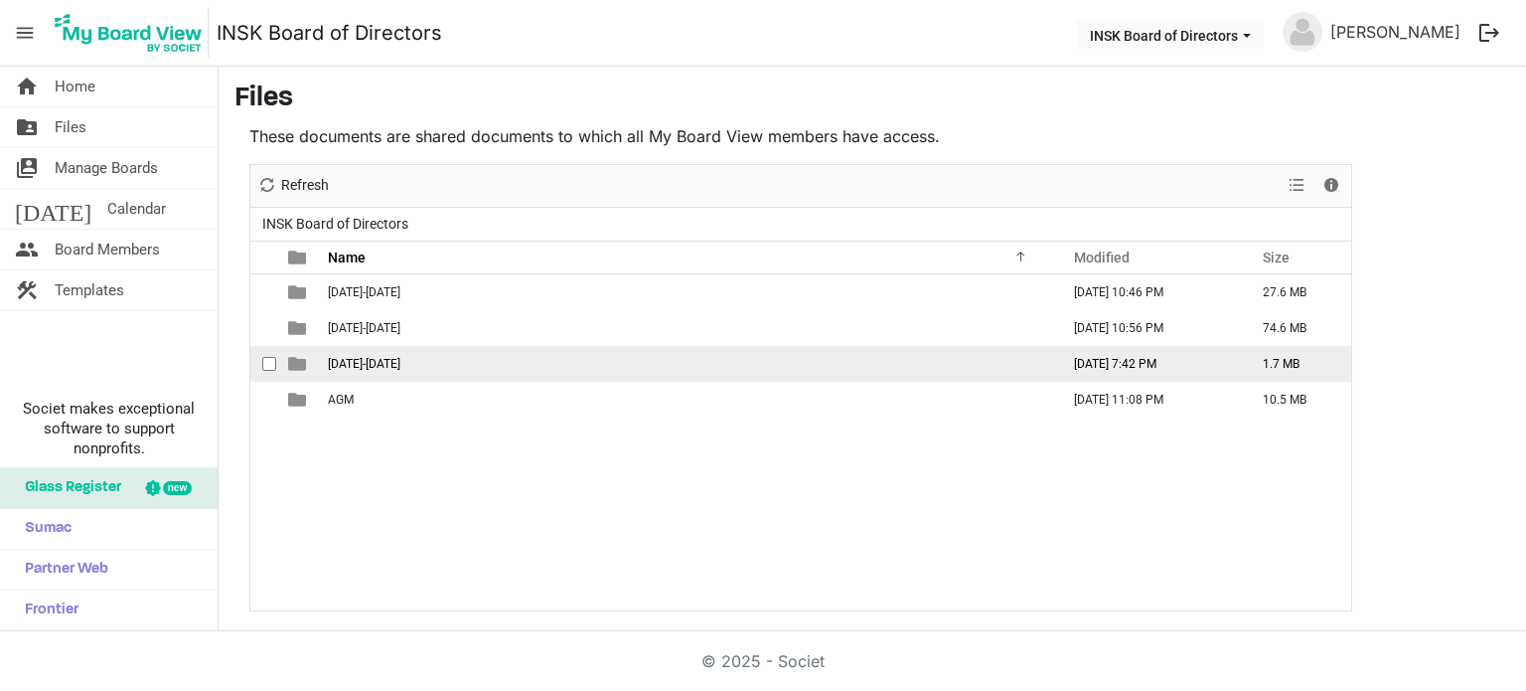
click at [347, 360] on span "[DATE]-[DATE]" at bounding box center [364, 364] width 73 height 14
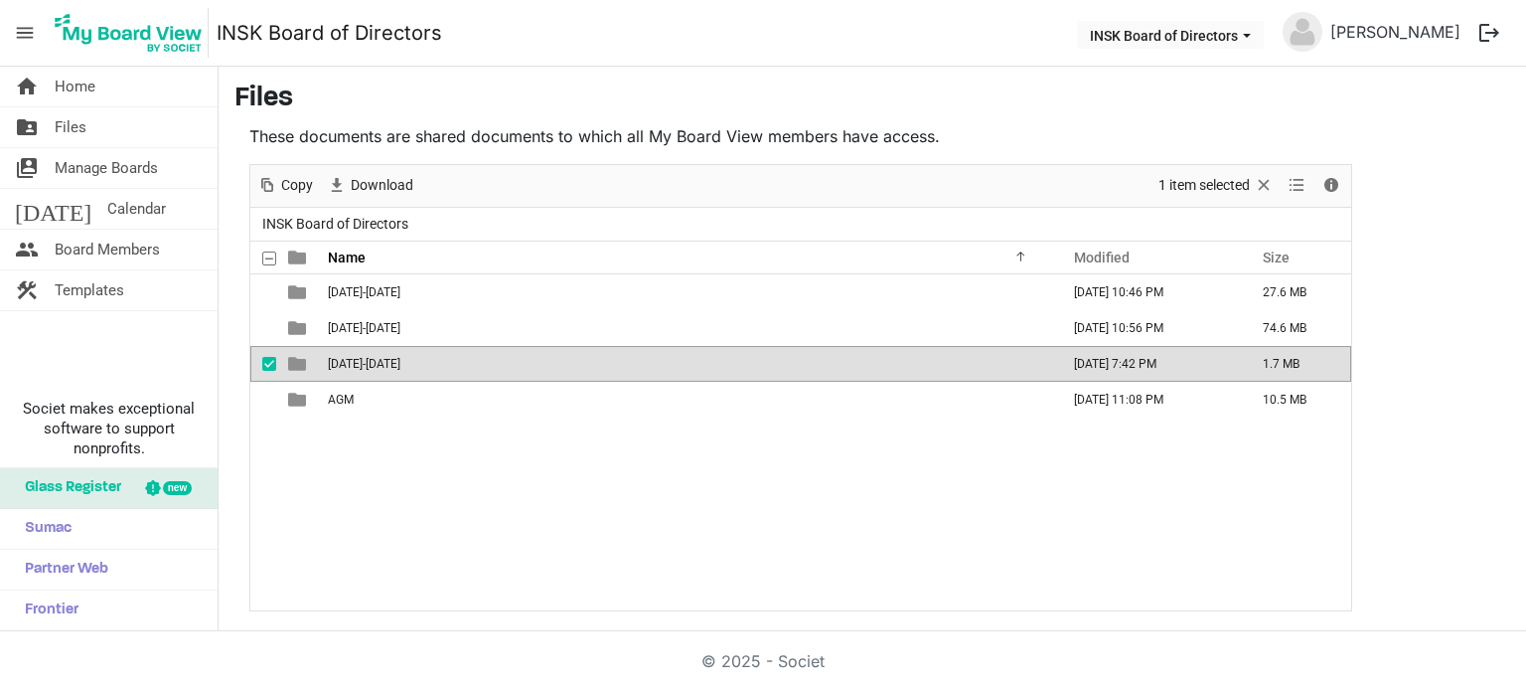
click at [347, 360] on span "[DATE]-[DATE]" at bounding box center [364, 364] width 73 height 14
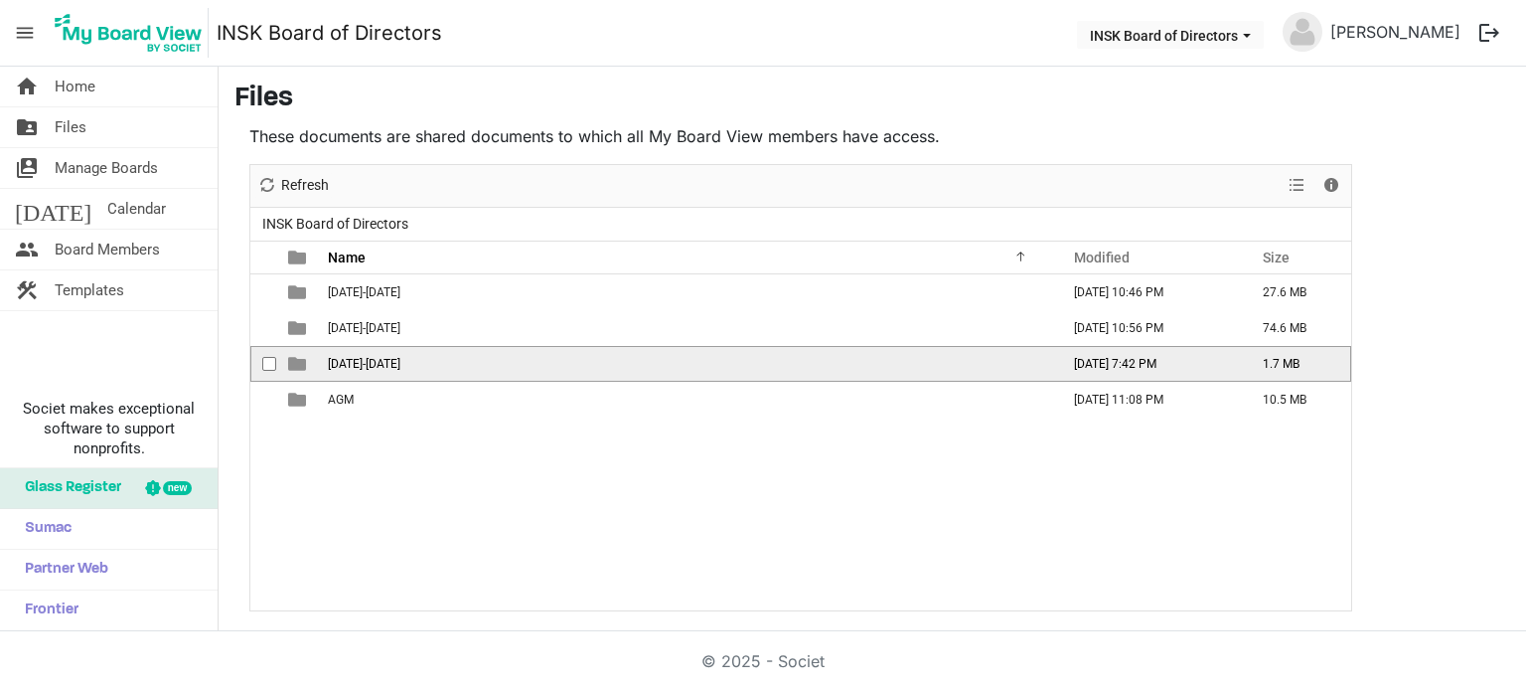
click at [347, 360] on span "[DATE]-[DATE]" at bounding box center [364, 364] width 73 height 14
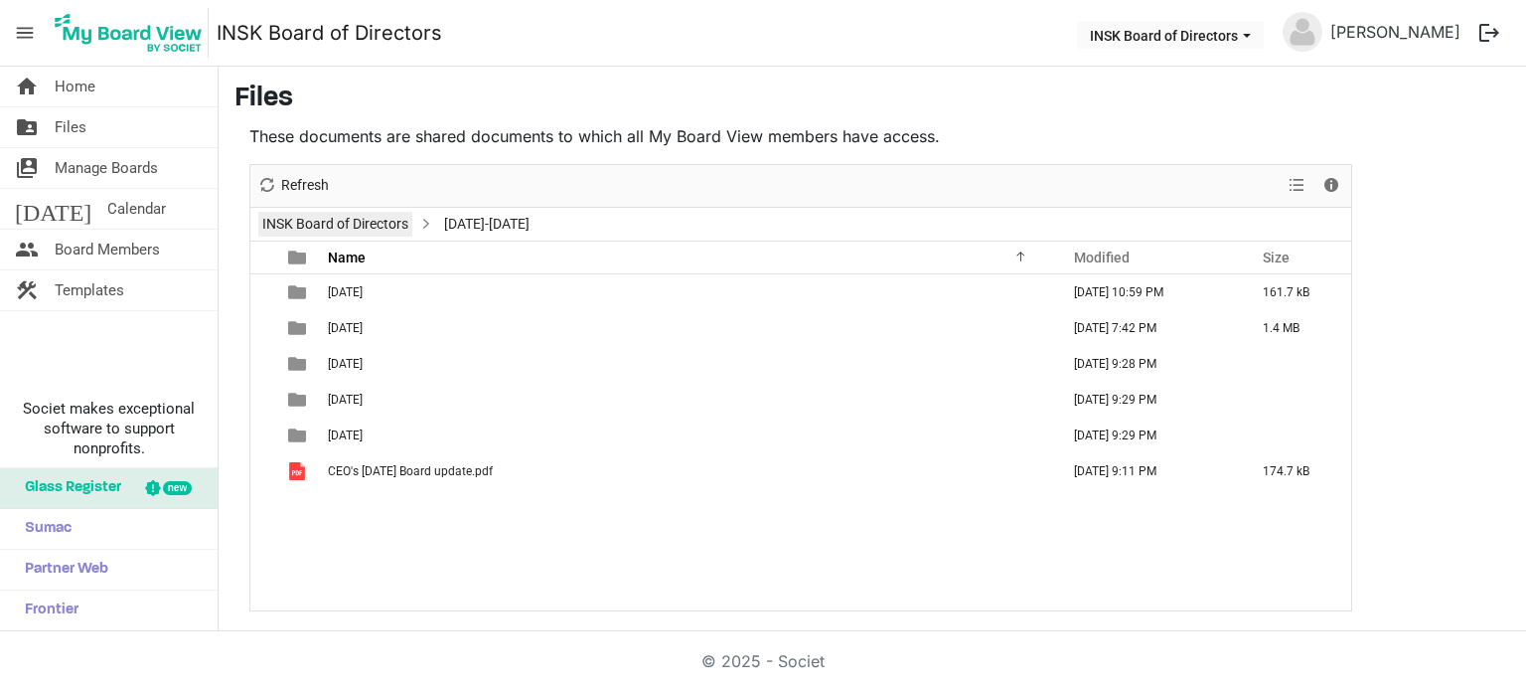
click at [314, 229] on link "INSK Board of Directors" at bounding box center [335, 224] width 154 height 25
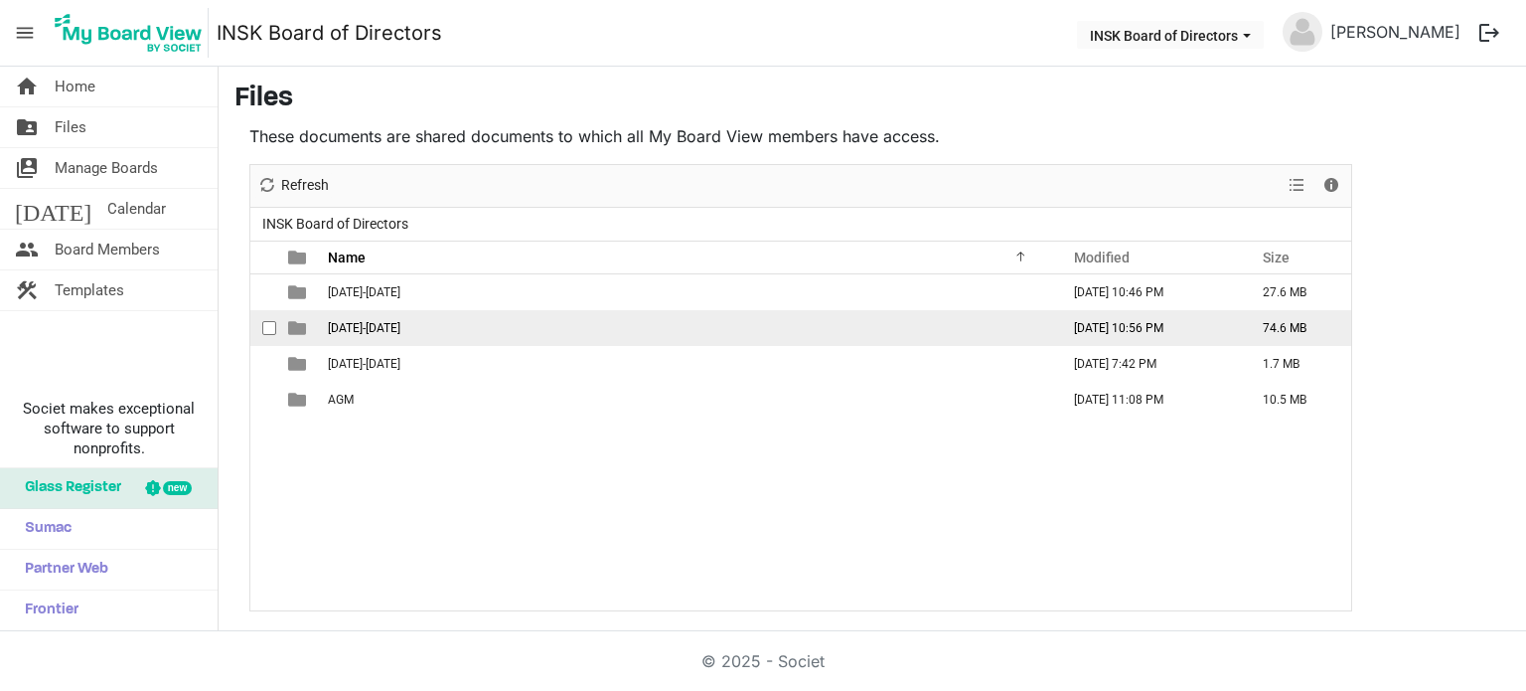
click at [358, 332] on span "2024-2025" at bounding box center [364, 328] width 73 height 14
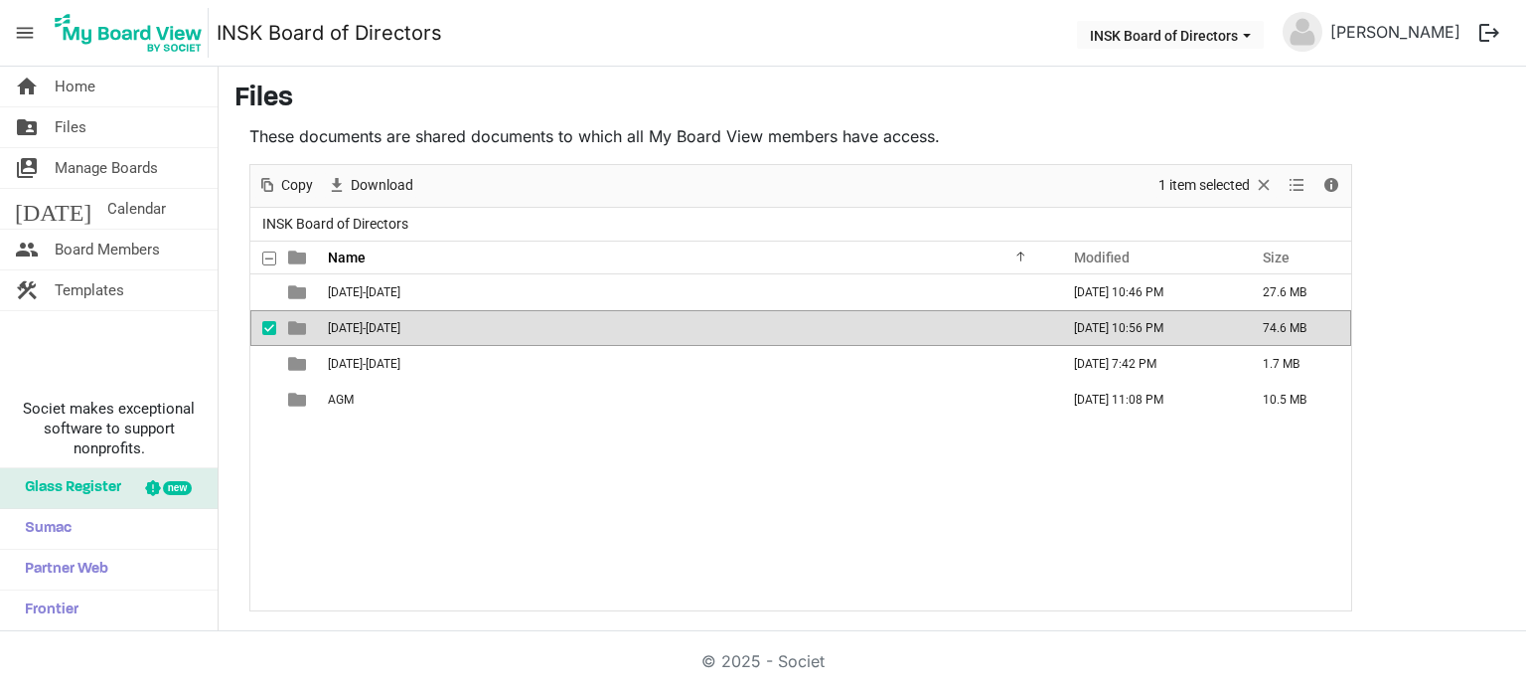
click at [358, 332] on span "2024-2025" at bounding box center [364, 328] width 73 height 14
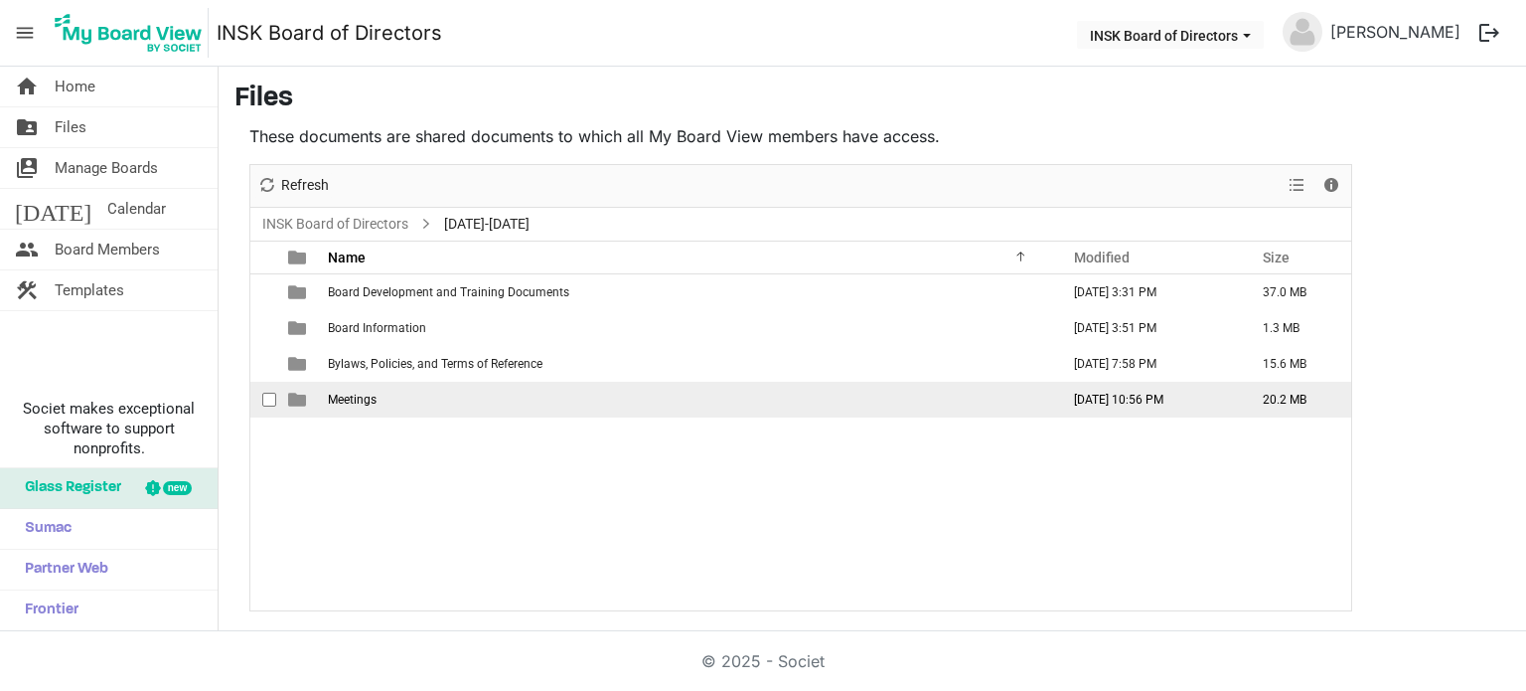
click at [336, 396] on span "Meetings" at bounding box center [352, 400] width 49 height 14
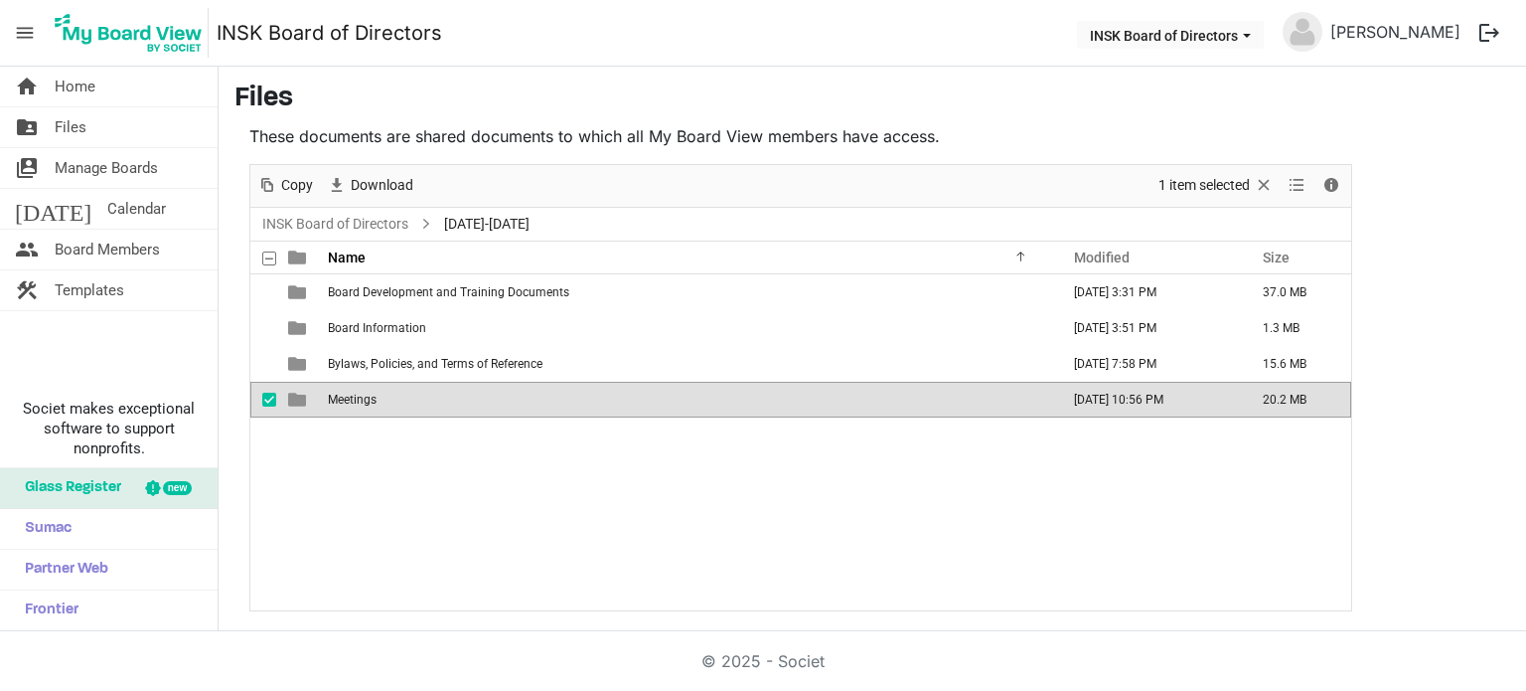
click at [336, 396] on span "Meetings" at bounding box center [352, 400] width 49 height 14
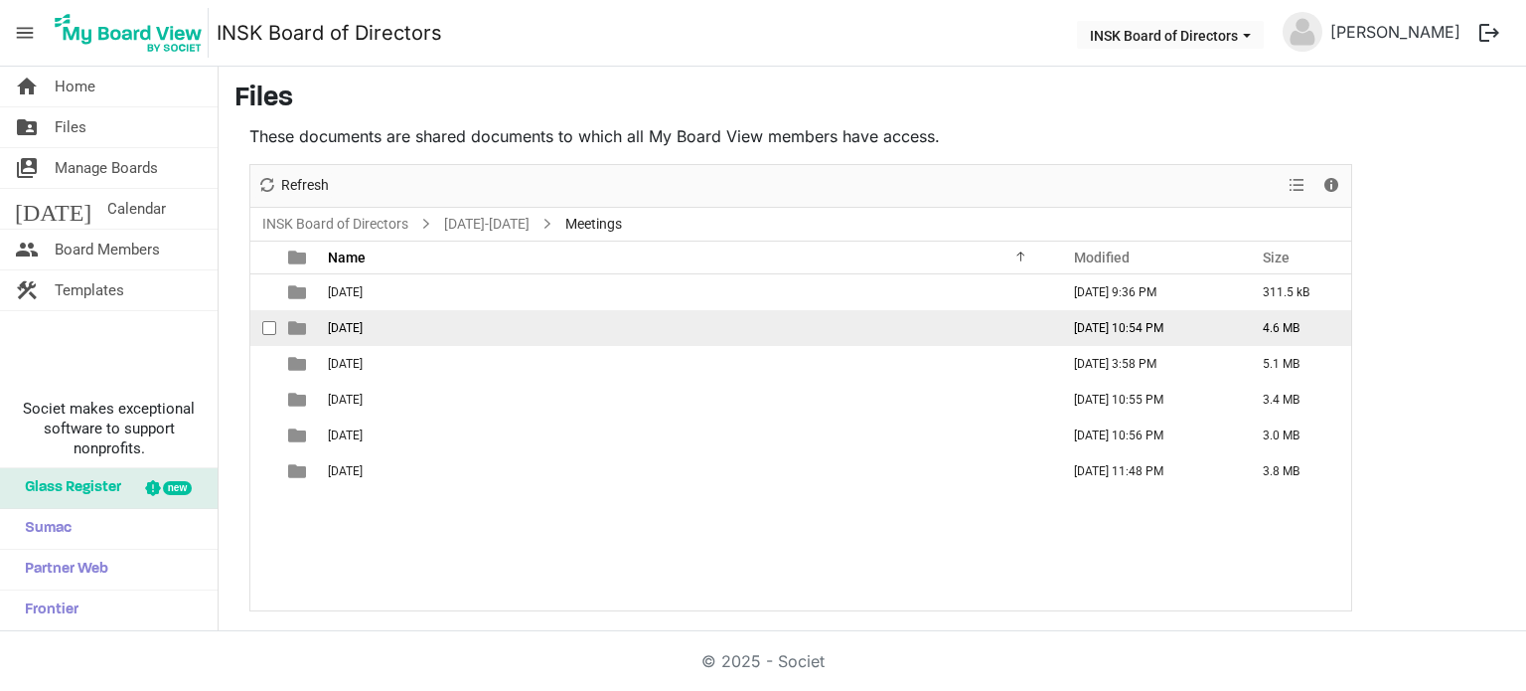
click at [372, 337] on td "2024-09-22" at bounding box center [687, 328] width 731 height 36
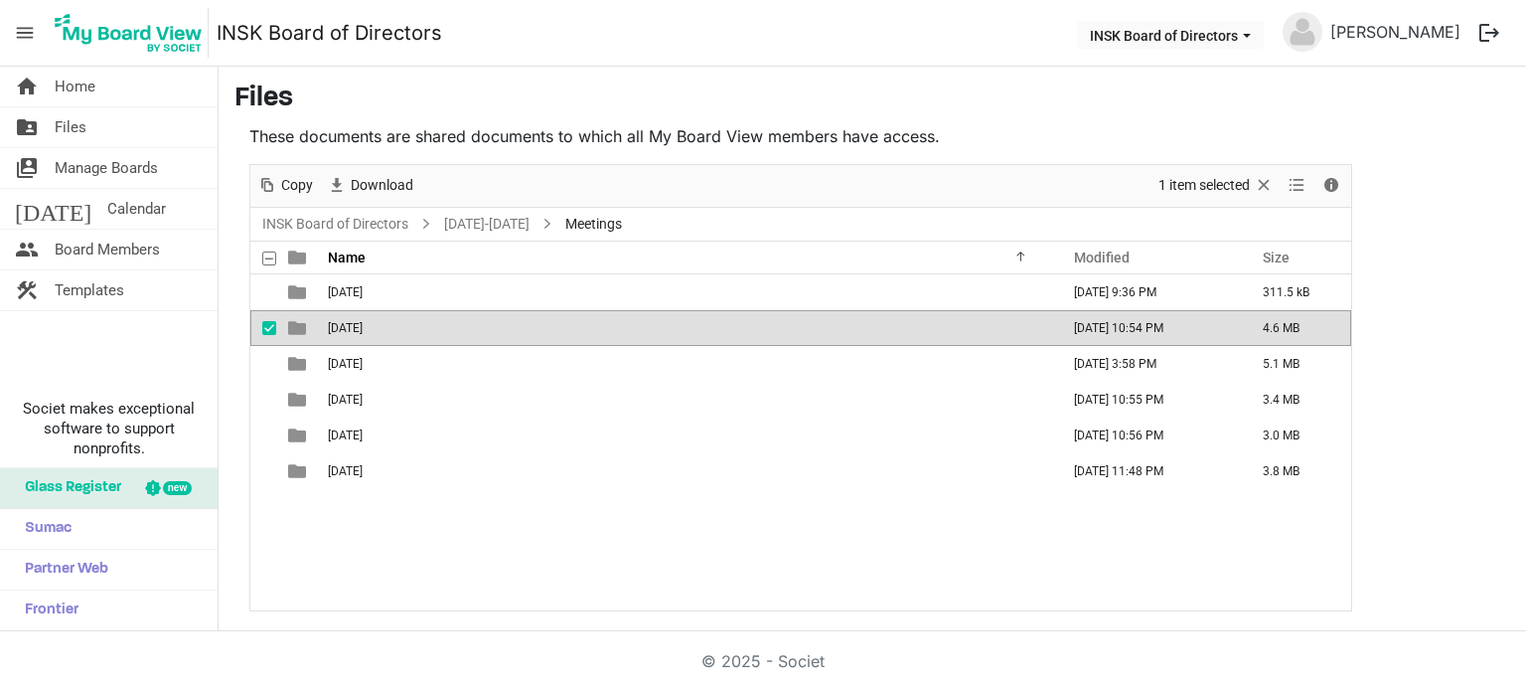
click at [372, 337] on td "2024-09-22" at bounding box center [687, 328] width 731 height 36
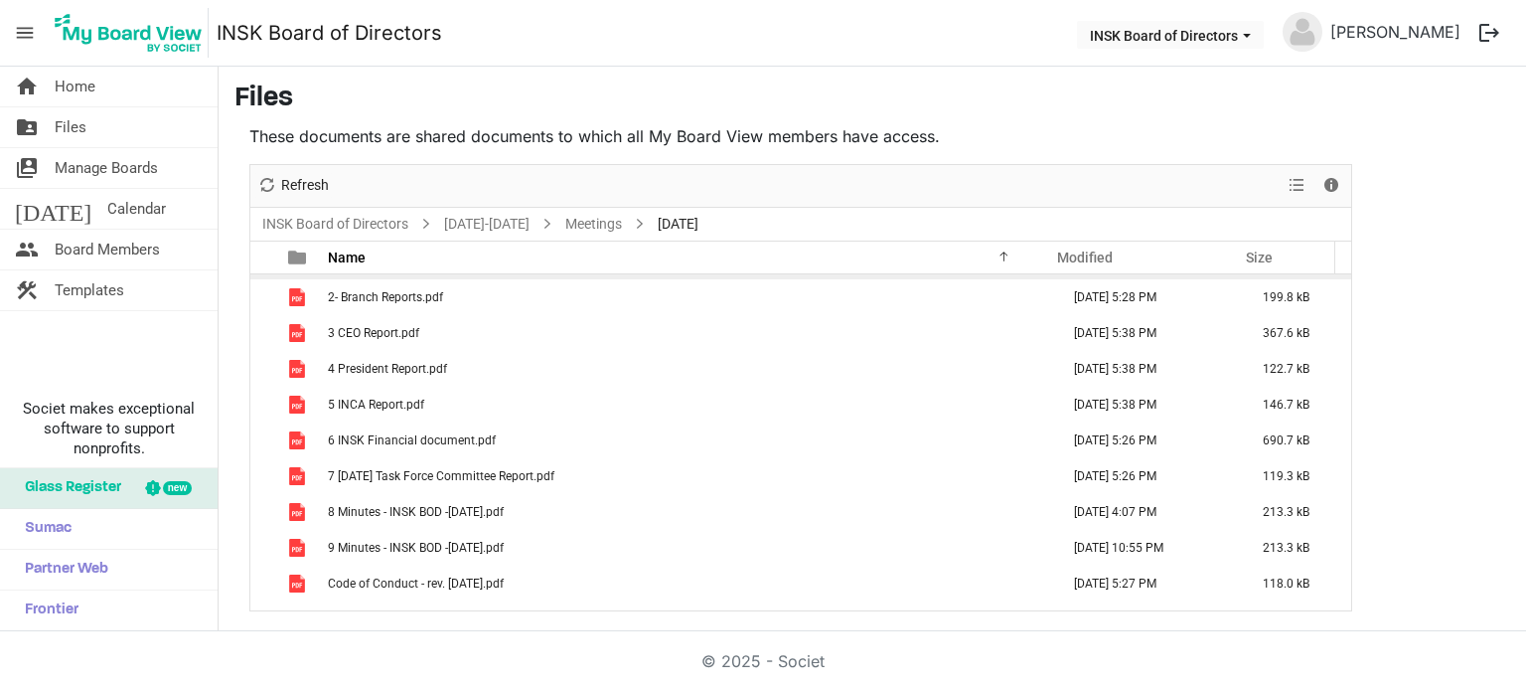
scroll to position [99, 0]
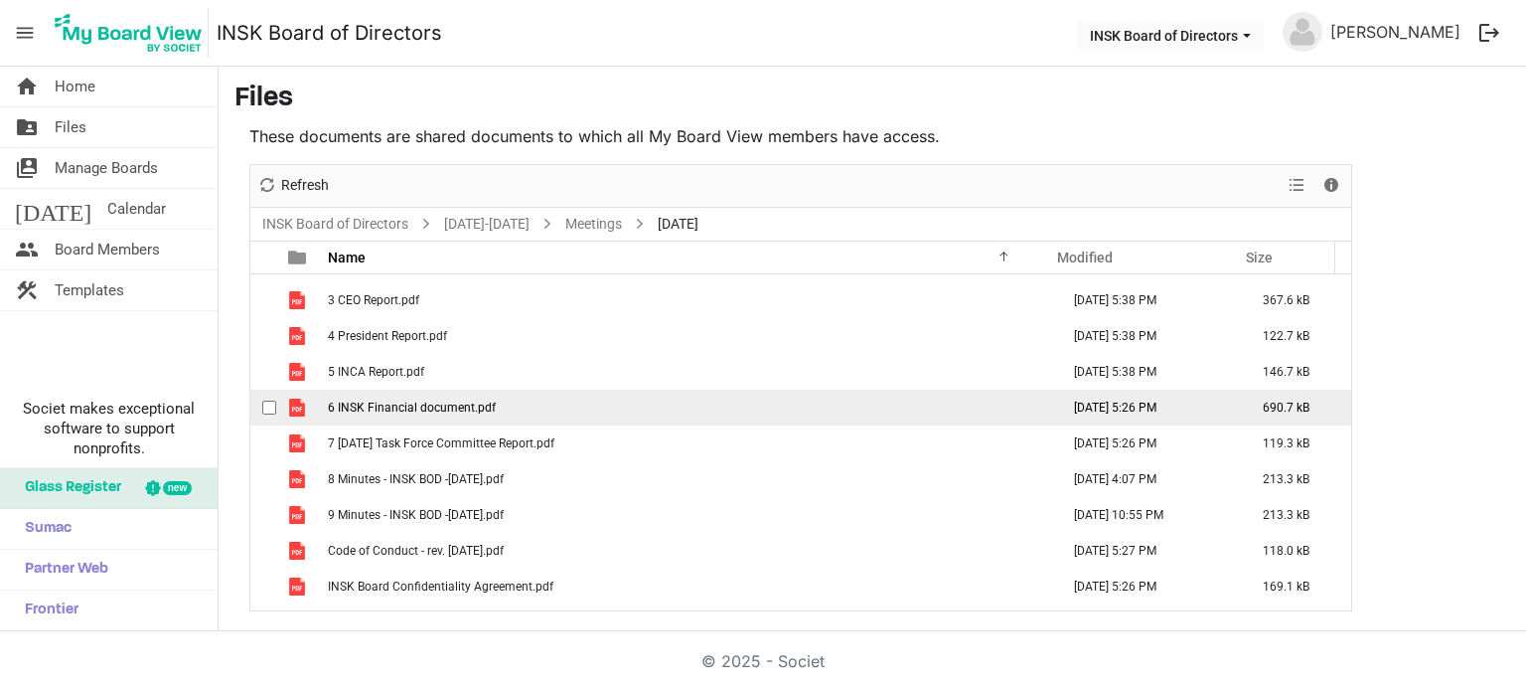
click at [439, 408] on span "6 INSK Financial document.pdf" at bounding box center [412, 407] width 168 height 14
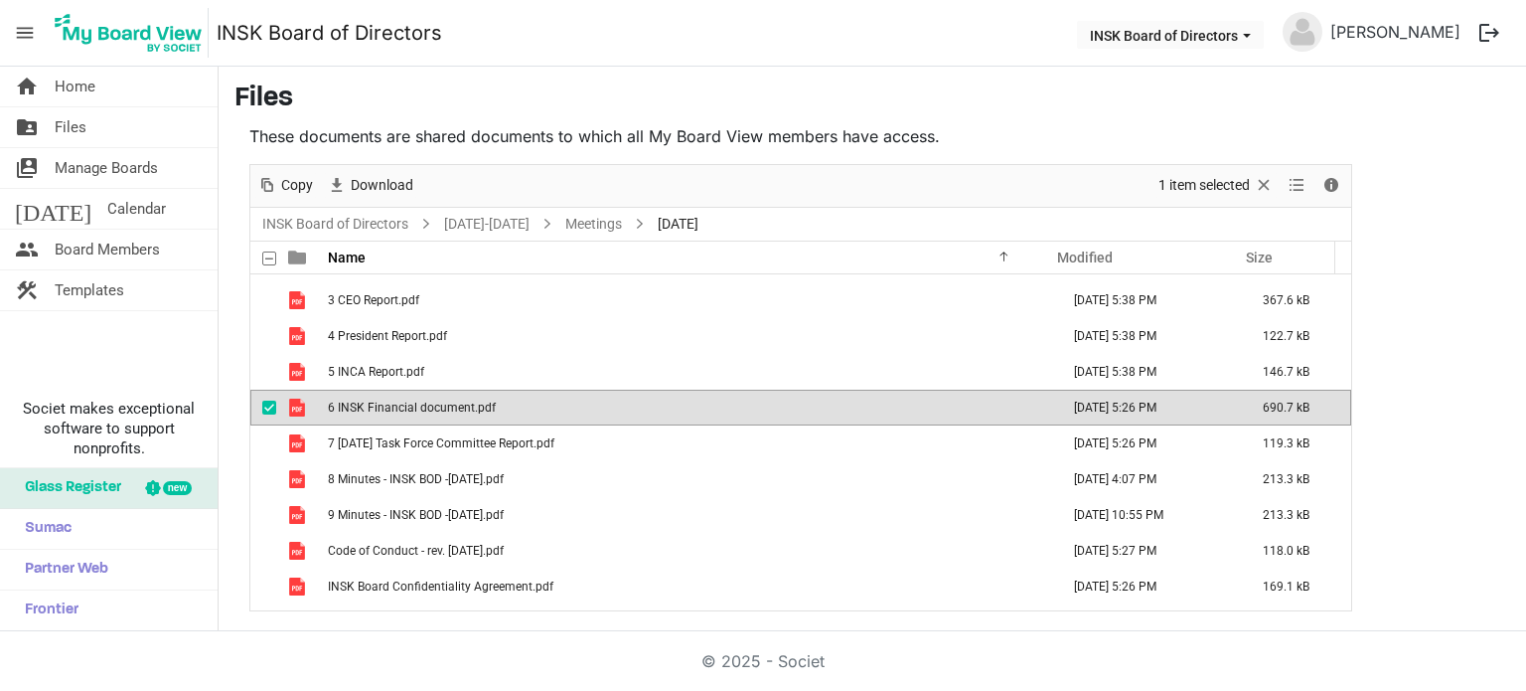
click at [439, 408] on span "6 INSK Financial document.pdf" at bounding box center [412, 407] width 168 height 14
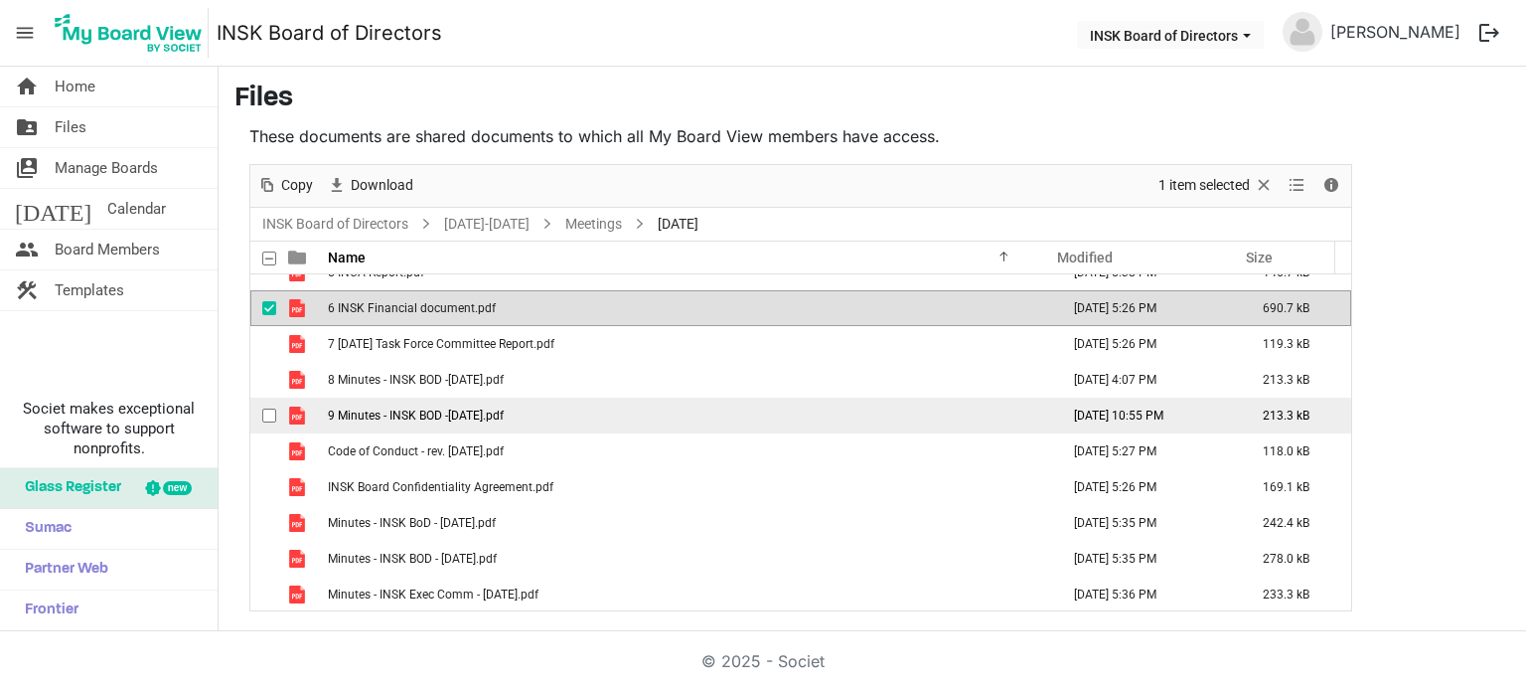
scroll to position [271, 0]
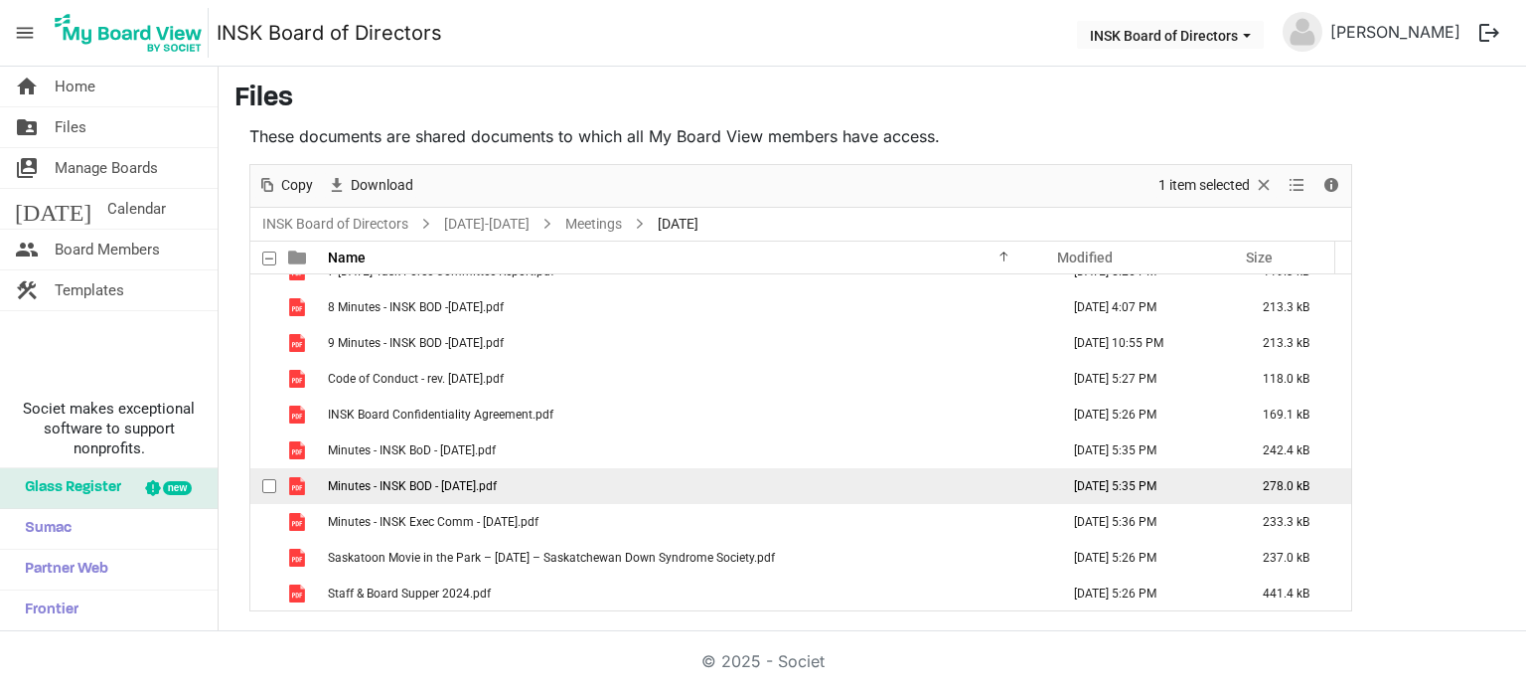
click at [416, 479] on span "Minutes - INSK BOD - June 2 2024.pdf" at bounding box center [412, 486] width 169 height 14
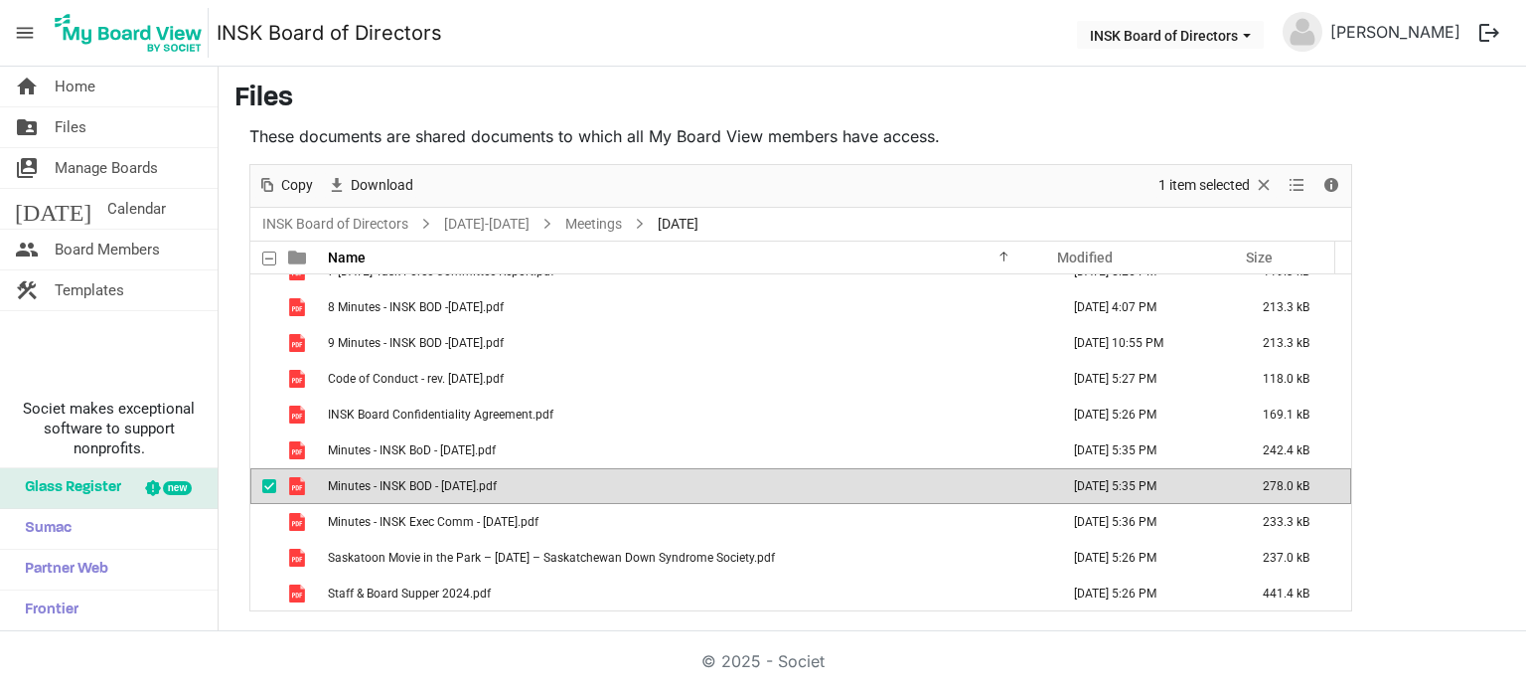
click at [416, 479] on span "Minutes - INSK BOD - June 2 2024.pdf" at bounding box center [412, 486] width 169 height 14
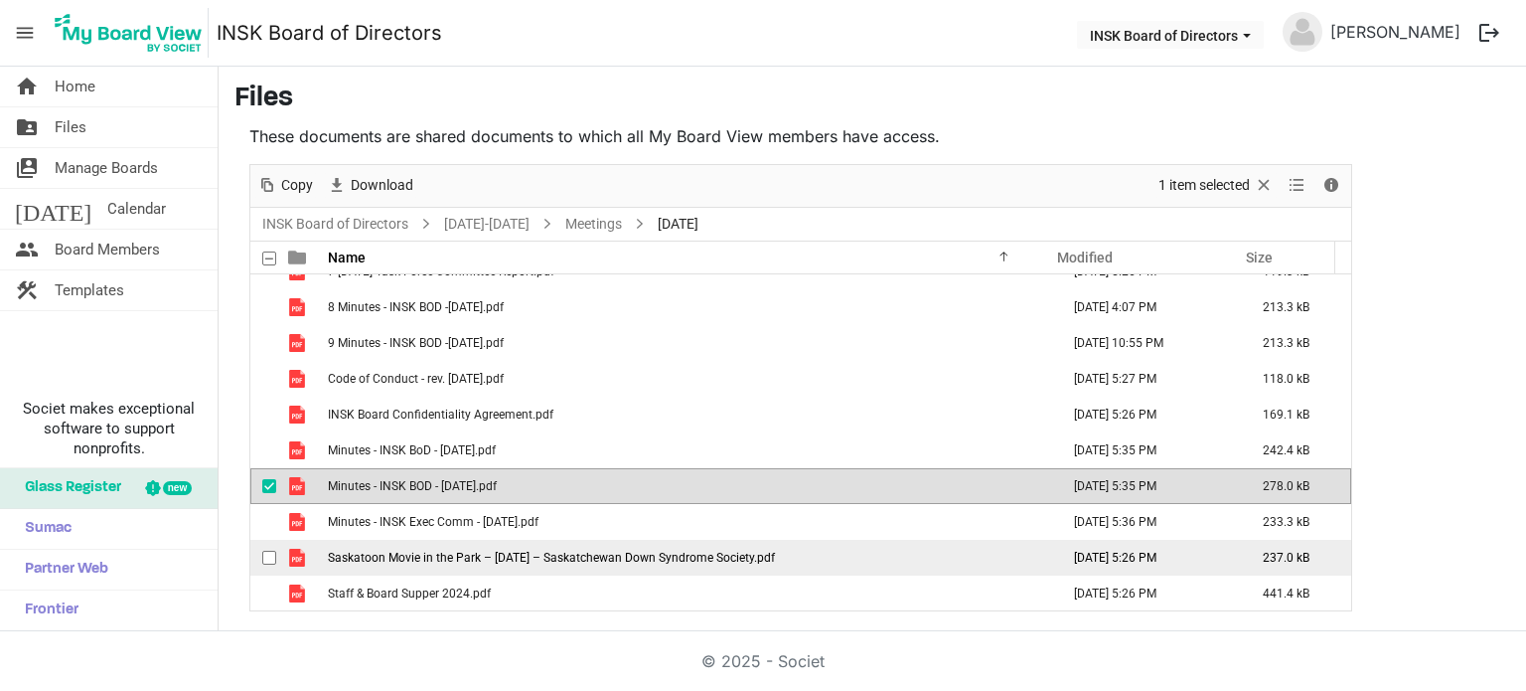
scroll to position [0, 0]
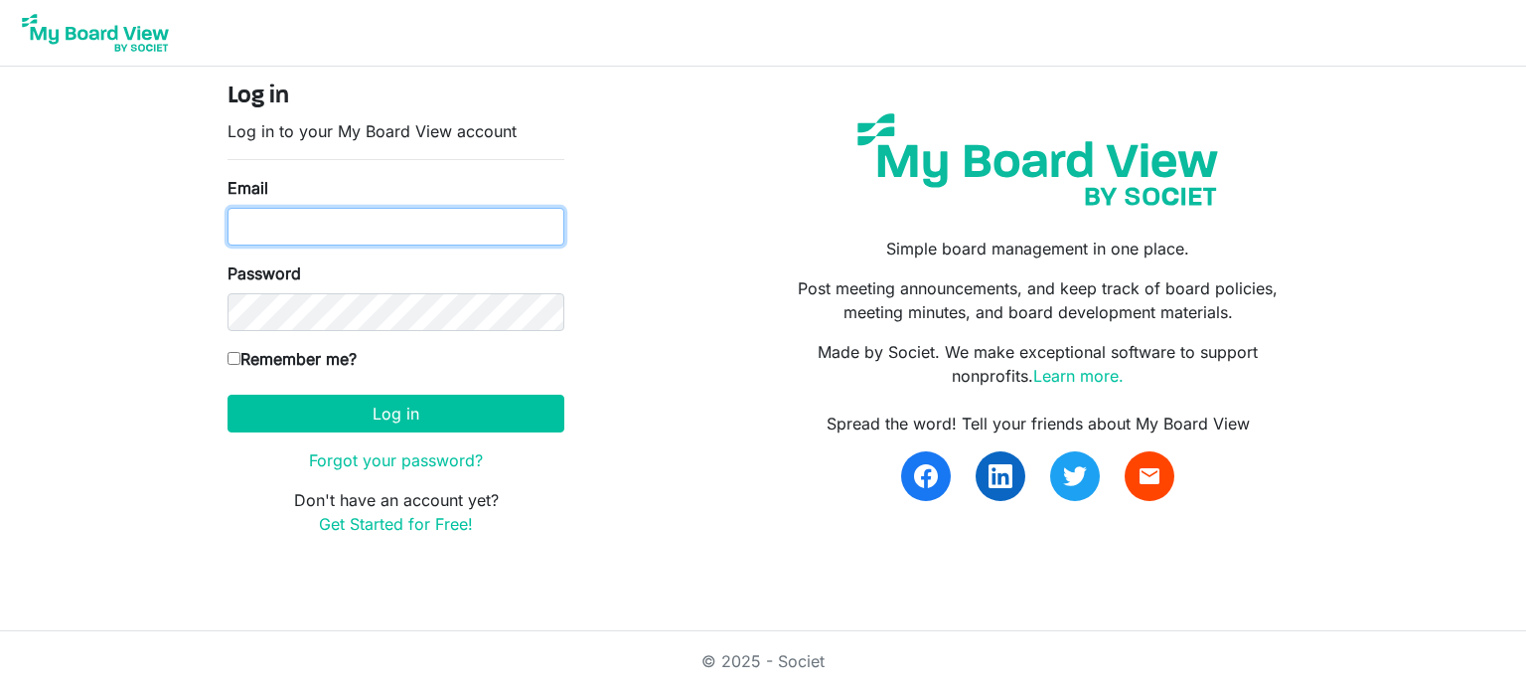
click at [318, 218] on input "Email" at bounding box center [396, 227] width 337 height 38
type input "[EMAIL_ADDRESS][DOMAIN_NAME]"
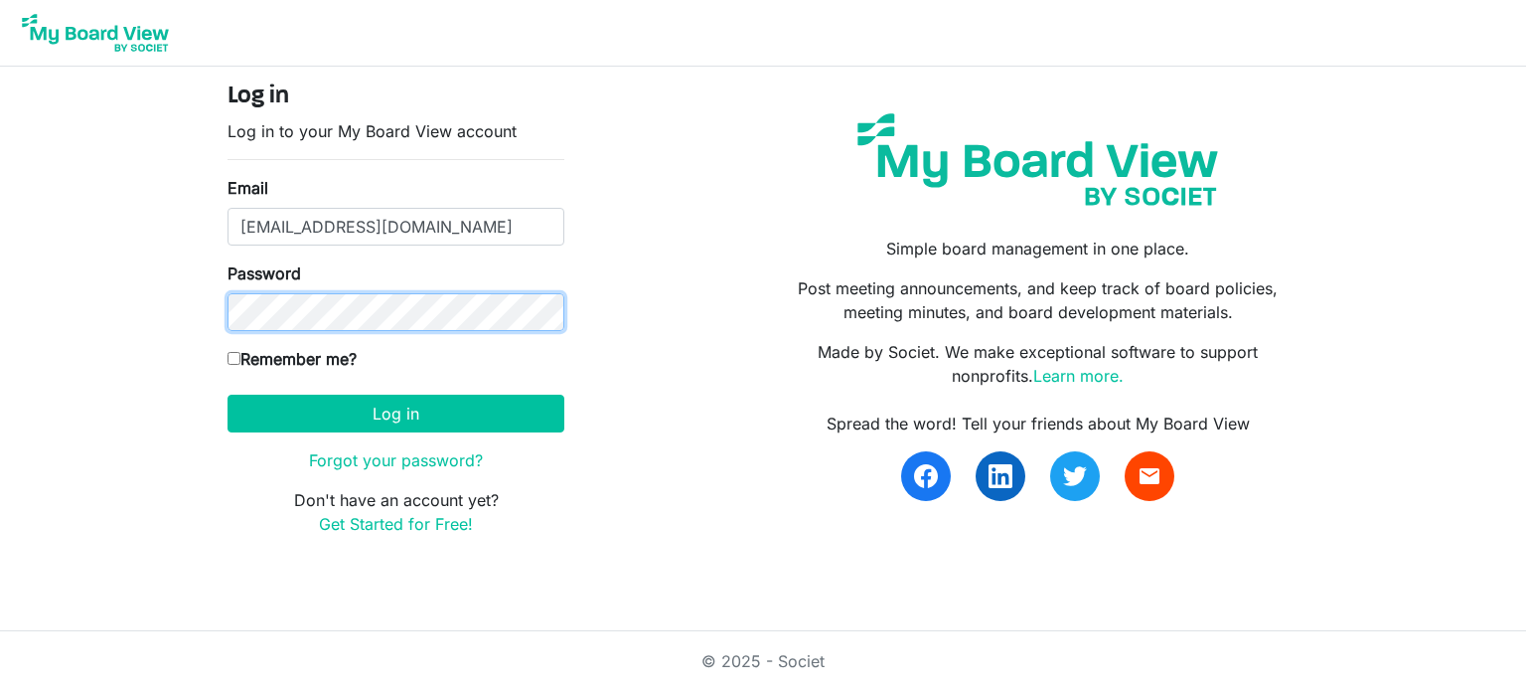
click at [228, 395] on button "Log in" at bounding box center [396, 414] width 337 height 38
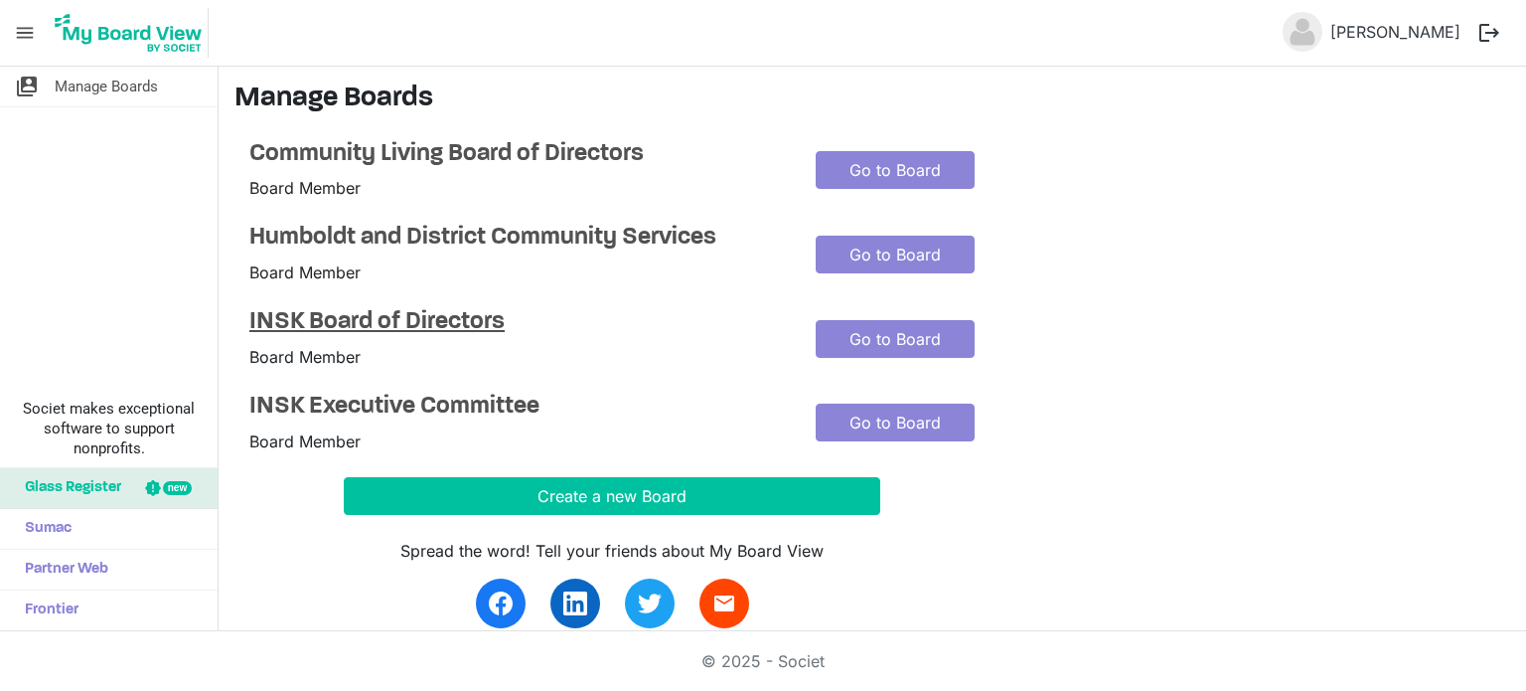
click at [409, 321] on h4 "INSK Board of Directors" at bounding box center [517, 322] width 537 height 29
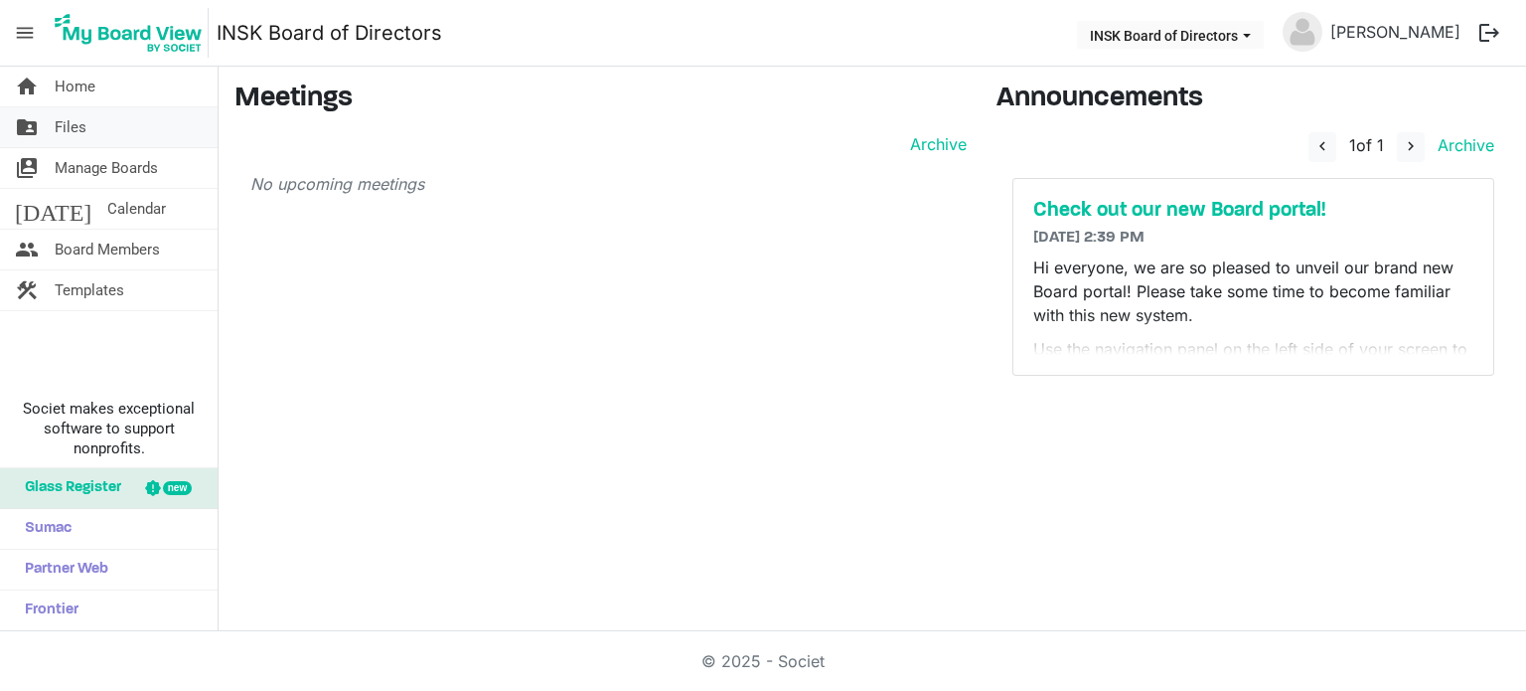
click at [76, 128] on span "Files" at bounding box center [71, 127] width 32 height 40
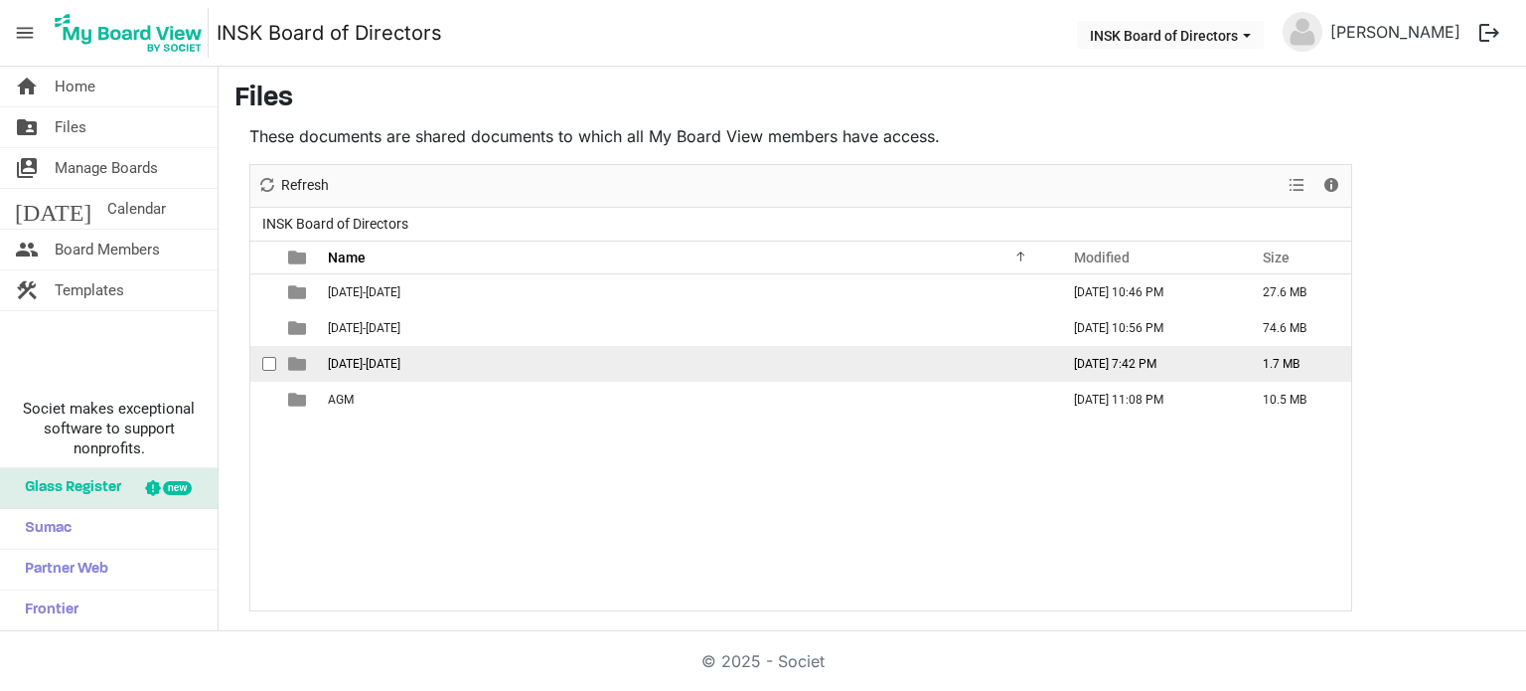
click at [345, 365] on span "2025-2026" at bounding box center [364, 364] width 73 height 14
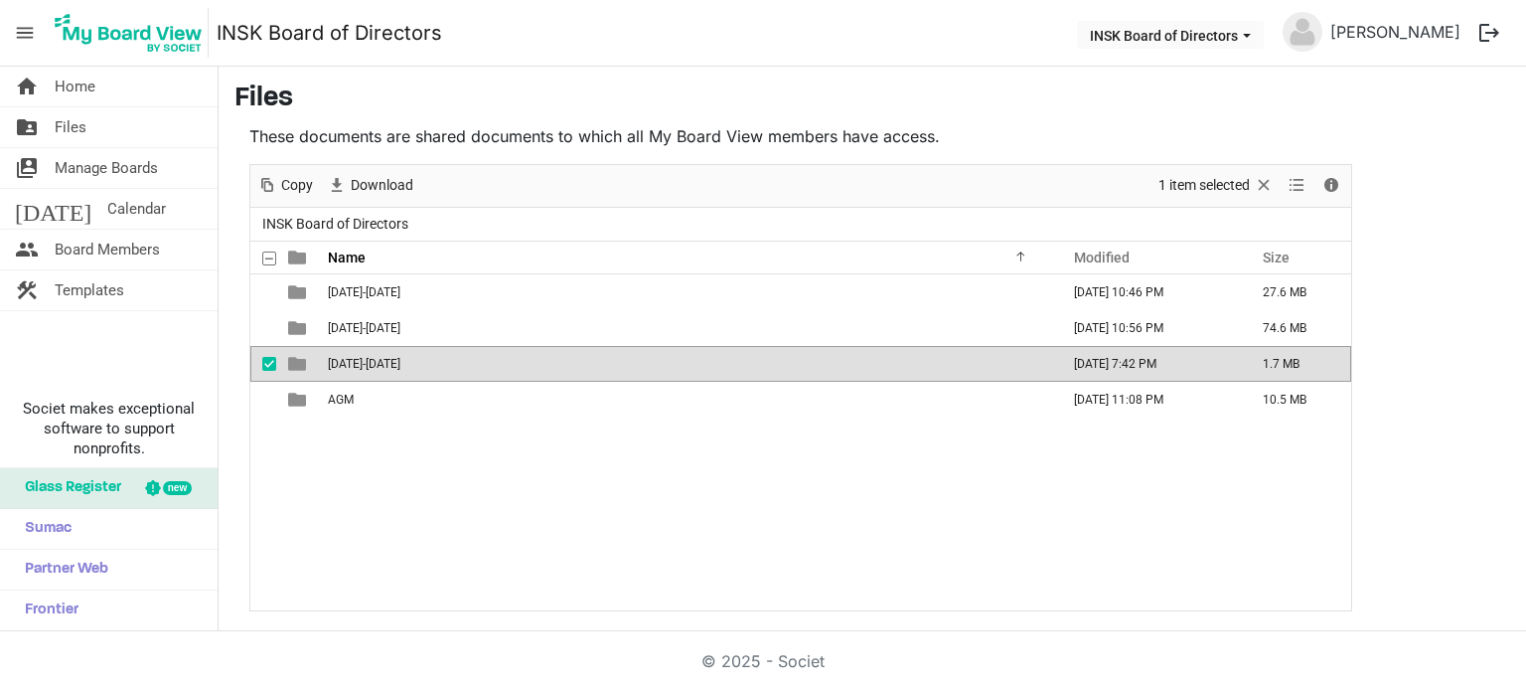
click at [345, 365] on span "2025-2026" at bounding box center [364, 364] width 73 height 14
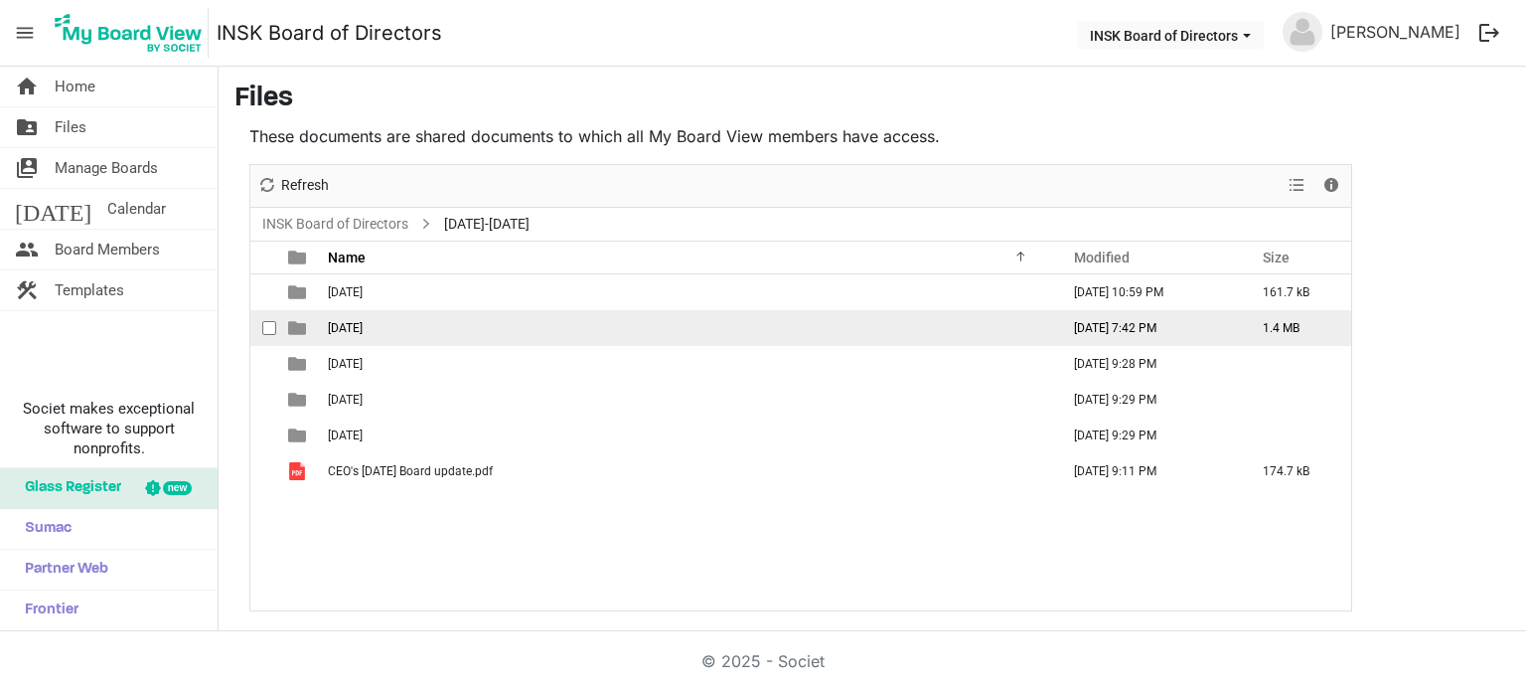
click at [363, 322] on span "2025-09-21" at bounding box center [345, 328] width 35 height 14
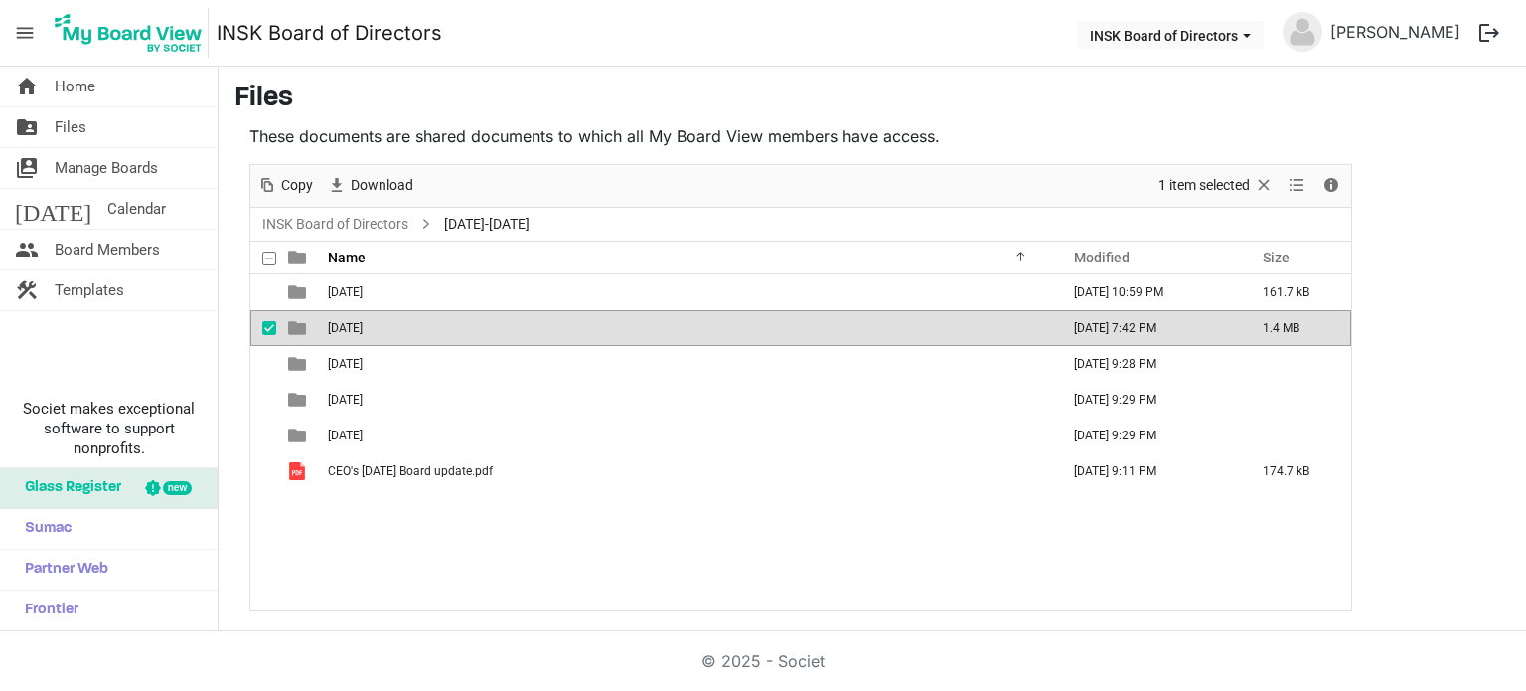
click at [363, 322] on span "2025-09-21" at bounding box center [345, 328] width 35 height 14
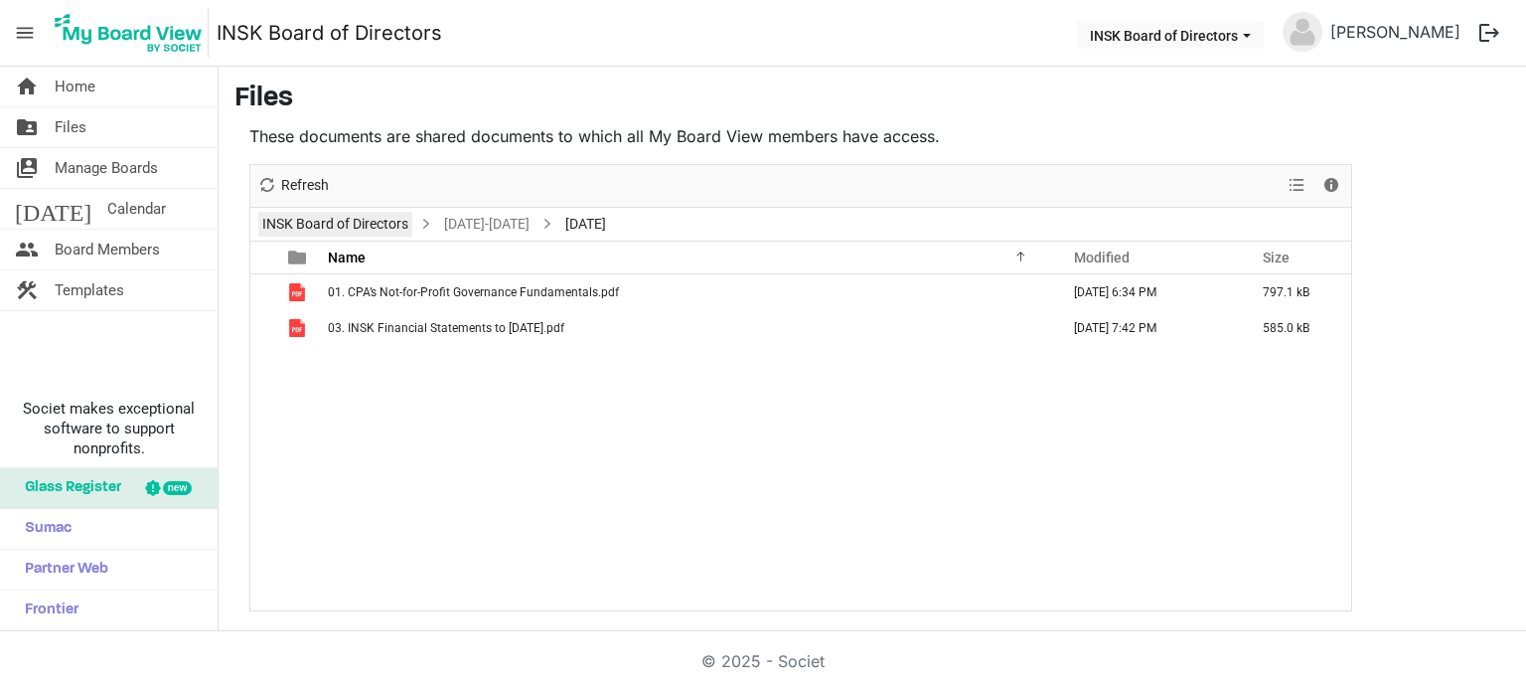
click at [350, 225] on link "INSK Board of Directors" at bounding box center [335, 224] width 154 height 25
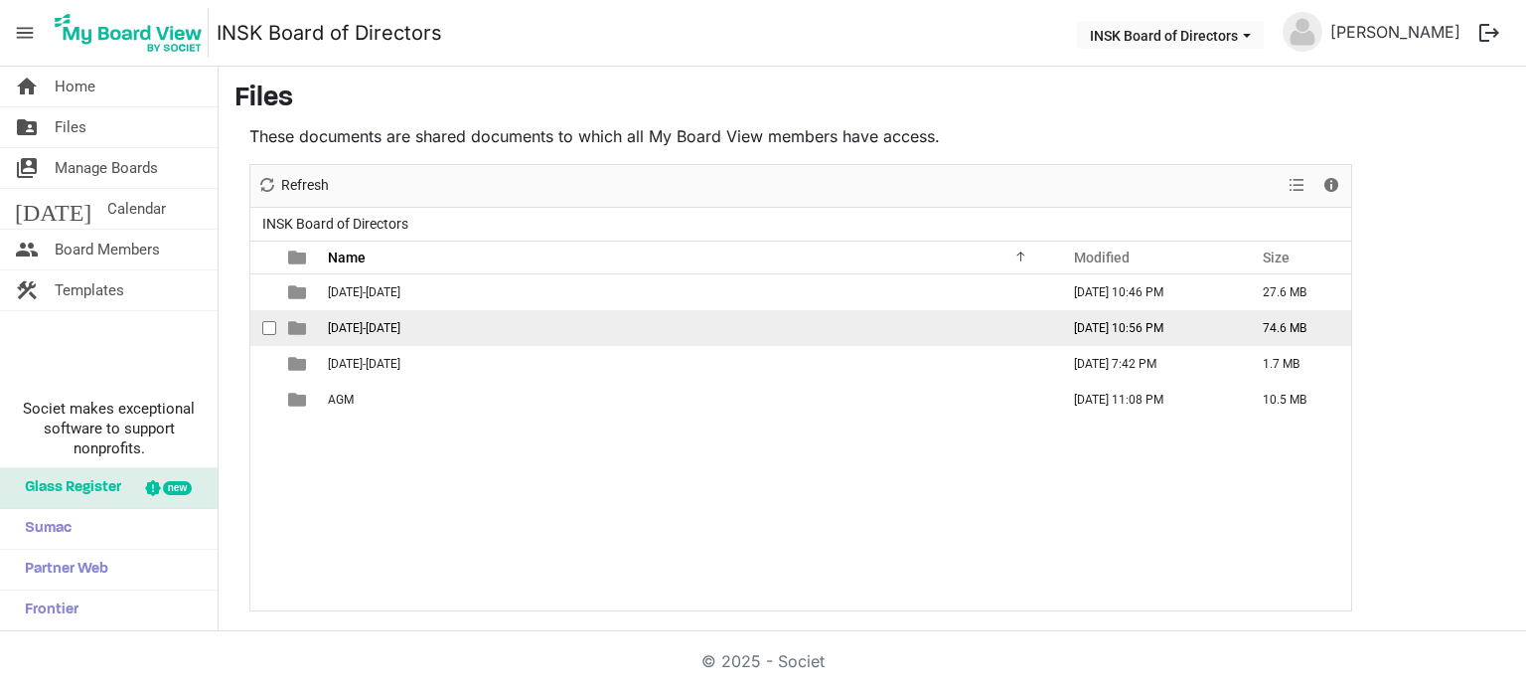
click at [374, 333] on td "2024-2025" at bounding box center [687, 328] width 731 height 36
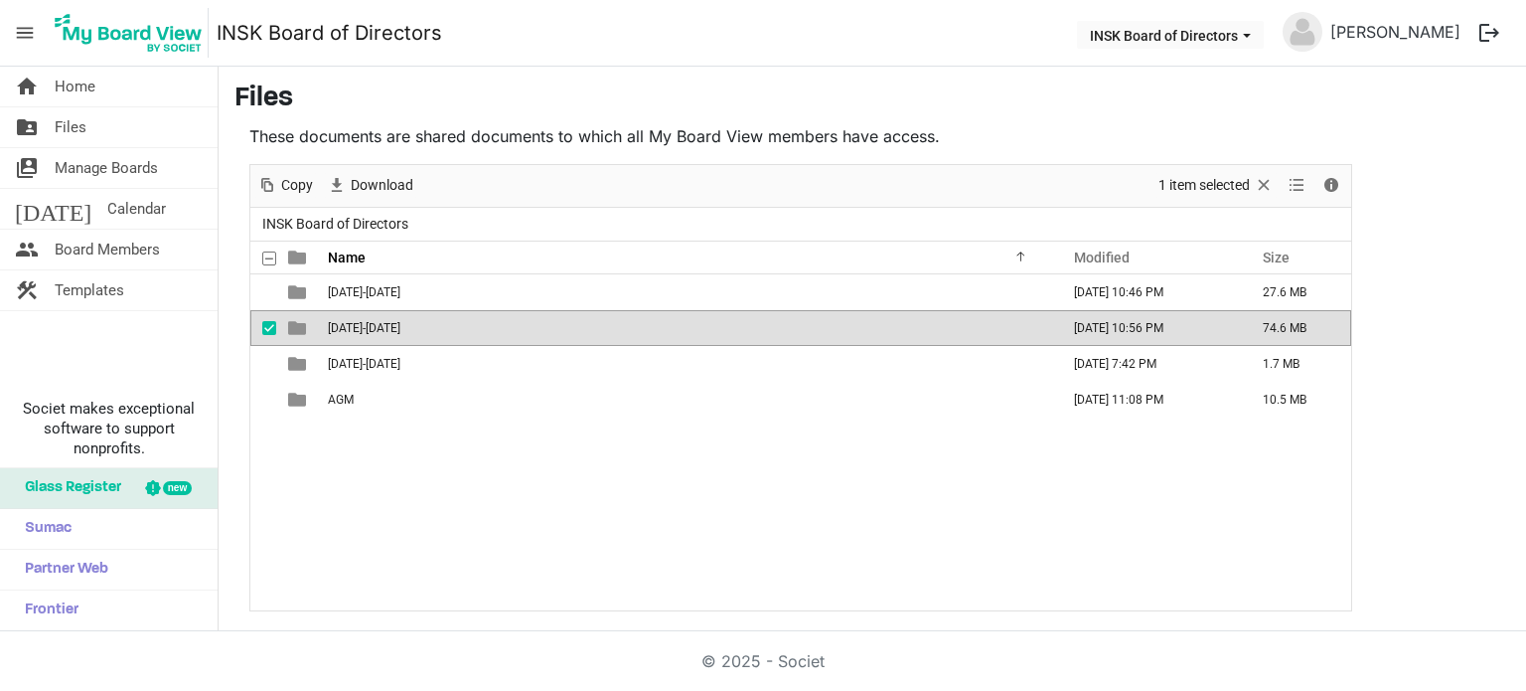
click at [374, 333] on td "2024-2025" at bounding box center [687, 328] width 731 height 36
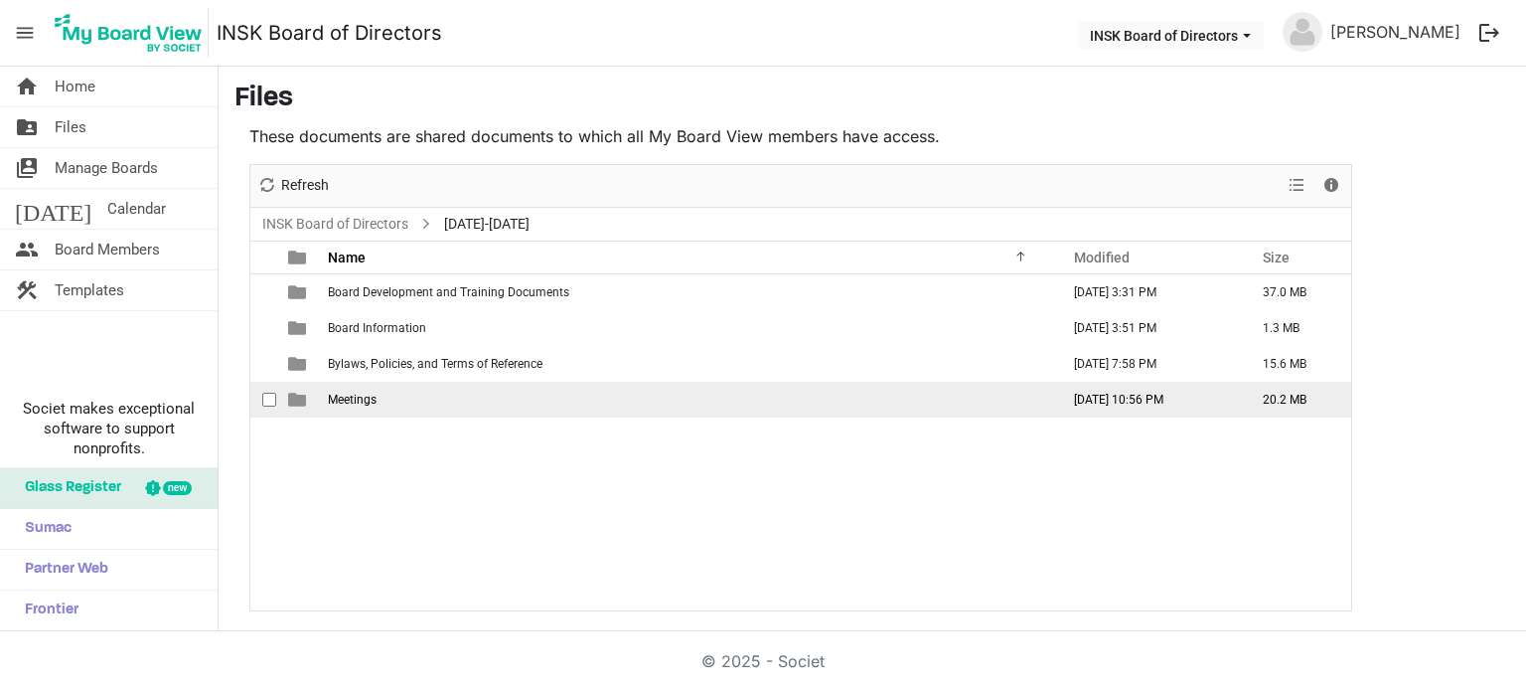
click at [354, 393] on span "Meetings" at bounding box center [352, 400] width 49 height 14
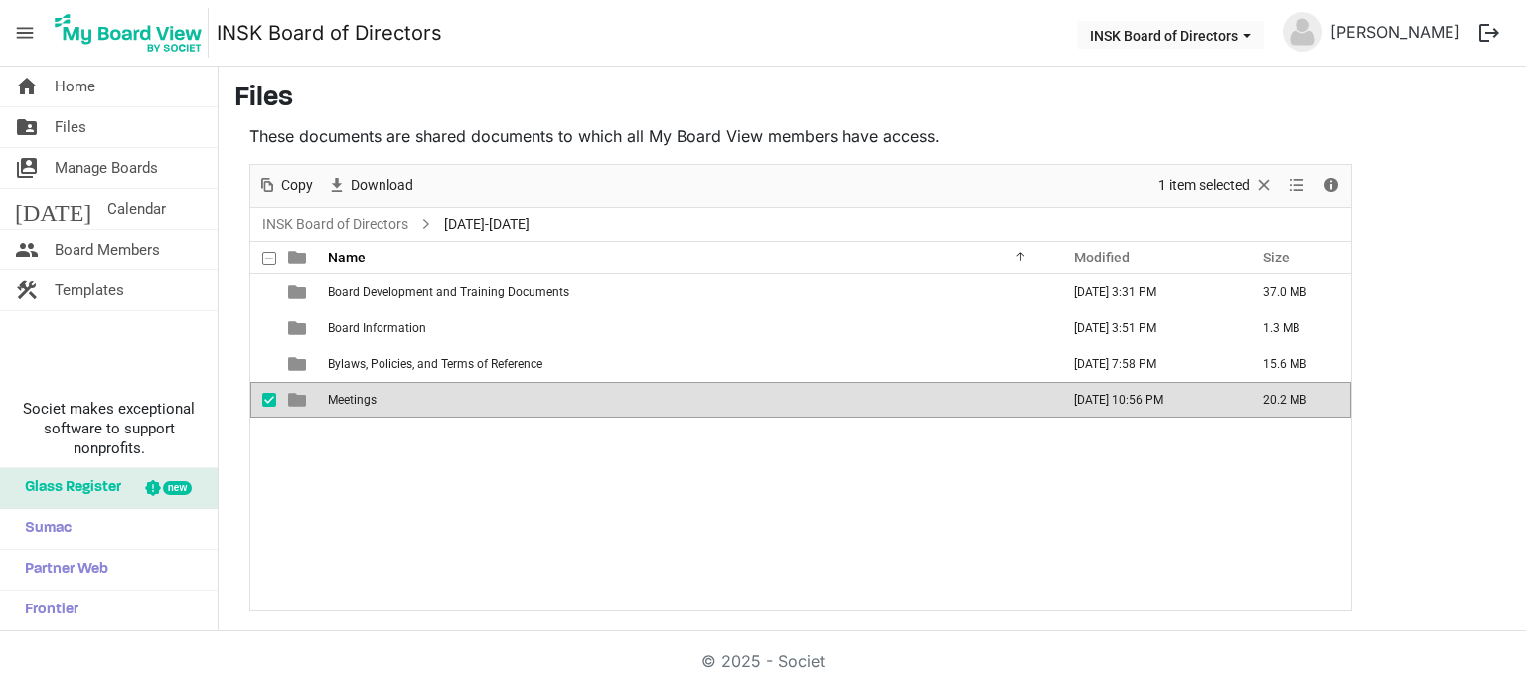
click at [354, 393] on span "Meetings" at bounding box center [352, 400] width 49 height 14
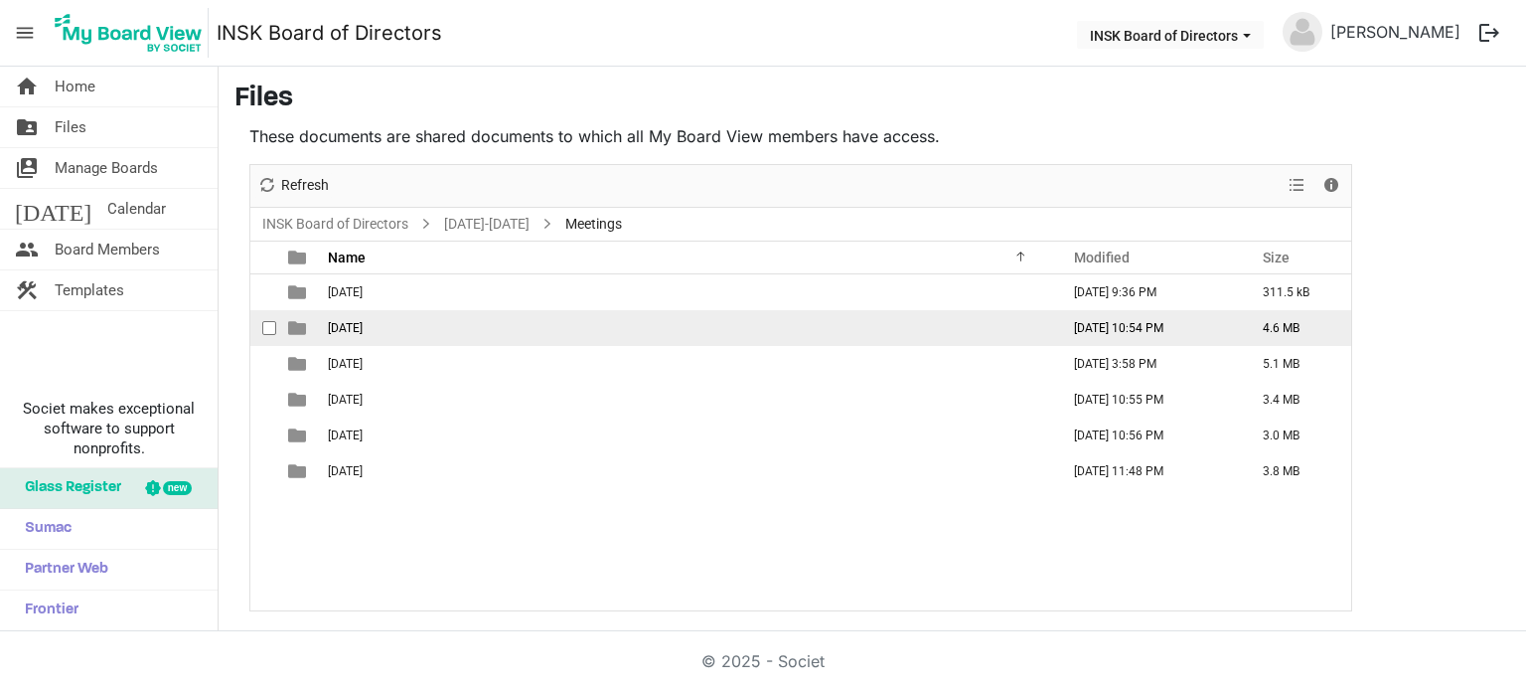
click at [363, 330] on span "2024-09-22" at bounding box center [345, 328] width 35 height 14
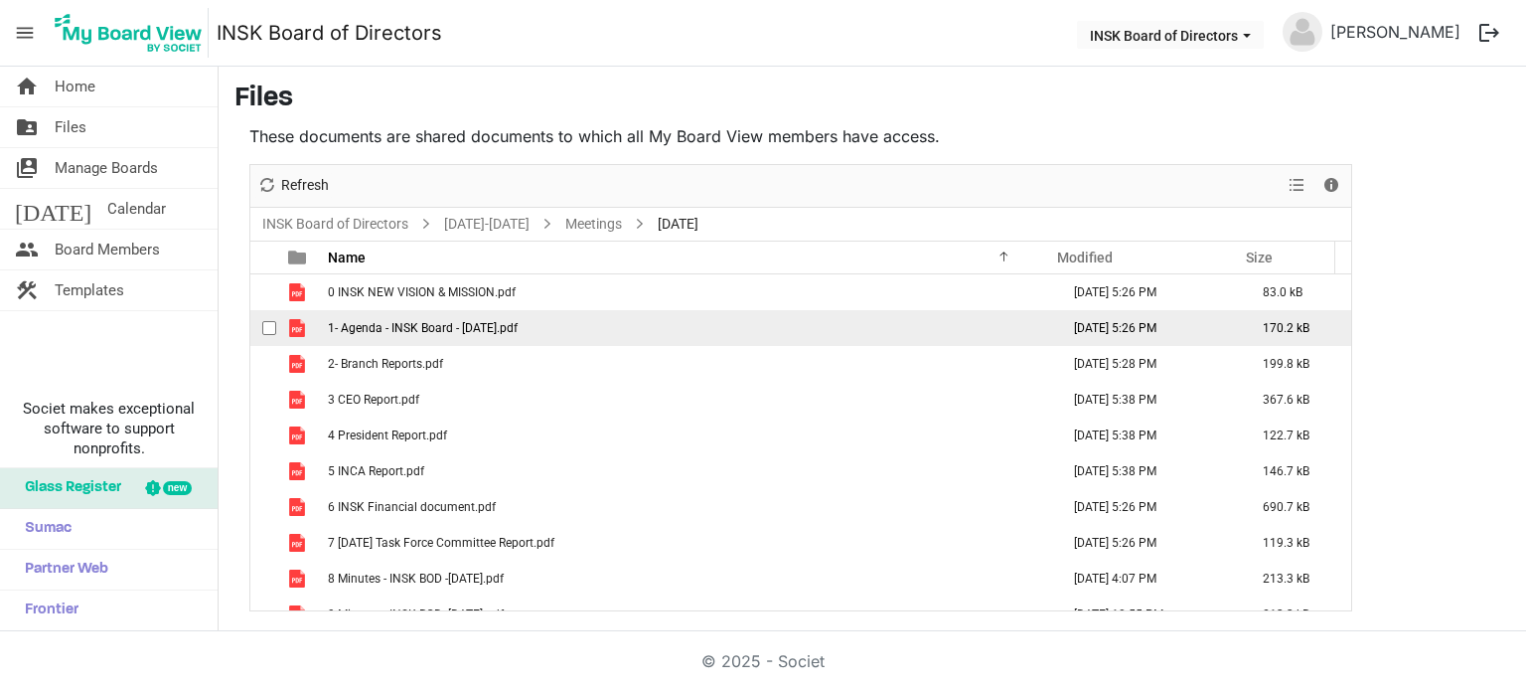
click at [428, 328] on span "1- Agenda - INSK Board - 22 Sept 2024.pdf" at bounding box center [423, 328] width 190 height 14
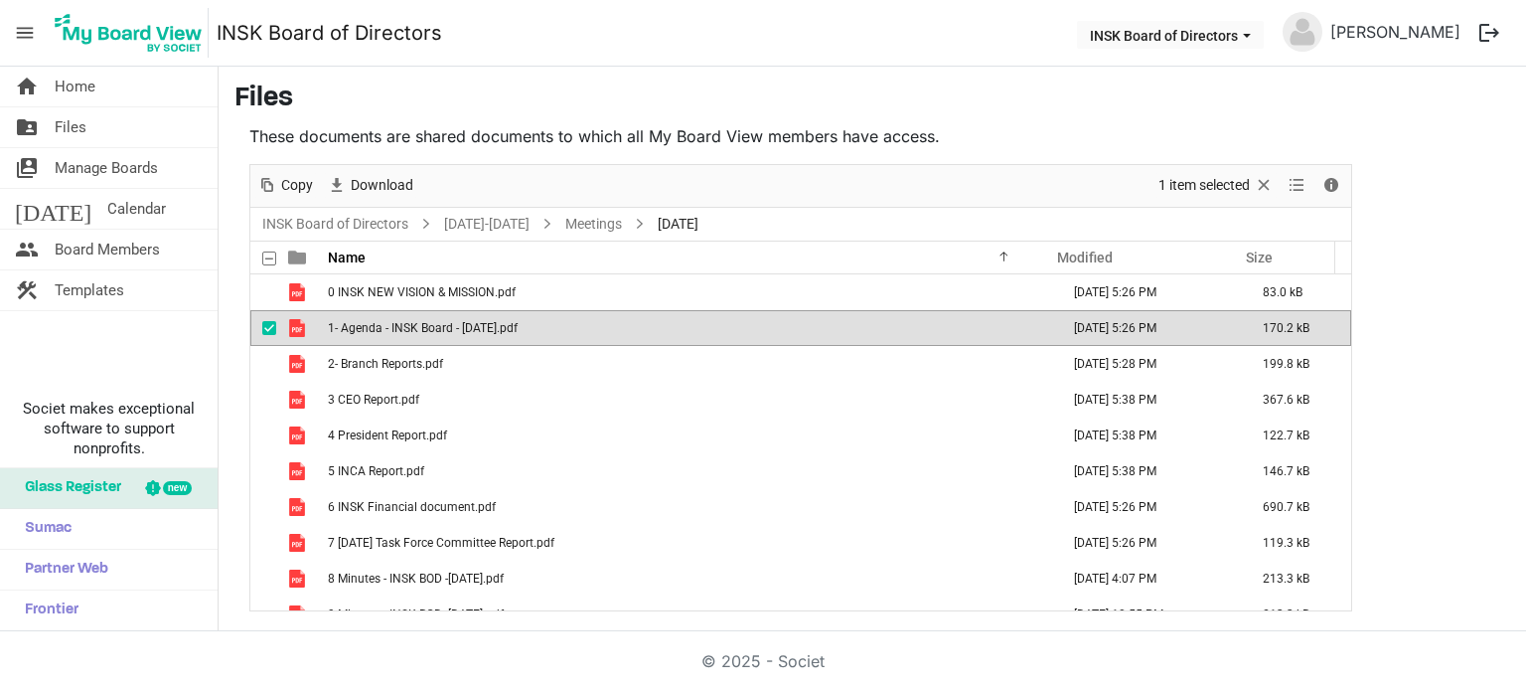
click at [428, 328] on span "1- Agenda - INSK Board - 22 Sept 2024.pdf" at bounding box center [423, 328] width 190 height 14
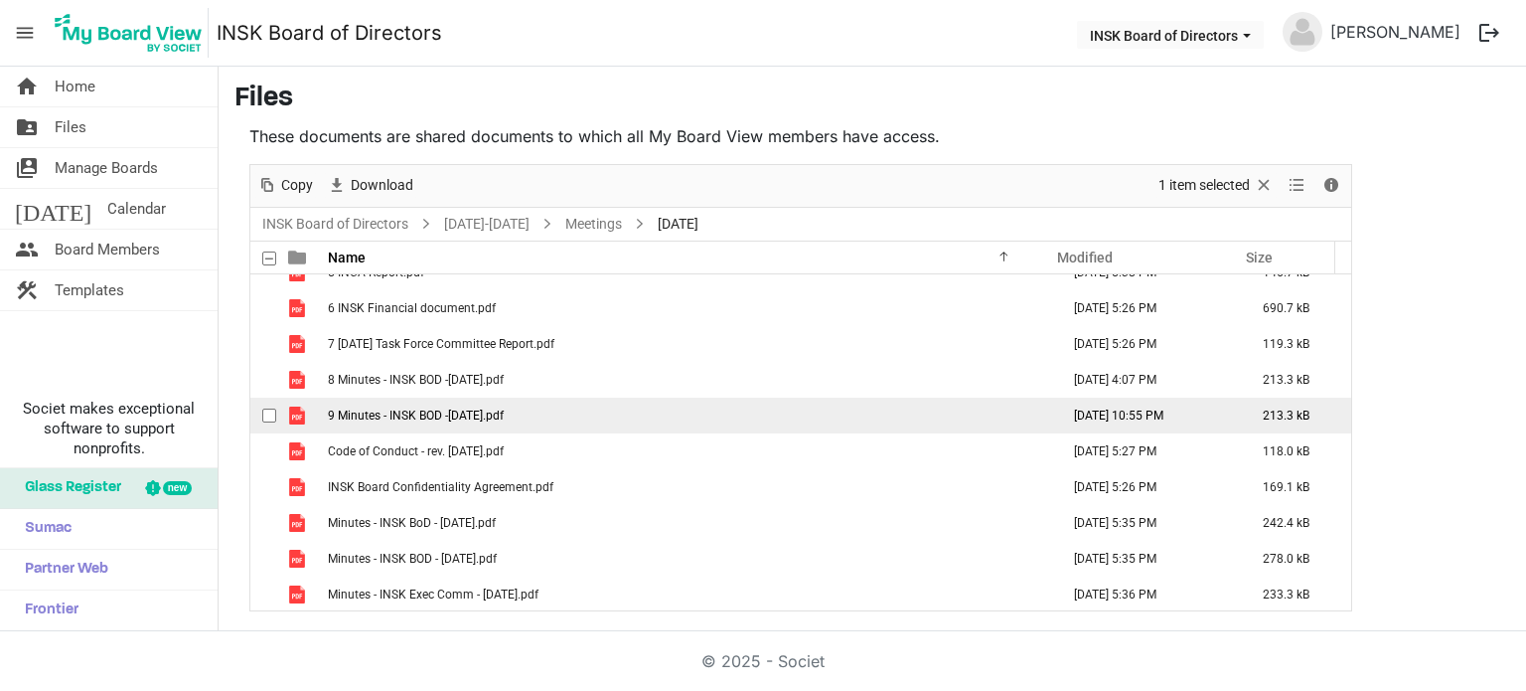
scroll to position [271, 0]
